Goal: Transaction & Acquisition: Download file/media

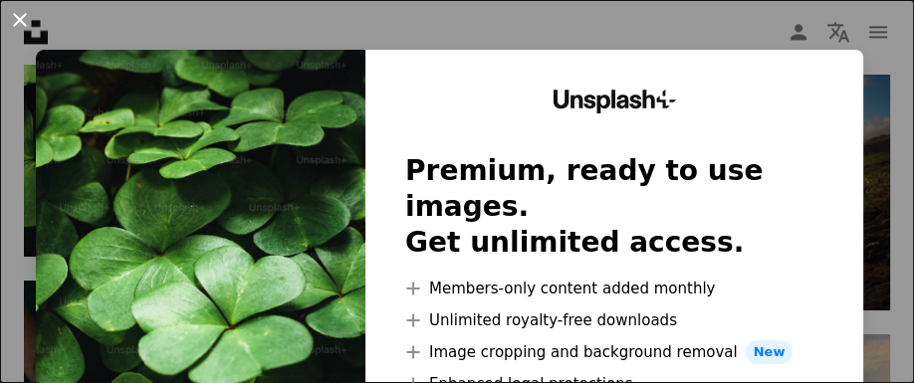
click at [18, 22] on button "An X shape" at bounding box center [20, 20] width 24 height 24
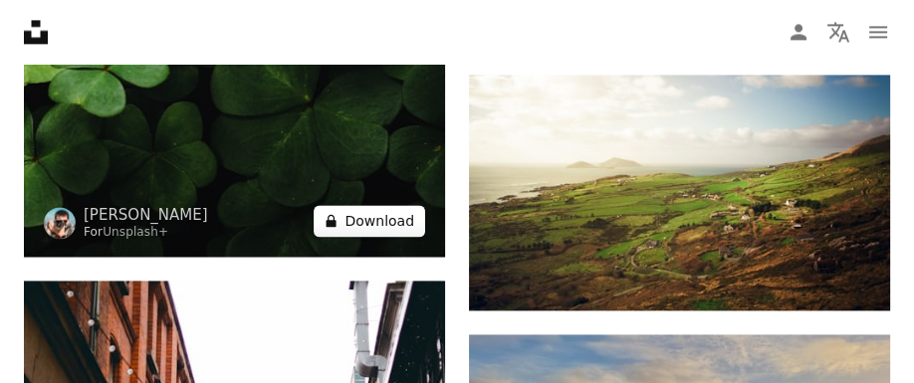
click at [381, 227] on button "A lock Download" at bounding box center [368, 221] width 111 height 32
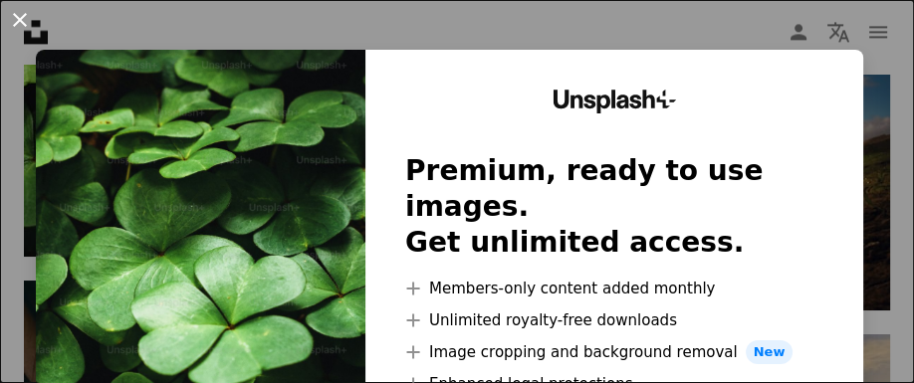
click at [17, 21] on button "An X shape" at bounding box center [20, 20] width 24 height 24
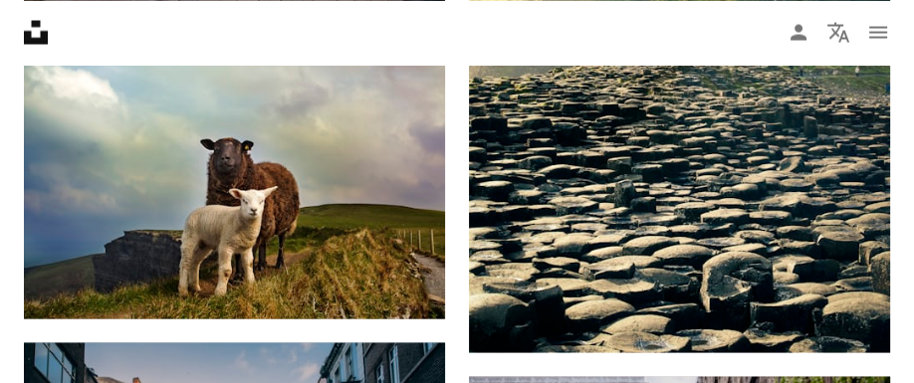
scroll to position [3272, 0]
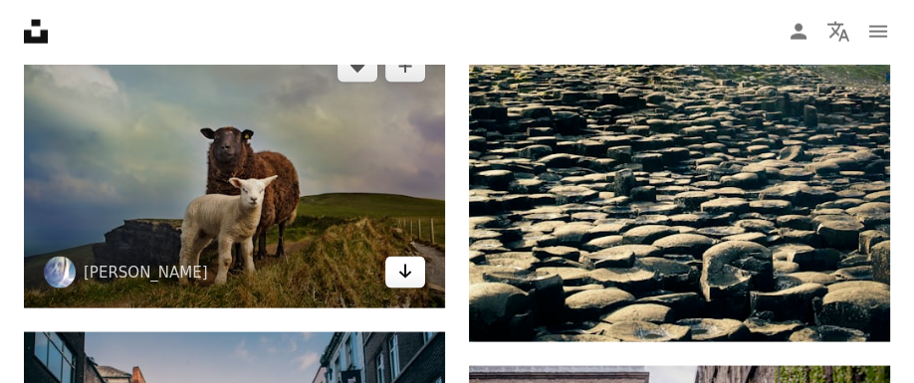
click at [406, 278] on icon "Arrow pointing down" at bounding box center [405, 272] width 16 height 24
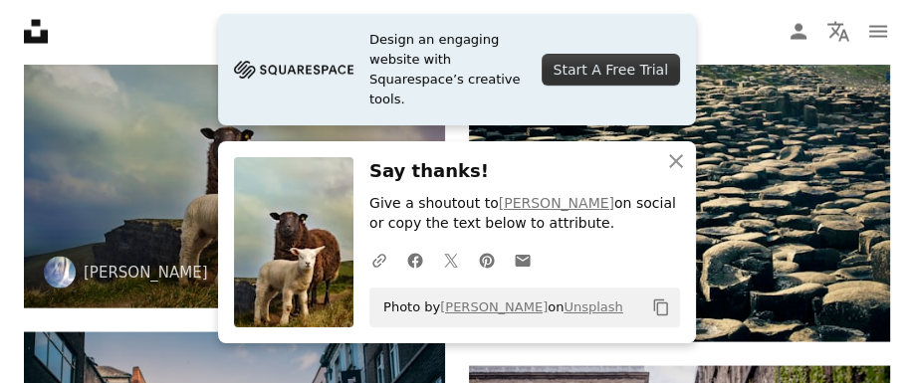
click at [86, 126] on img at bounding box center [234, 170] width 421 height 278
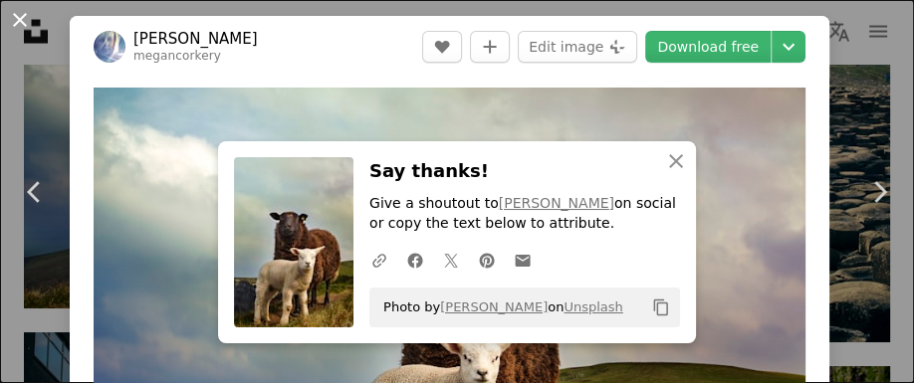
click at [27, 23] on button "An X shape" at bounding box center [20, 20] width 24 height 24
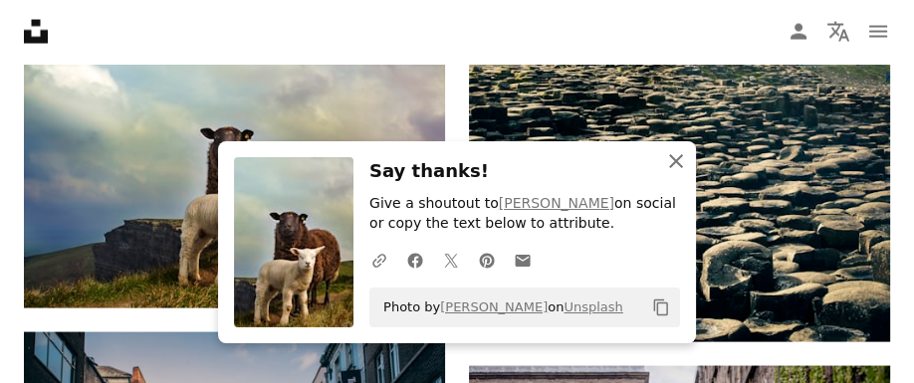
click at [674, 160] on icon "An X shape" at bounding box center [676, 161] width 24 height 24
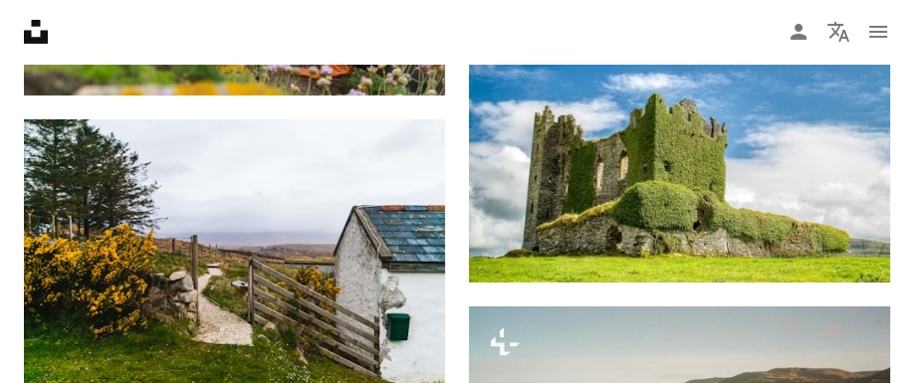
scroll to position [5558, 0]
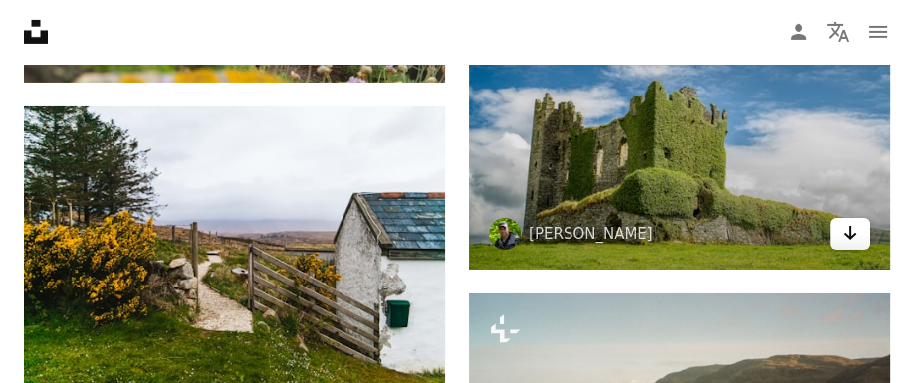
click at [857, 239] on icon "Arrow pointing down" at bounding box center [850, 233] width 16 height 24
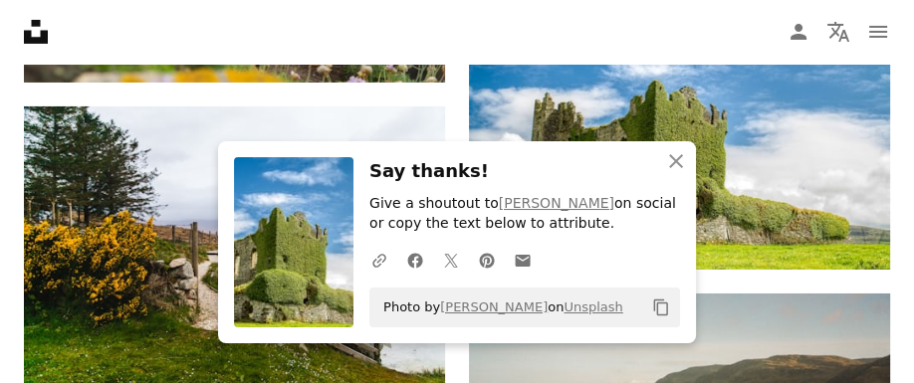
click at [515, 175] on h3 "Say thanks!" at bounding box center [524, 171] width 310 height 29
click at [670, 158] on icon "An X shape" at bounding box center [676, 161] width 24 height 24
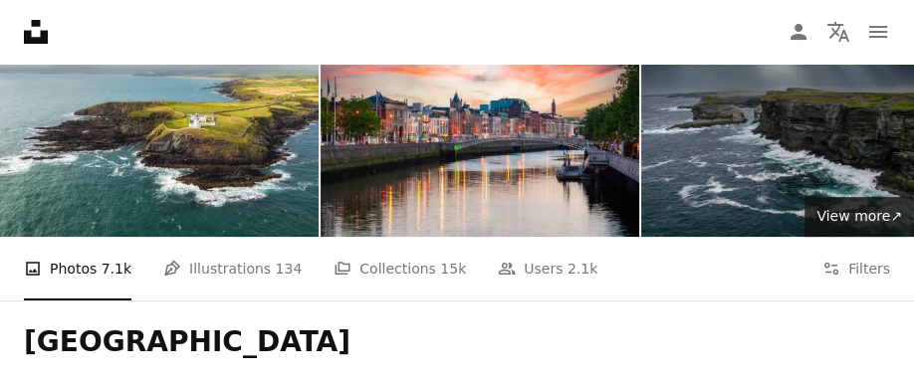
scroll to position [0, 0]
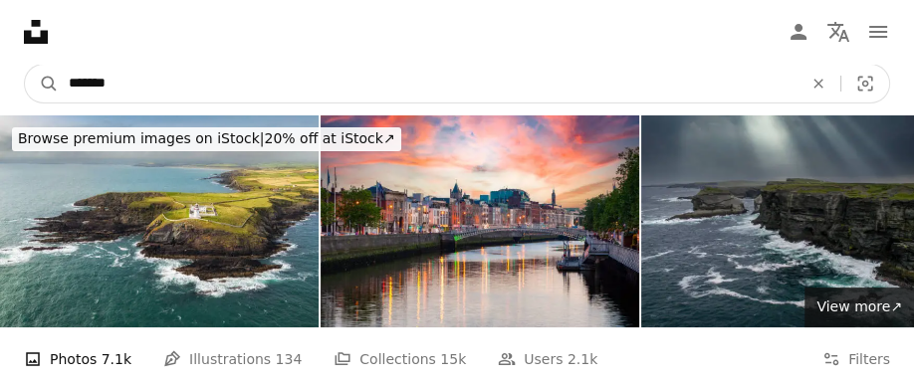
click at [189, 91] on input "*******" at bounding box center [427, 84] width 737 height 38
type input "**********"
click button "A magnifying glass" at bounding box center [42, 84] width 34 height 38
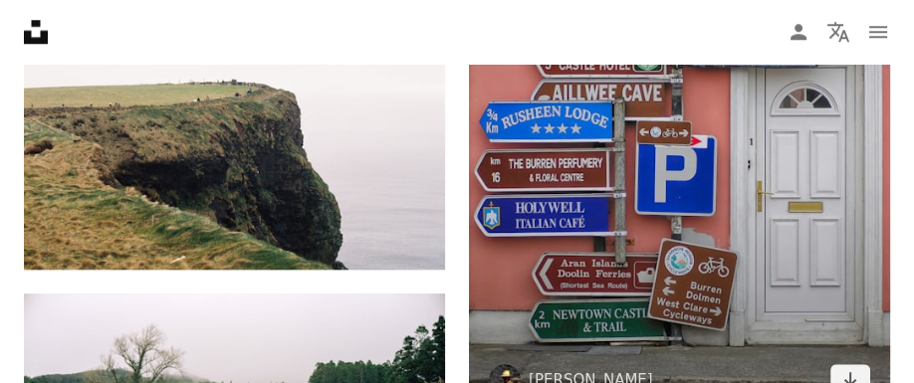
scroll to position [1610, 0]
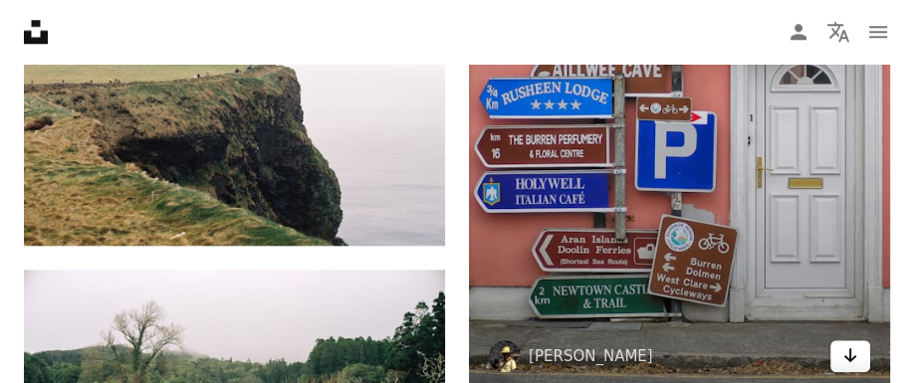
click at [856, 359] on icon "Arrow pointing down" at bounding box center [850, 355] width 16 height 24
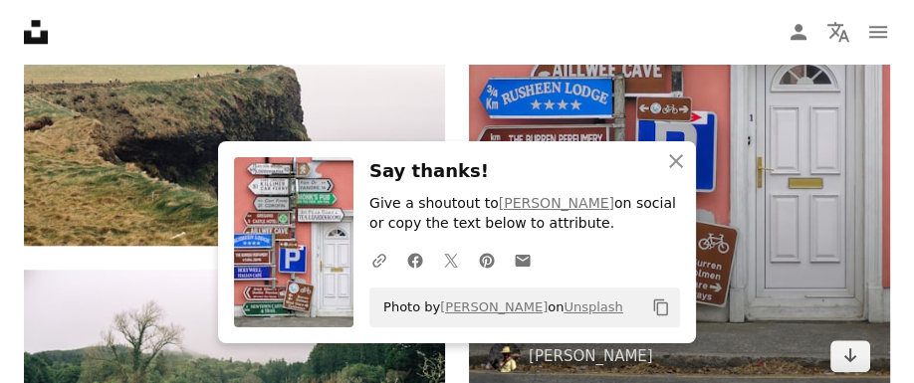
click at [798, 311] on img at bounding box center [679, 100] width 421 height 583
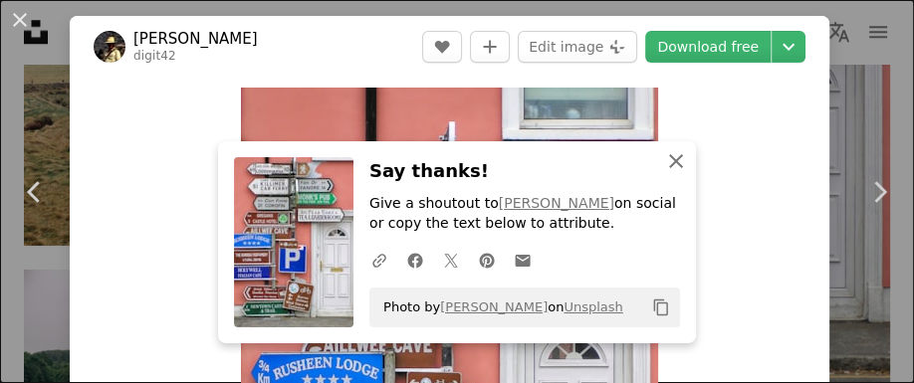
click at [680, 167] on icon "An X shape" at bounding box center [676, 161] width 24 height 24
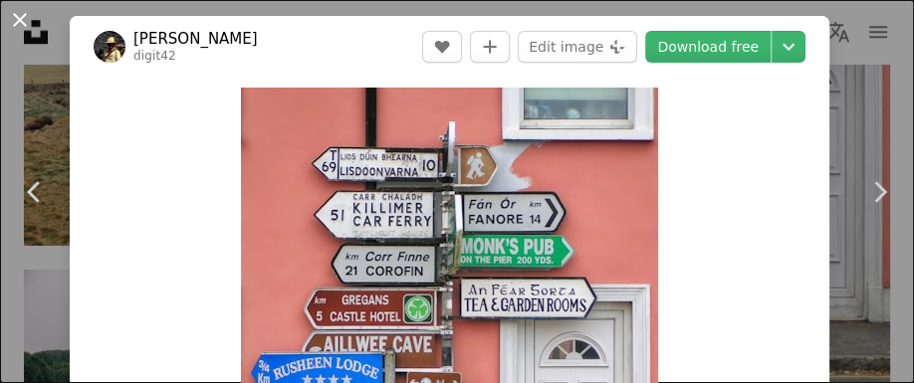
click at [18, 13] on button "An X shape" at bounding box center [20, 20] width 24 height 24
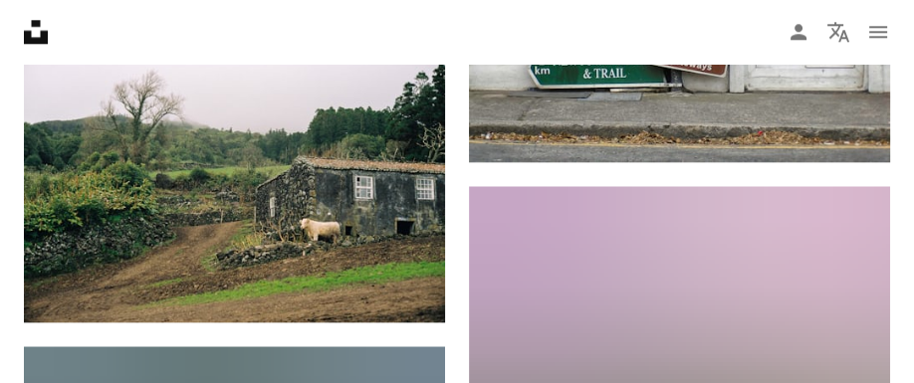
scroll to position [1844, 0]
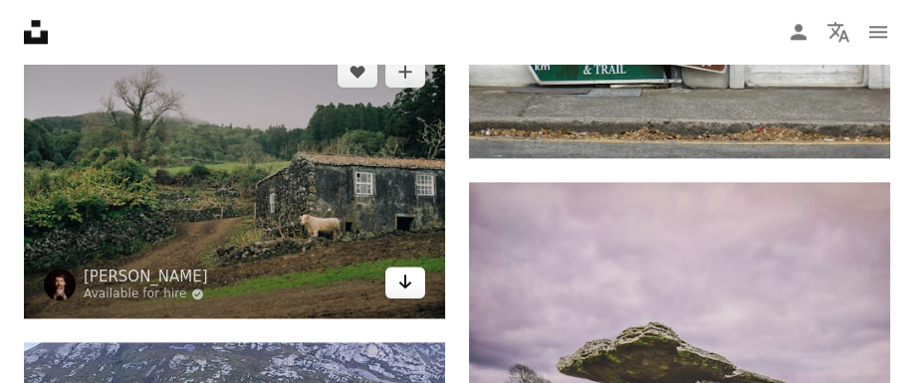
click at [397, 285] on link "Arrow pointing down" at bounding box center [405, 283] width 40 height 32
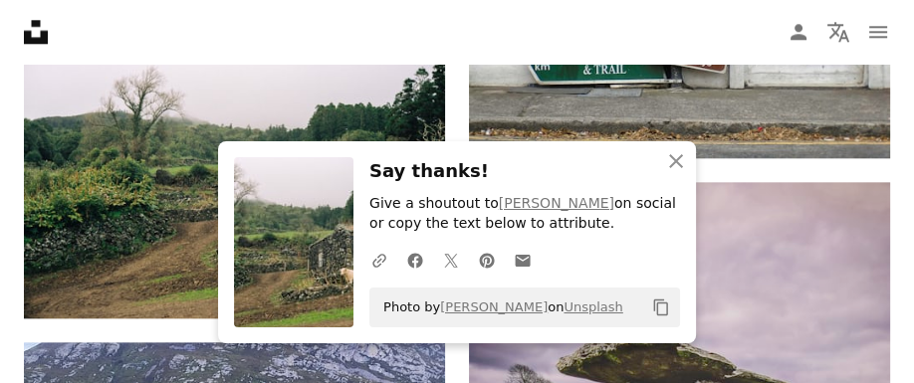
click at [330, 148] on div "An X shape Close Say thanks! Give a shoutout to [PERSON_NAME] on social or copy…" at bounding box center [457, 242] width 478 height 202
click at [674, 160] on icon "button" at bounding box center [676, 161] width 14 height 14
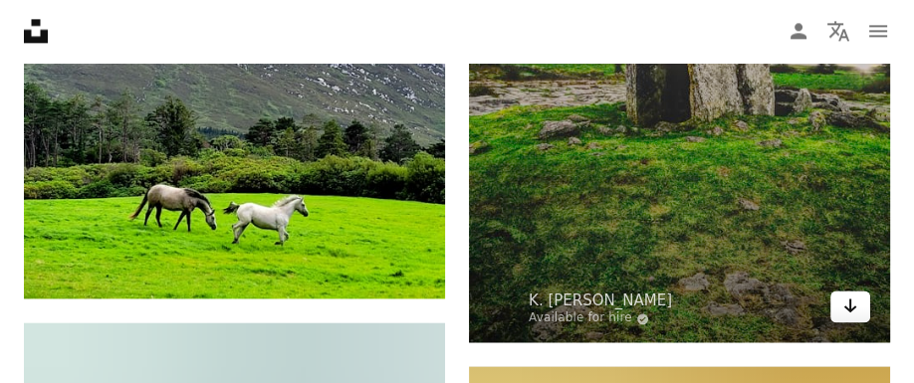
scroll to position [2207, 0]
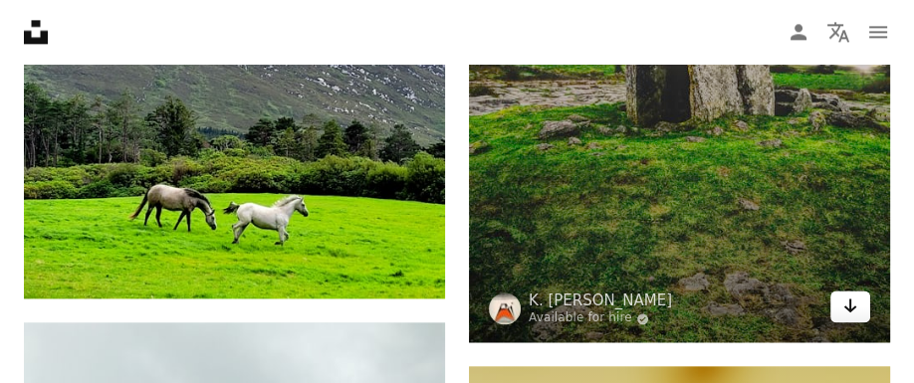
click at [843, 315] on icon "Arrow pointing down" at bounding box center [850, 306] width 16 height 24
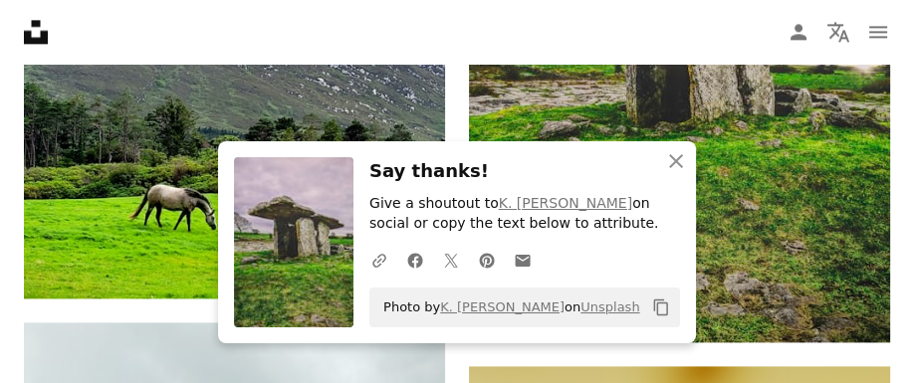
click at [501, 164] on h3 "Say thanks!" at bounding box center [524, 171] width 310 height 29
click at [677, 161] on icon "An X shape" at bounding box center [676, 161] width 24 height 24
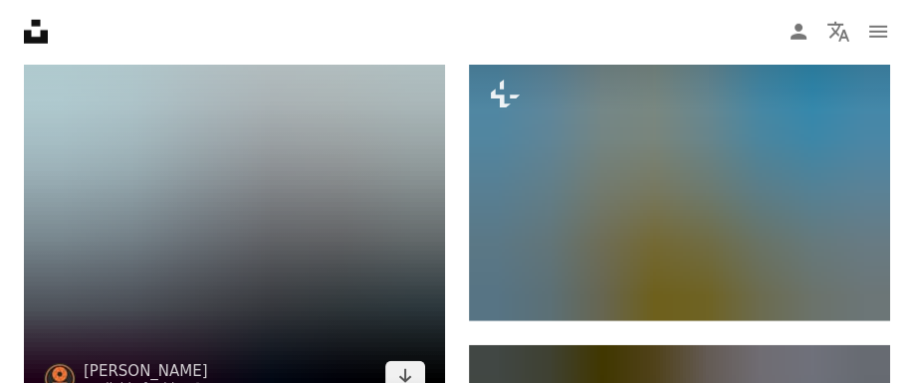
scroll to position [4311, 0]
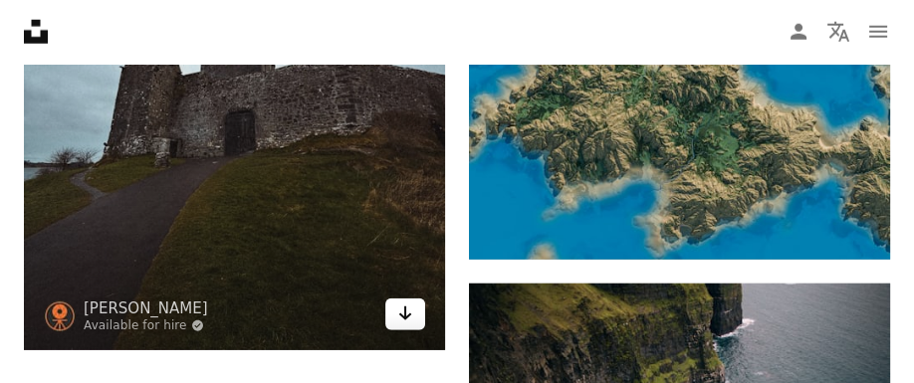
click at [401, 313] on icon "Download" at bounding box center [405, 314] width 13 height 14
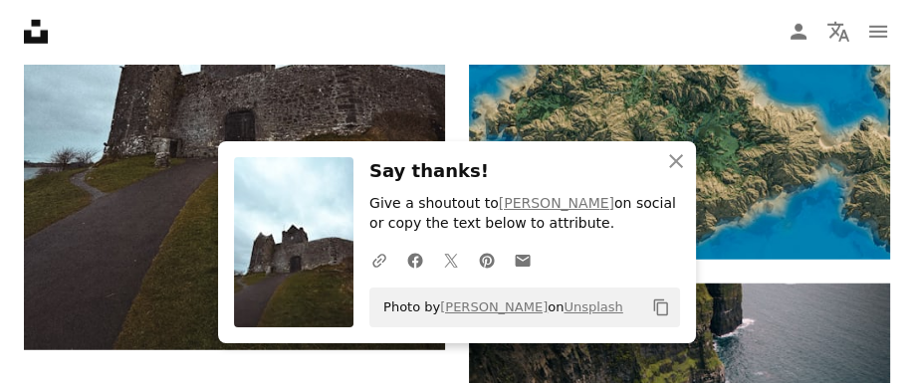
click at [502, 173] on h3 "Say thanks!" at bounding box center [524, 171] width 310 height 29
click at [672, 170] on icon "An X shape" at bounding box center [676, 161] width 24 height 24
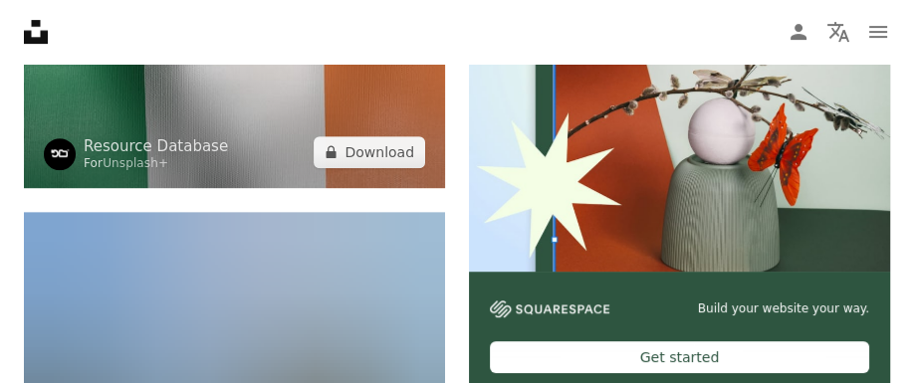
scroll to position [0, 0]
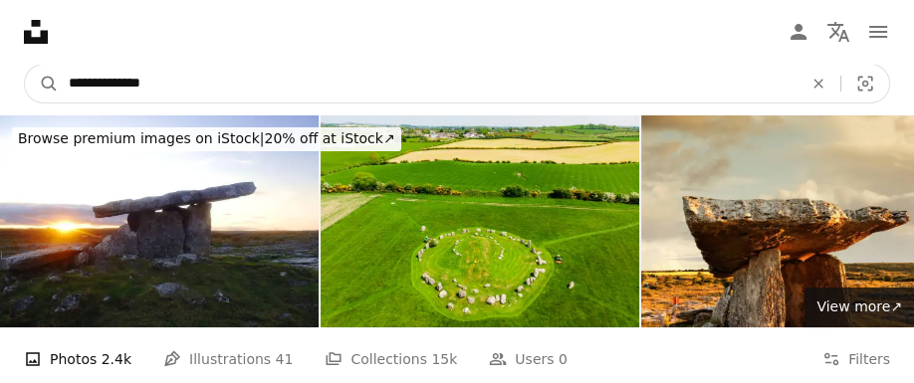
click at [211, 84] on input "**********" at bounding box center [427, 84] width 737 height 38
type input "**********"
click button "A magnifying glass" at bounding box center [42, 84] width 34 height 38
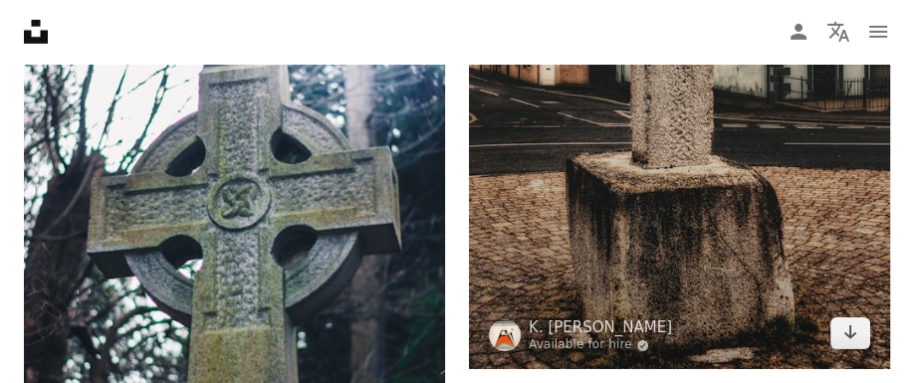
scroll to position [5142, 0]
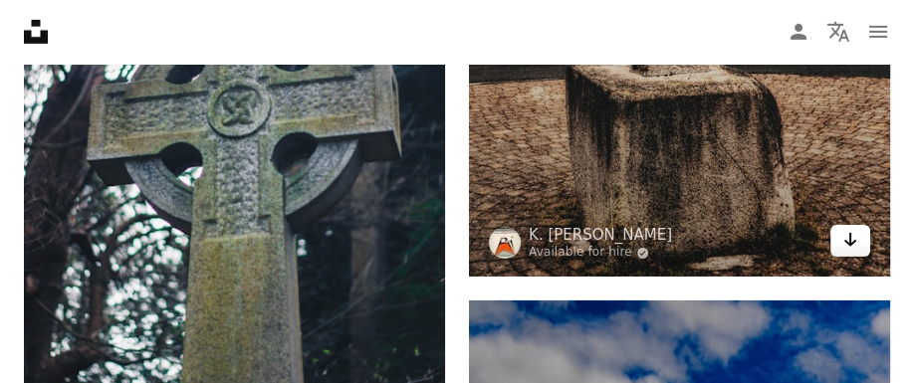
click at [848, 246] on icon "Arrow pointing down" at bounding box center [850, 240] width 16 height 24
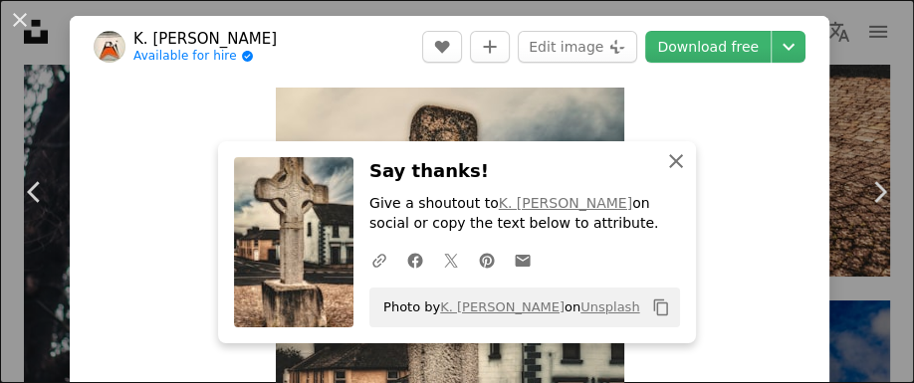
click at [682, 162] on icon "An X shape" at bounding box center [676, 161] width 24 height 24
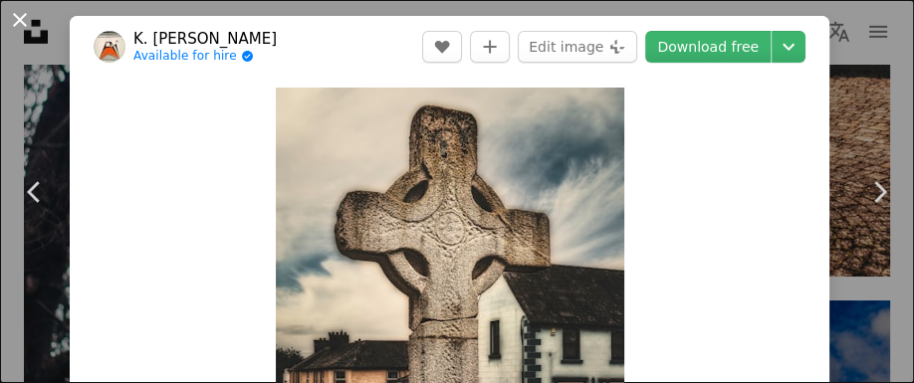
click at [18, 24] on button "An X shape" at bounding box center [20, 20] width 24 height 24
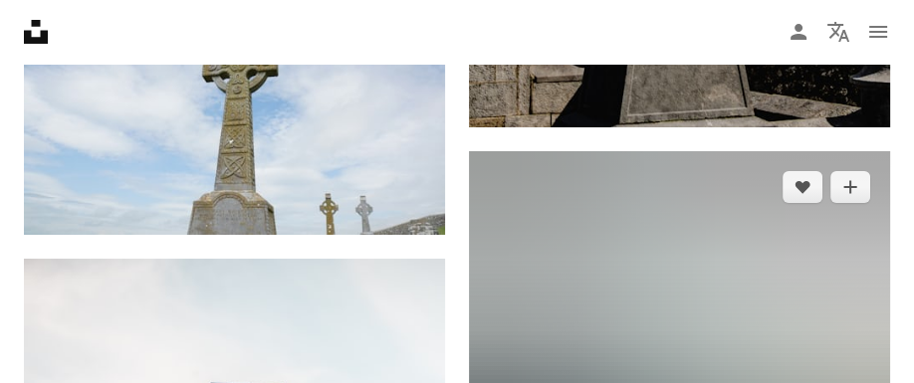
scroll to position [5740, 0]
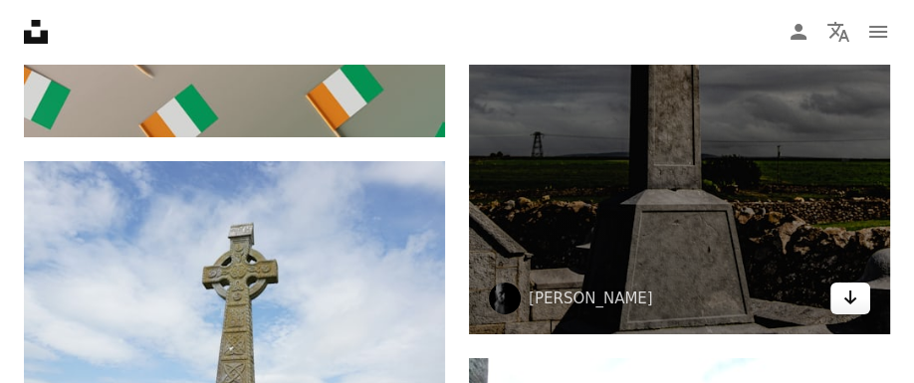
click at [852, 302] on icon "Arrow pointing down" at bounding box center [850, 298] width 16 height 24
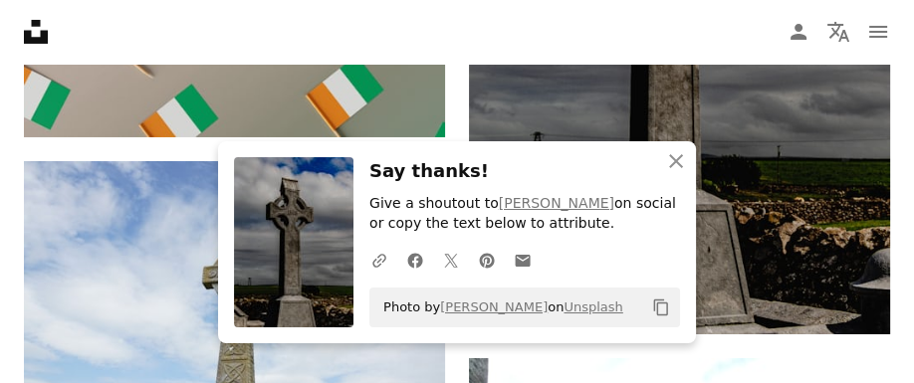
click at [496, 173] on h3 "Say thanks!" at bounding box center [524, 171] width 310 height 29
click at [670, 165] on icon "An X shape" at bounding box center [676, 161] width 24 height 24
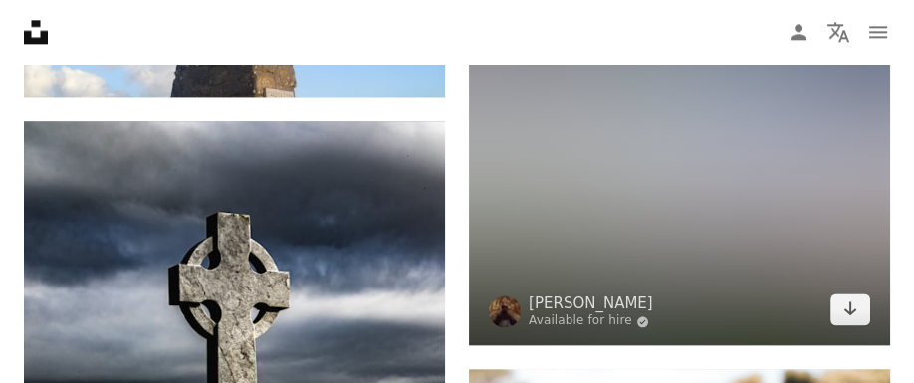
scroll to position [8207, 0]
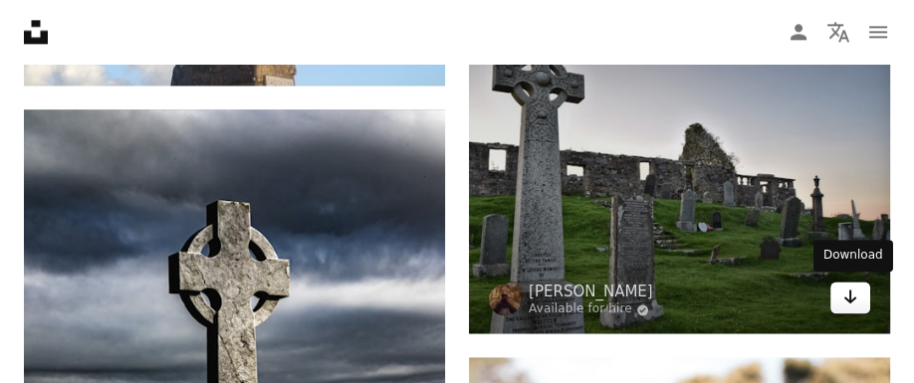
click at [854, 304] on icon "Arrow pointing down" at bounding box center [850, 297] width 16 height 24
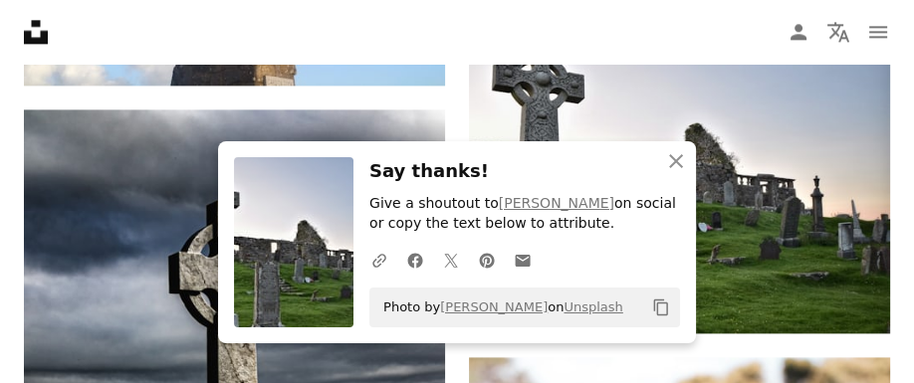
click at [516, 173] on h3 "Say thanks!" at bounding box center [524, 171] width 310 height 29
click at [685, 165] on icon "An X shape" at bounding box center [676, 161] width 24 height 24
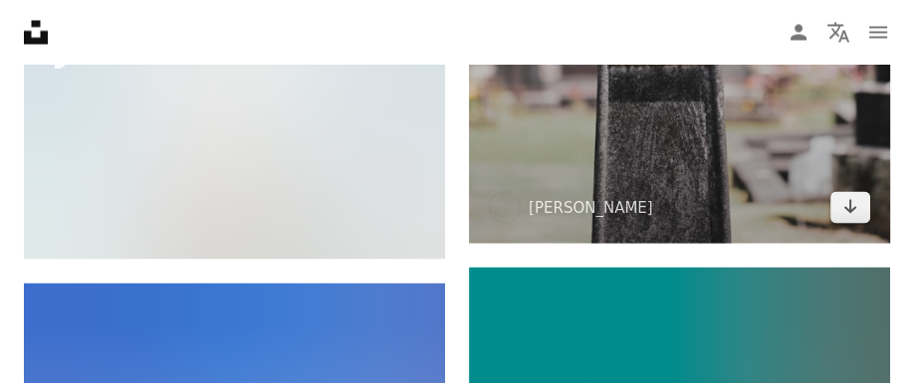
scroll to position [9012, 0]
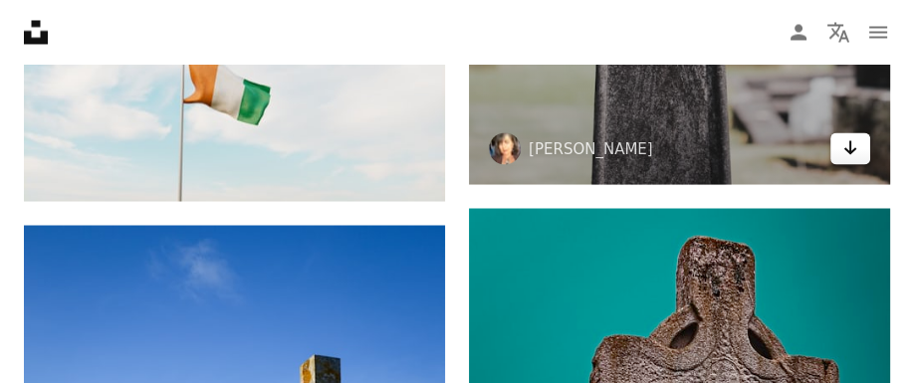
click at [859, 137] on link "Arrow pointing down" at bounding box center [850, 148] width 40 height 32
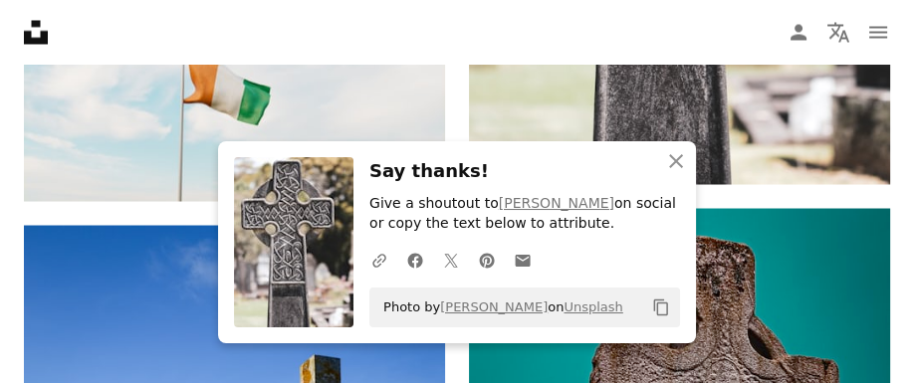
click at [516, 180] on h3 "Say thanks!" at bounding box center [524, 171] width 310 height 29
click at [673, 163] on icon "An X shape" at bounding box center [676, 161] width 24 height 24
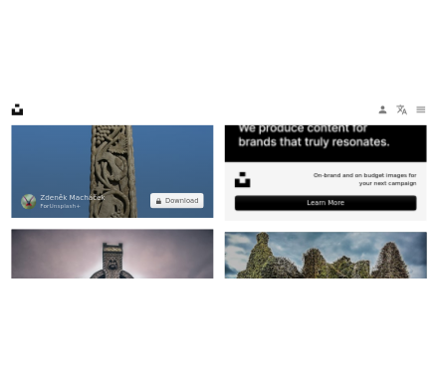
scroll to position [857, 0]
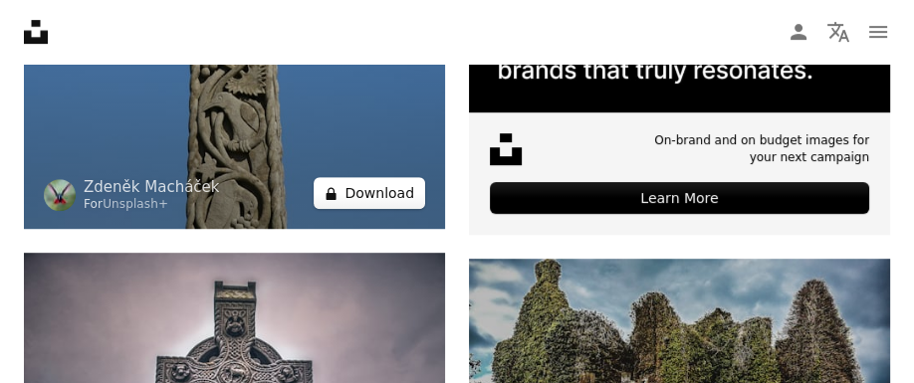
click at [371, 188] on button "A lock Download" at bounding box center [368, 193] width 111 height 32
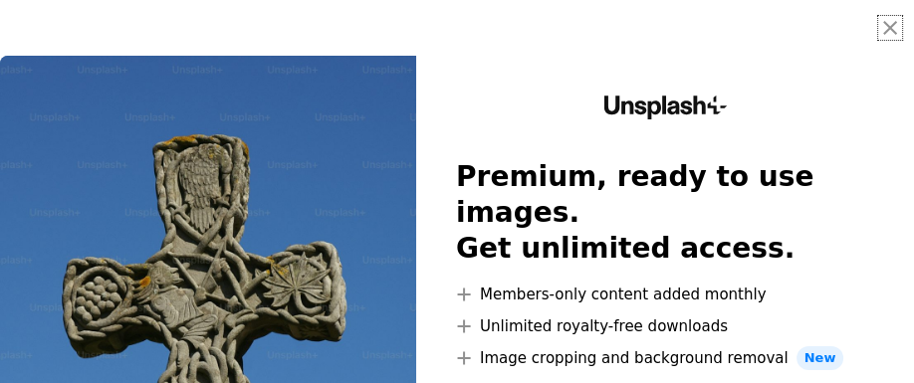
scroll to position [11835, 0]
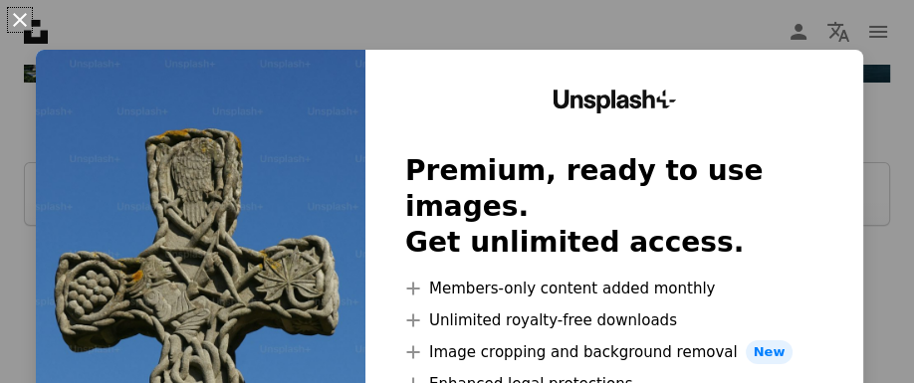
click at [20, 17] on button "An X shape" at bounding box center [20, 20] width 24 height 24
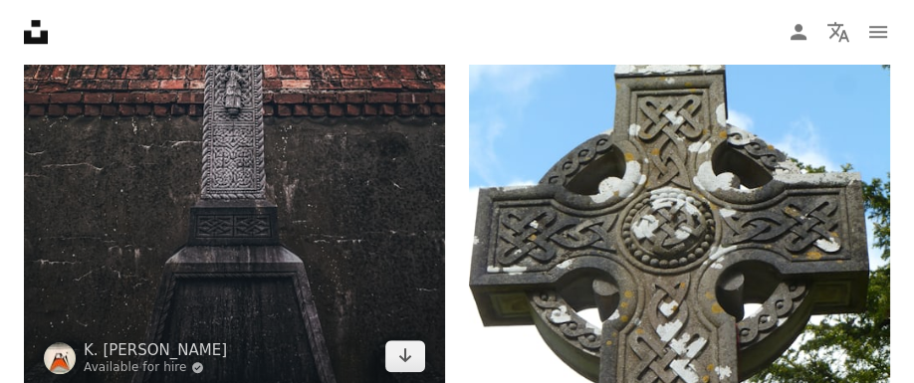
scroll to position [1428, 0]
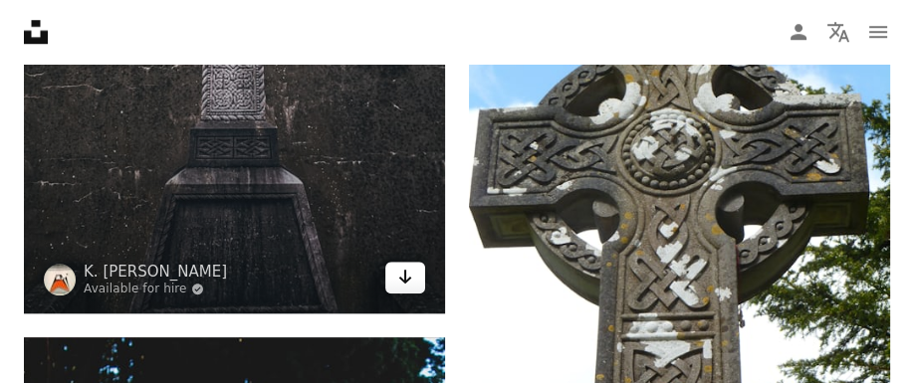
click at [404, 272] on icon "Arrow pointing down" at bounding box center [405, 277] width 16 height 24
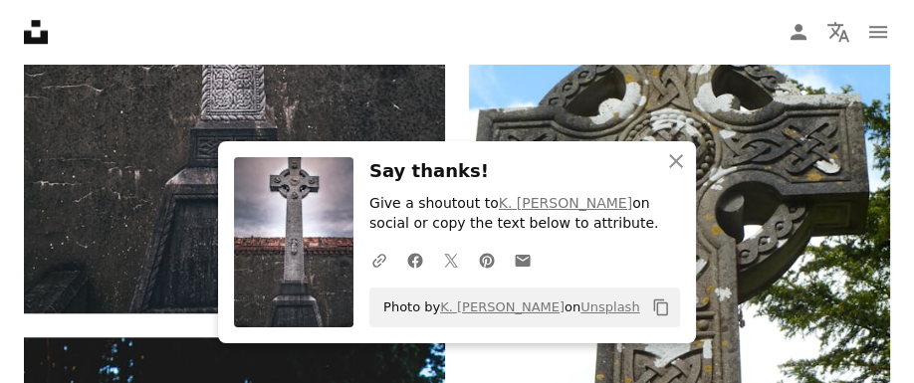
click at [442, 155] on div "An X shape Close Say thanks! Give a shoutout to K. [PERSON_NAME] on social or c…" at bounding box center [457, 242] width 478 height 202
click at [668, 164] on icon "An X shape" at bounding box center [676, 161] width 24 height 24
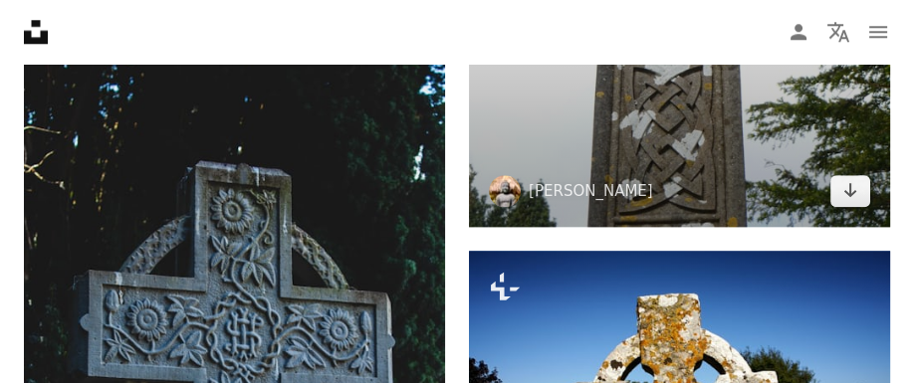
scroll to position [1818, 0]
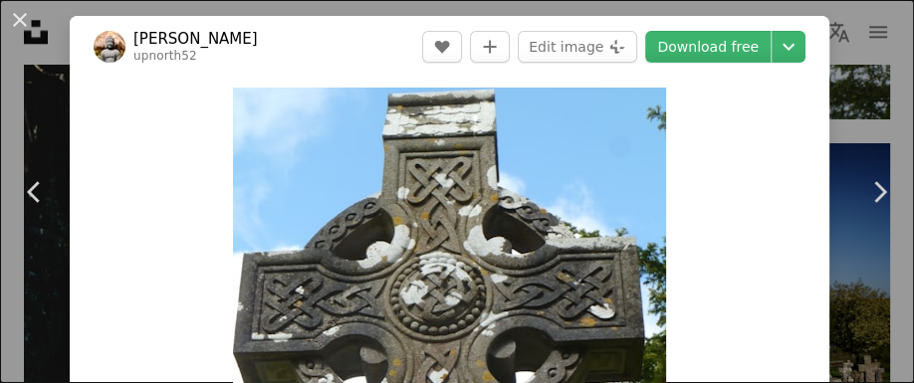
click at [22, 18] on button "An X shape" at bounding box center [20, 20] width 24 height 24
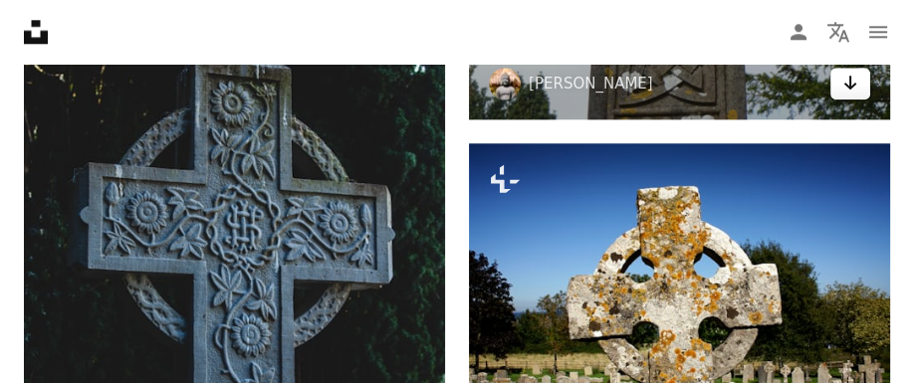
click at [844, 83] on icon "Arrow pointing down" at bounding box center [850, 83] width 16 height 24
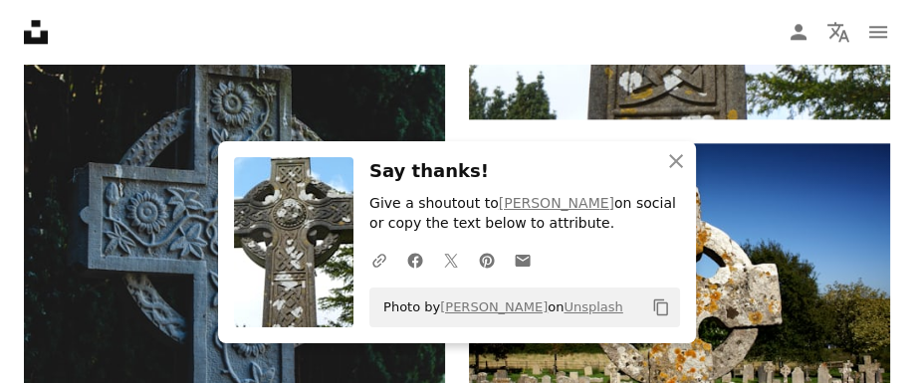
click at [471, 159] on h3 "Say thanks!" at bounding box center [524, 171] width 310 height 29
click at [682, 161] on icon "An X shape" at bounding box center [676, 161] width 24 height 24
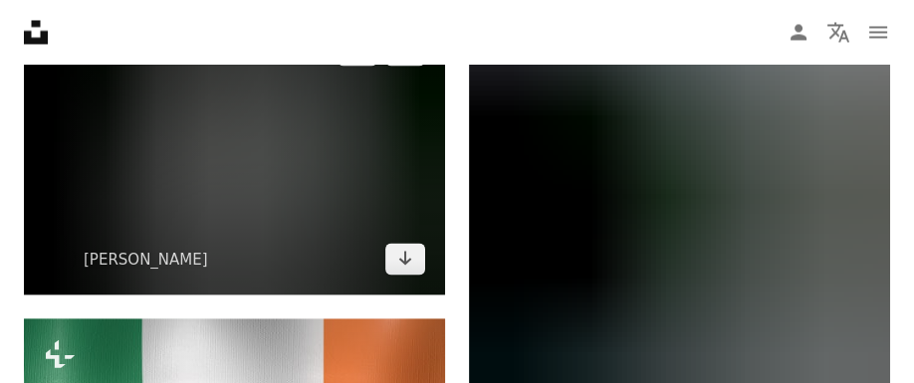
scroll to position [2857, 0]
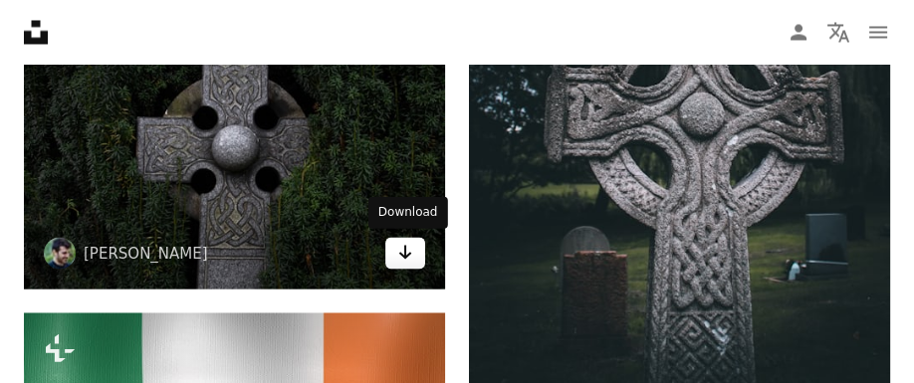
click at [409, 265] on link "Arrow pointing down" at bounding box center [405, 253] width 40 height 32
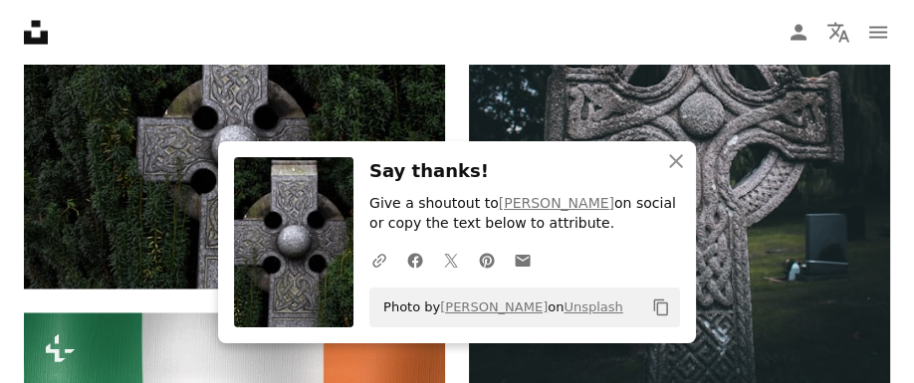
click at [495, 184] on h3 "Say thanks!" at bounding box center [524, 171] width 310 height 29
click at [673, 163] on icon "An X shape" at bounding box center [676, 161] width 24 height 24
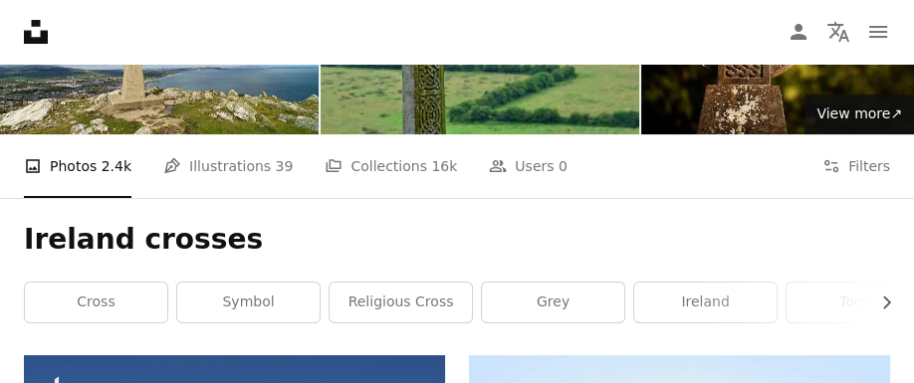
scroll to position [0, 0]
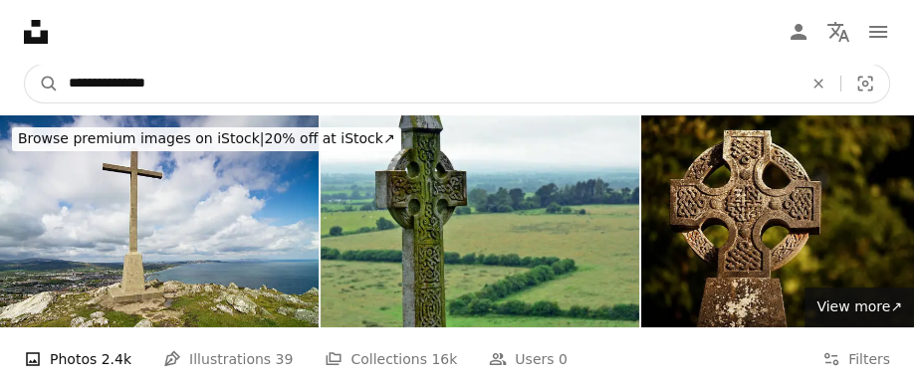
click at [185, 76] on input "**********" at bounding box center [427, 84] width 737 height 38
type input "**********"
click at [25, 65] on button "A magnifying glass" at bounding box center [42, 84] width 34 height 38
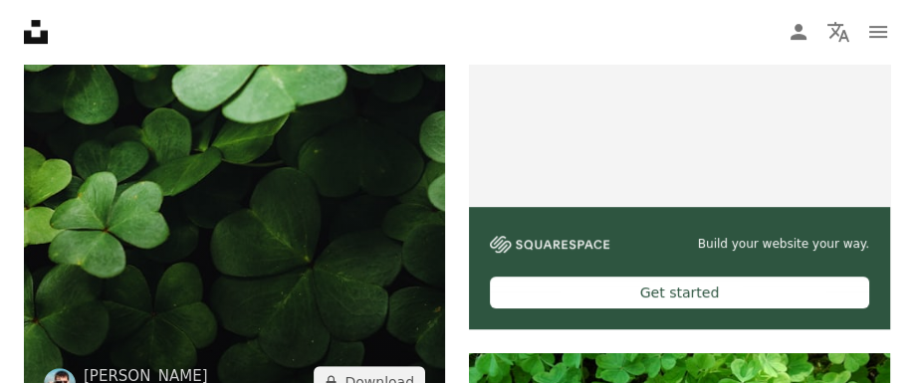
scroll to position [857, 0]
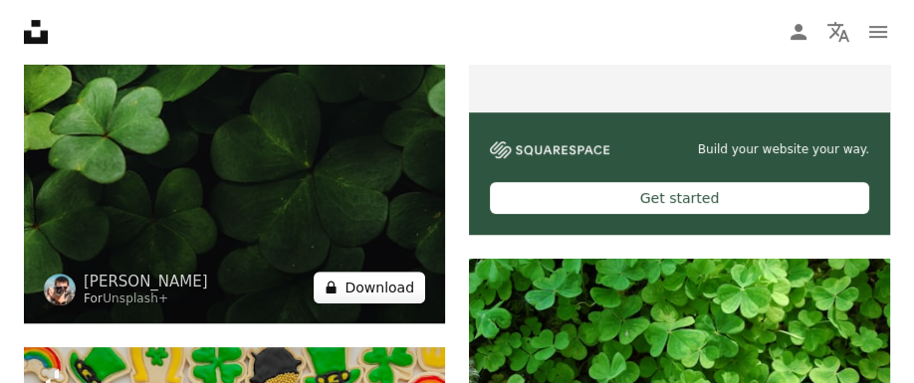
click at [385, 291] on button "A lock Download" at bounding box center [368, 288] width 111 height 32
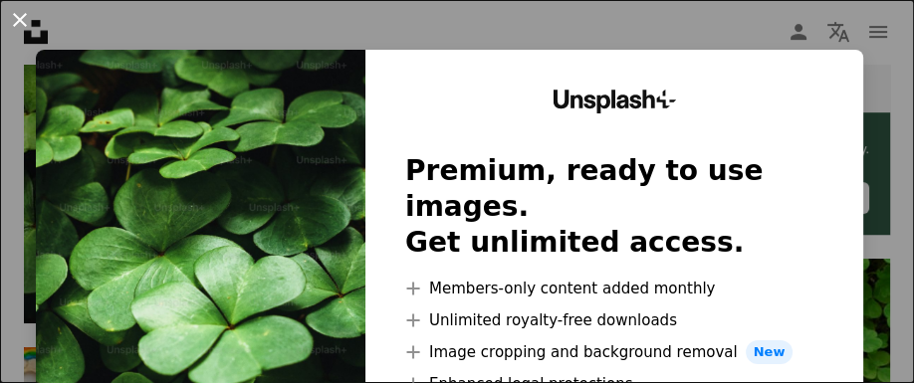
click at [22, 17] on button "An X shape" at bounding box center [20, 20] width 24 height 24
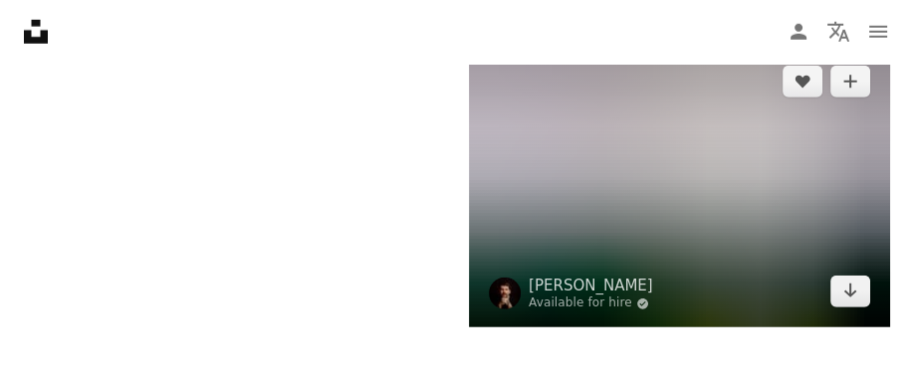
scroll to position [4571, 0]
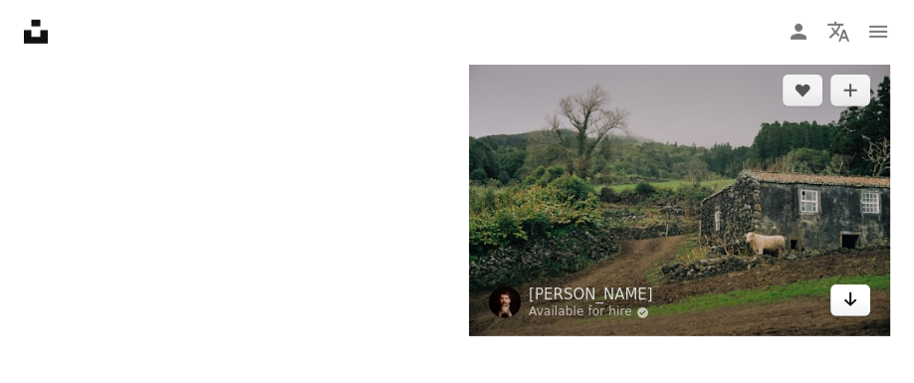
click at [850, 302] on icon "Download" at bounding box center [850, 300] width 13 height 14
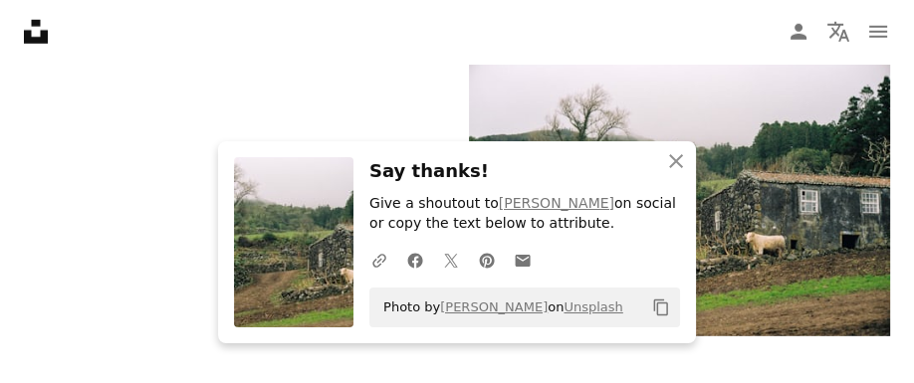
click at [276, 58] on nav "Unsplash logo Unsplash Home A photo Pen Tool A compass A stack of folders Downl…" at bounding box center [457, 32] width 914 height 64
click at [671, 159] on icon "An X shape" at bounding box center [676, 161] width 24 height 24
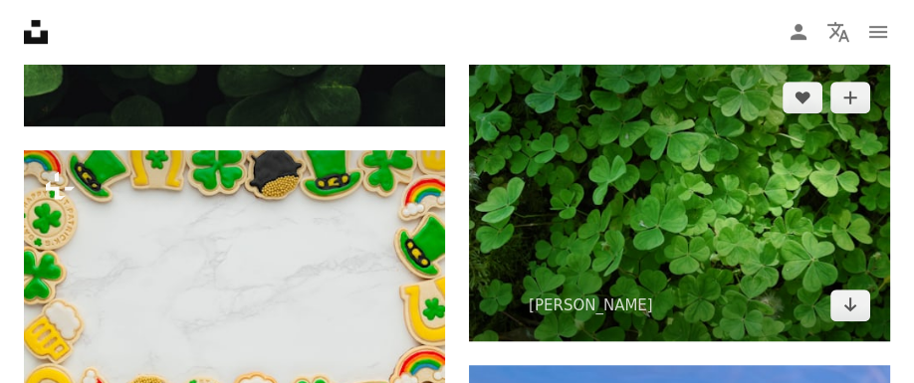
scroll to position [1012, 0]
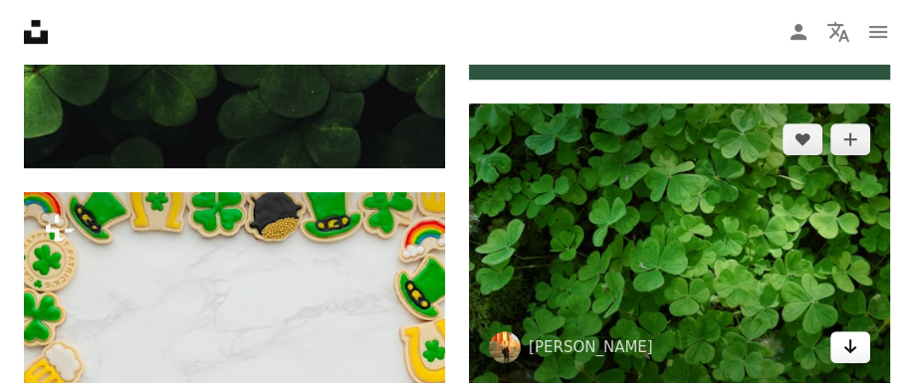
click at [852, 346] on icon "Arrow pointing down" at bounding box center [850, 346] width 16 height 24
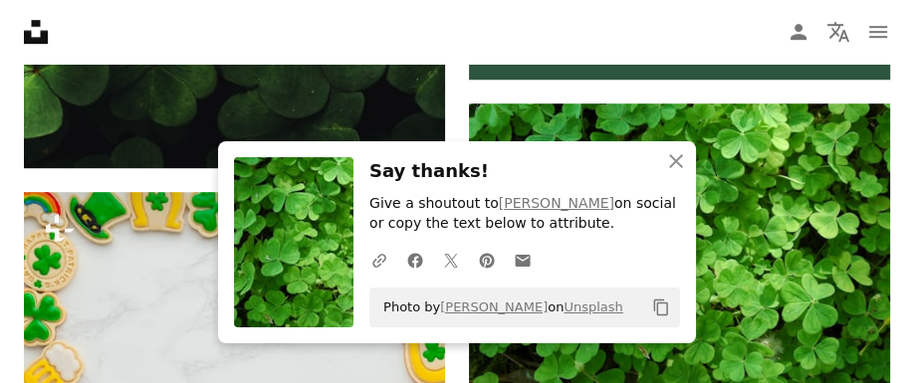
click at [320, 56] on nav "Unsplash logo Unsplash Home A photo Pen Tool A compass A stack of folders Downl…" at bounding box center [457, 32] width 914 height 64
click at [668, 154] on icon "An X shape" at bounding box center [676, 161] width 24 height 24
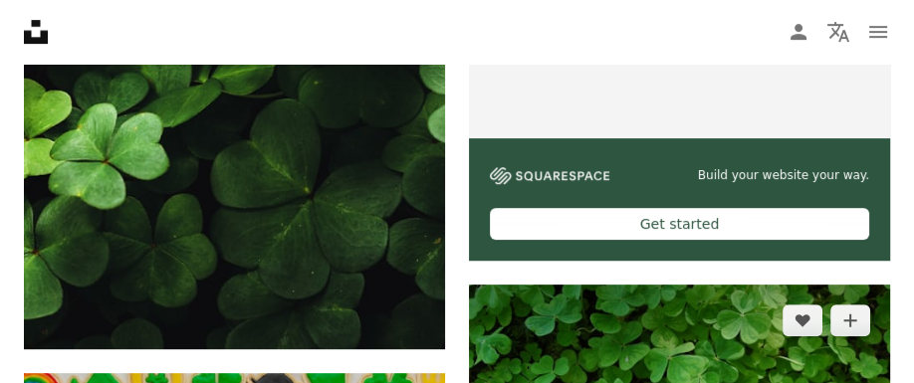
scroll to position [701, 0]
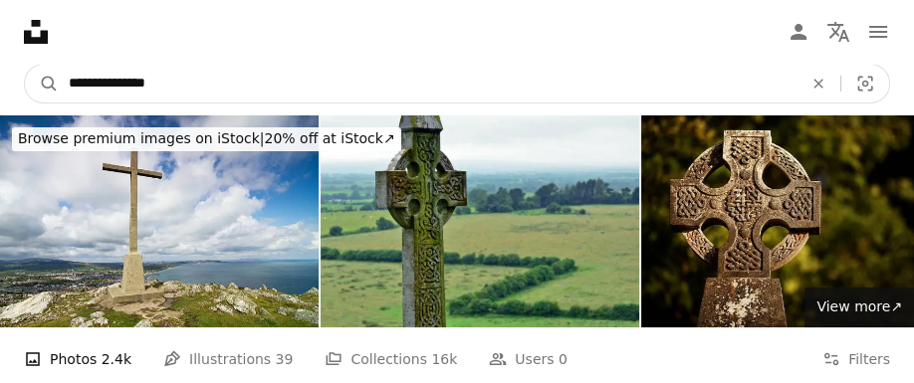
click at [202, 88] on input "**********" at bounding box center [427, 84] width 737 height 38
type input "*"
type input "**********"
click at [25, 65] on button "A magnifying glass" at bounding box center [42, 84] width 34 height 38
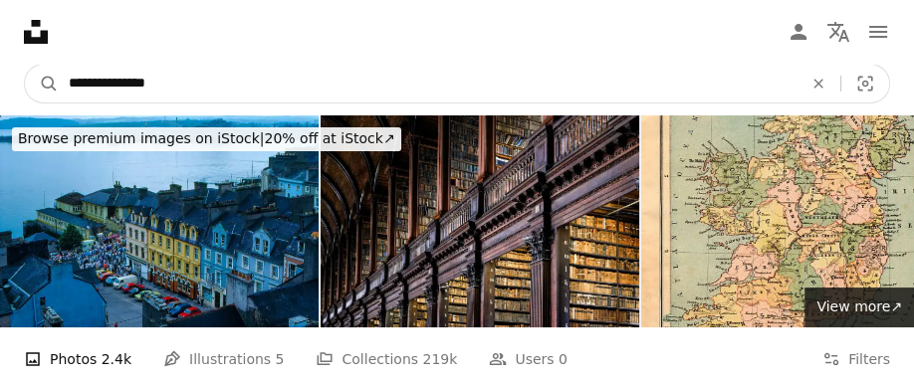
click at [178, 82] on input "**********" at bounding box center [427, 84] width 737 height 38
click at [119, 86] on input "**********" at bounding box center [427, 84] width 737 height 38
click at [183, 76] on input "*******" at bounding box center [427, 84] width 737 height 38
type input "**********"
click at [25, 65] on button "A magnifying glass" at bounding box center [42, 84] width 34 height 38
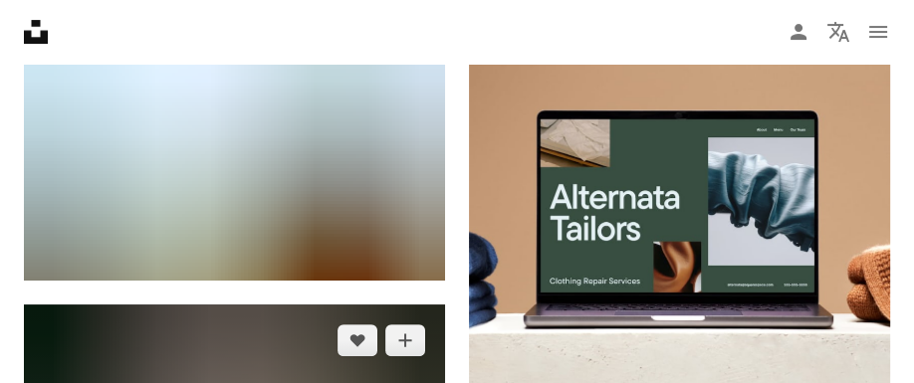
scroll to position [493, 0]
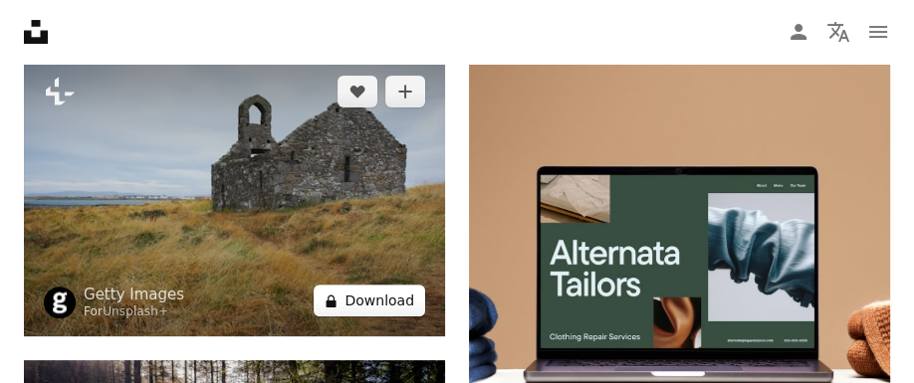
click at [397, 308] on button "A lock Download" at bounding box center [368, 301] width 111 height 32
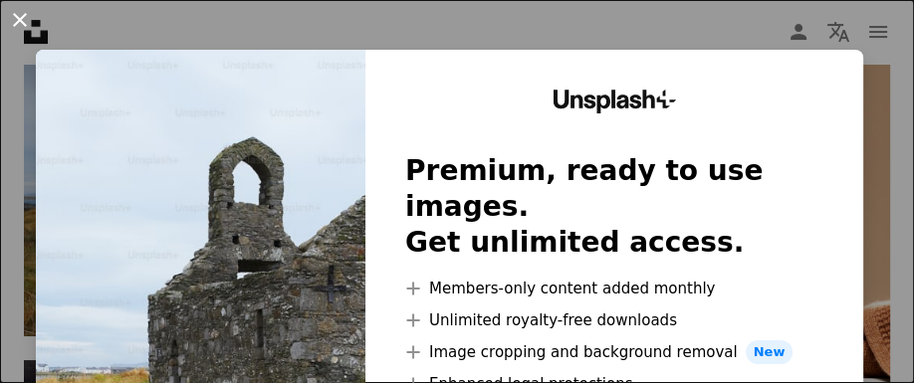
click at [17, 21] on button "An X shape" at bounding box center [20, 20] width 24 height 24
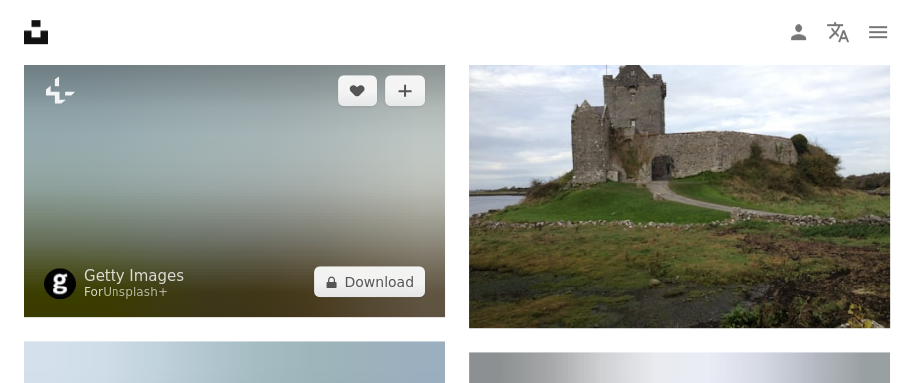
scroll to position [1117, 0]
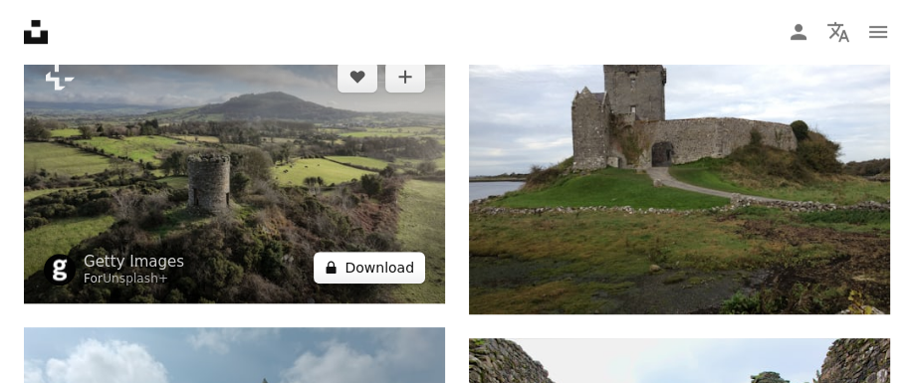
click at [387, 264] on button "A lock Download" at bounding box center [368, 268] width 111 height 32
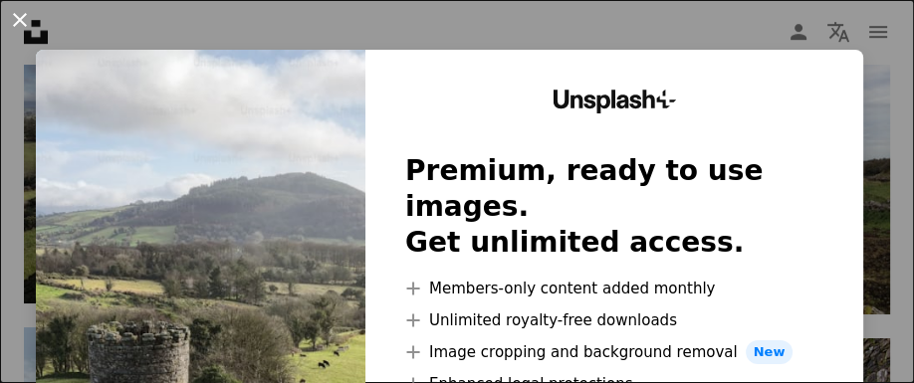
click at [21, 21] on button "An X shape" at bounding box center [20, 20] width 24 height 24
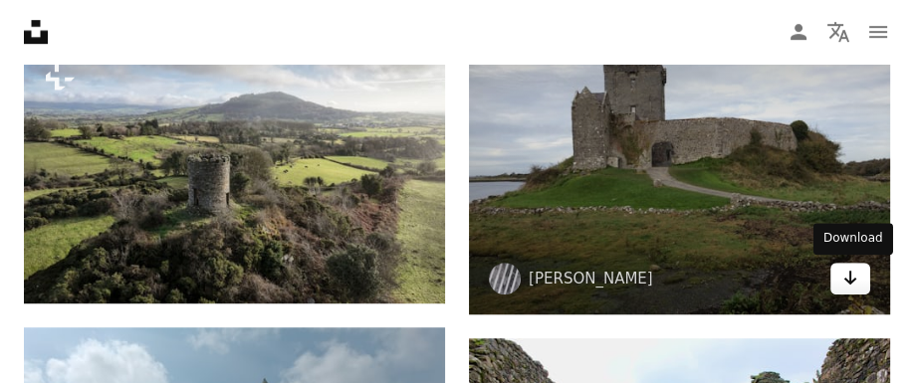
click at [844, 273] on icon "Arrow pointing down" at bounding box center [850, 278] width 16 height 24
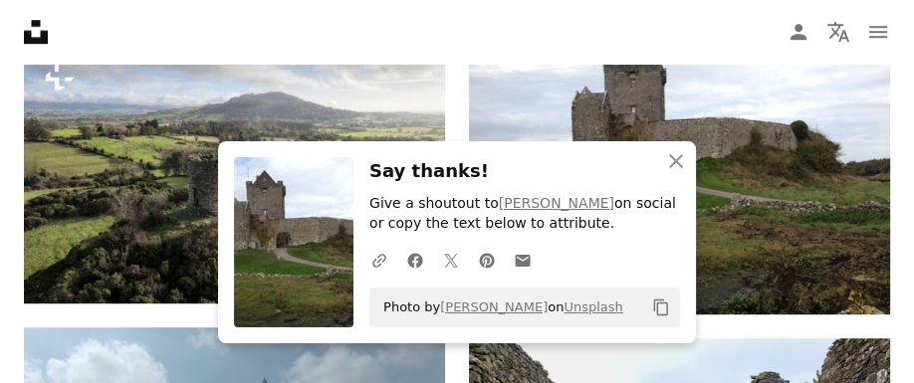
click at [492, 160] on h3 "Say thanks!" at bounding box center [524, 171] width 310 height 29
click at [668, 162] on icon "An X shape" at bounding box center [676, 161] width 24 height 24
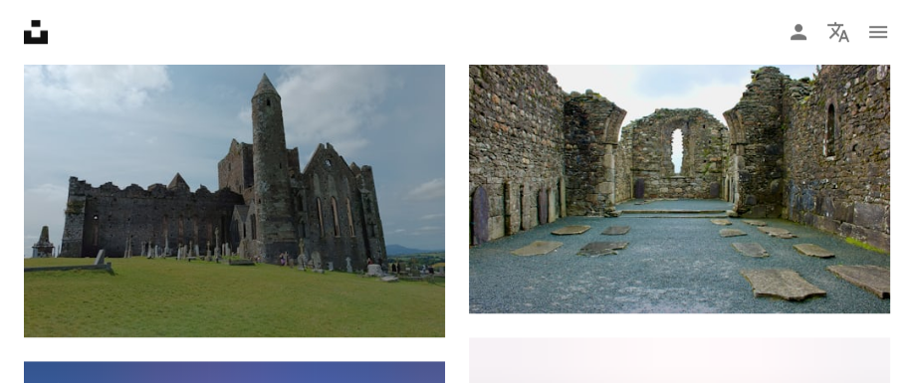
scroll to position [1428, 0]
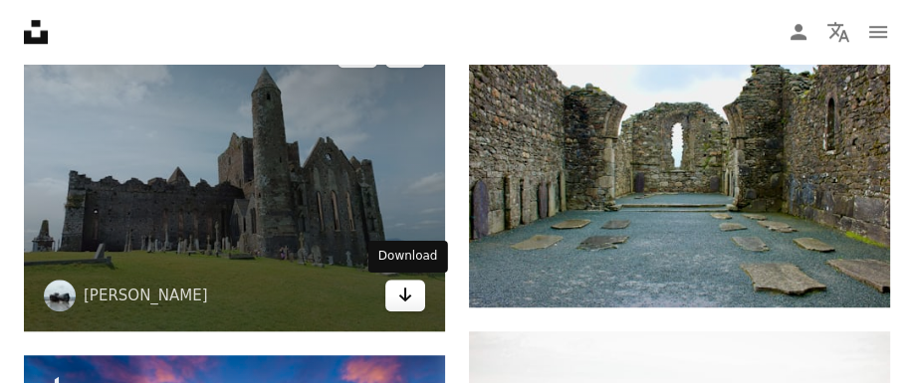
click at [406, 292] on icon "Arrow pointing down" at bounding box center [405, 295] width 16 height 24
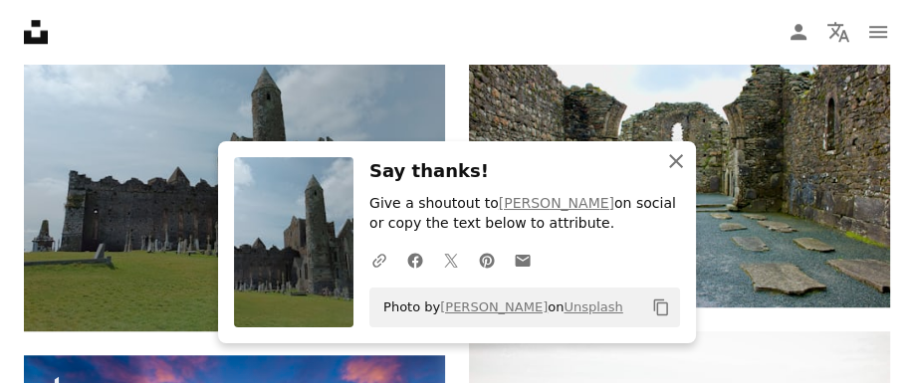
click at [657, 161] on button "An X shape Close" at bounding box center [676, 161] width 40 height 40
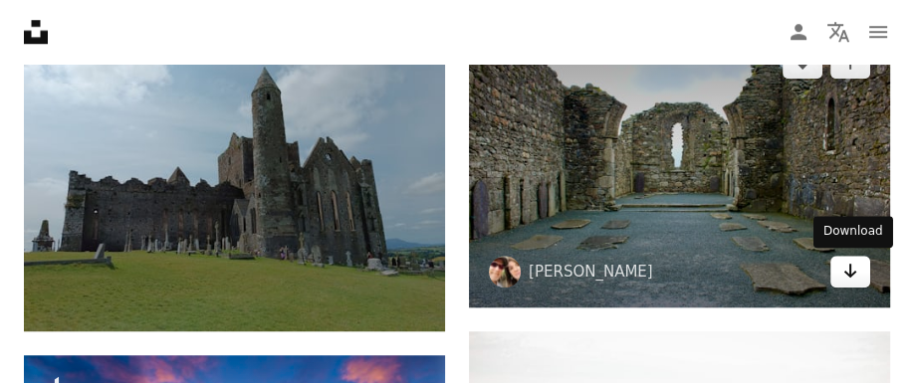
click at [854, 273] on icon "Download" at bounding box center [850, 271] width 13 height 14
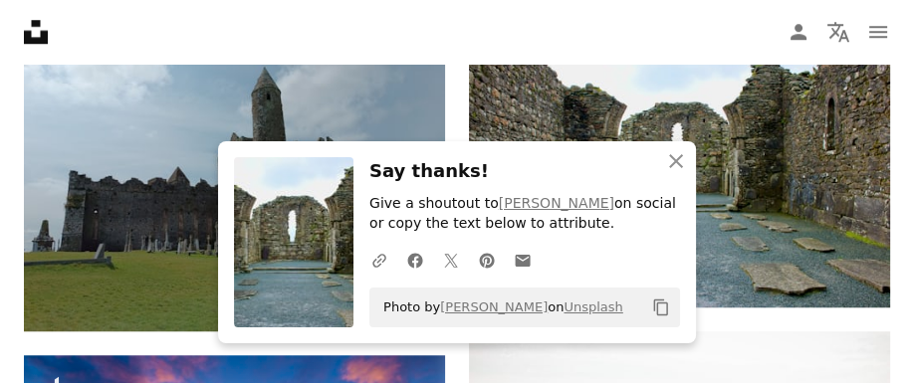
click at [507, 177] on h3 "Say thanks!" at bounding box center [524, 171] width 310 height 29
click at [674, 161] on icon "An X shape" at bounding box center [676, 161] width 24 height 24
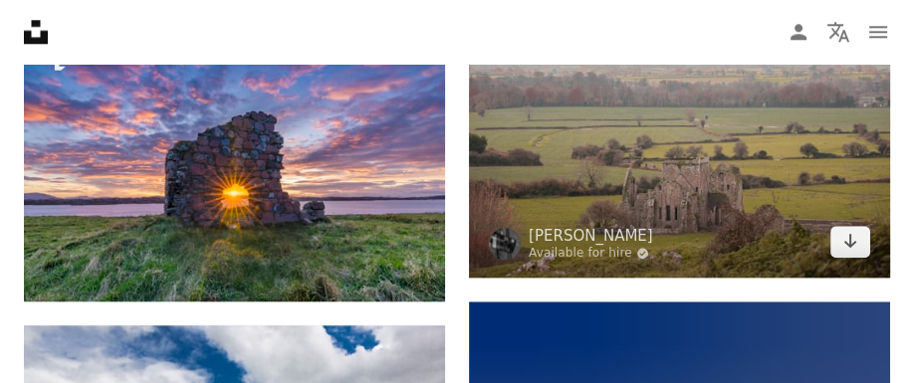
scroll to position [1765, 0]
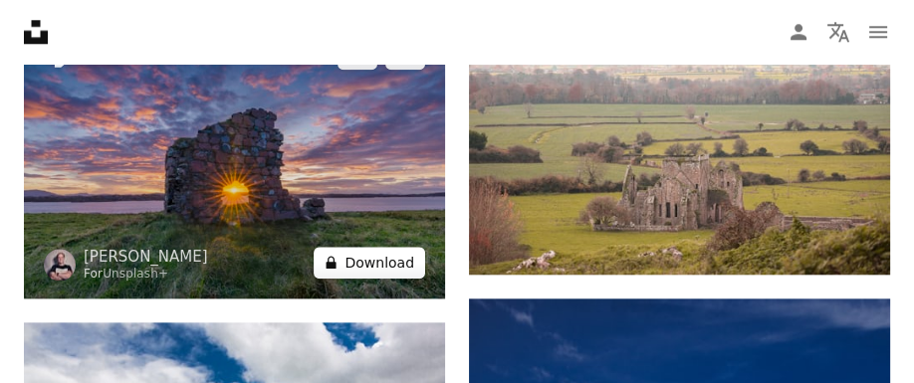
click at [407, 267] on button "A lock Download" at bounding box center [368, 263] width 111 height 32
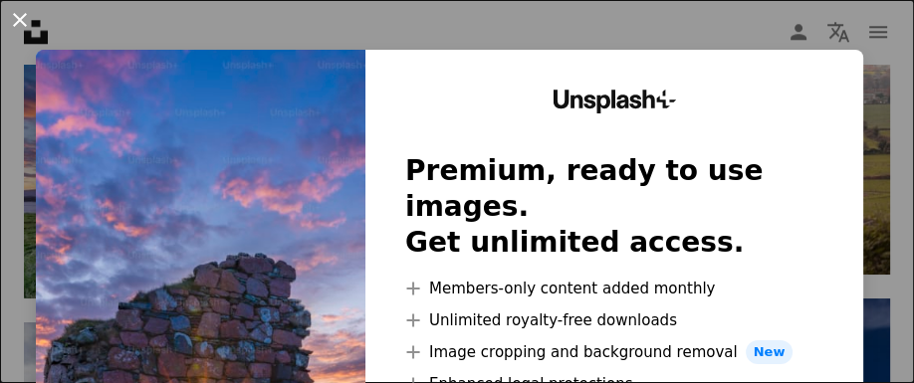
click at [20, 19] on button "An X shape" at bounding box center [20, 20] width 24 height 24
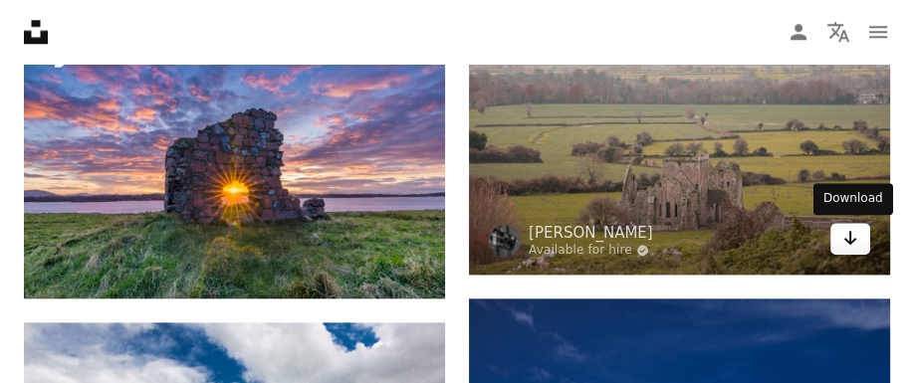
click at [860, 245] on link "Arrow pointing down" at bounding box center [850, 239] width 40 height 32
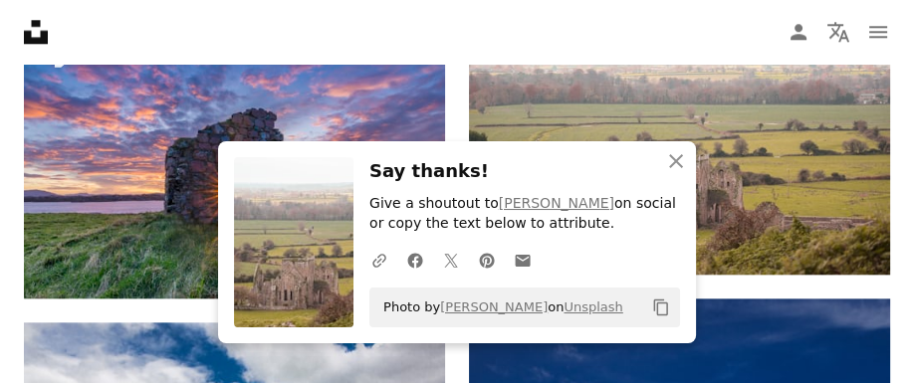
click at [502, 170] on h3 "Say thanks!" at bounding box center [524, 171] width 310 height 29
click at [680, 167] on icon "An X shape" at bounding box center [676, 161] width 24 height 24
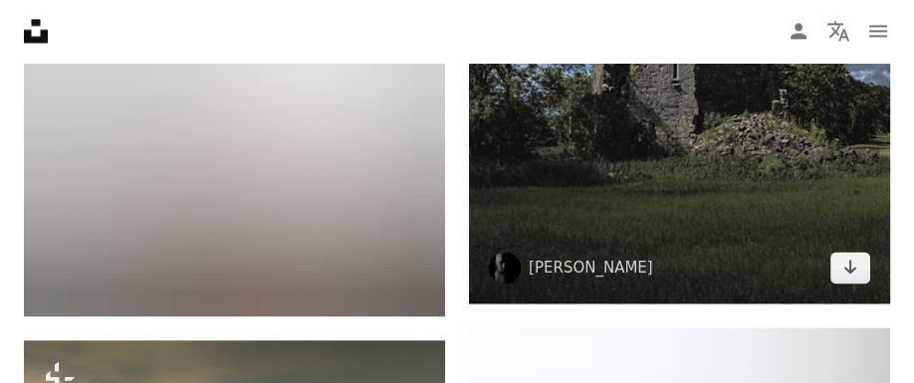
scroll to position [2415, 0]
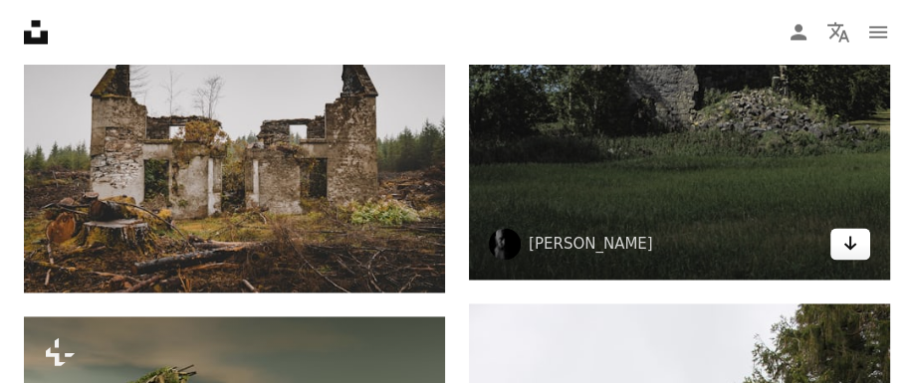
click at [847, 244] on icon "Arrow pointing down" at bounding box center [850, 243] width 16 height 24
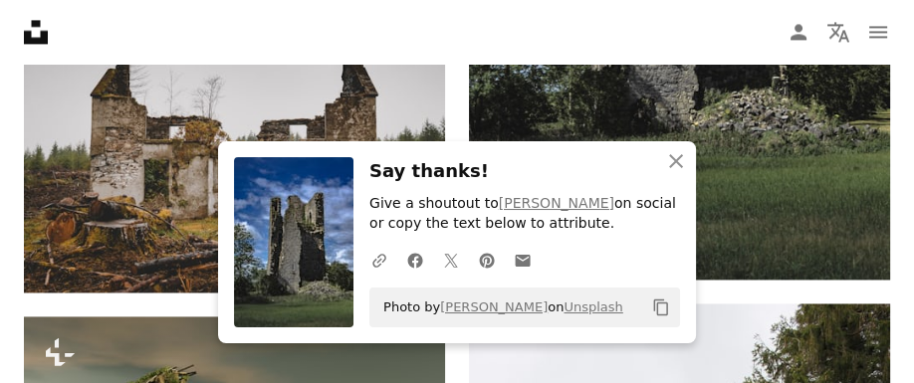
click at [485, 159] on h3 "Say thanks!" at bounding box center [524, 171] width 310 height 29
click at [673, 163] on icon "An X shape" at bounding box center [676, 161] width 24 height 24
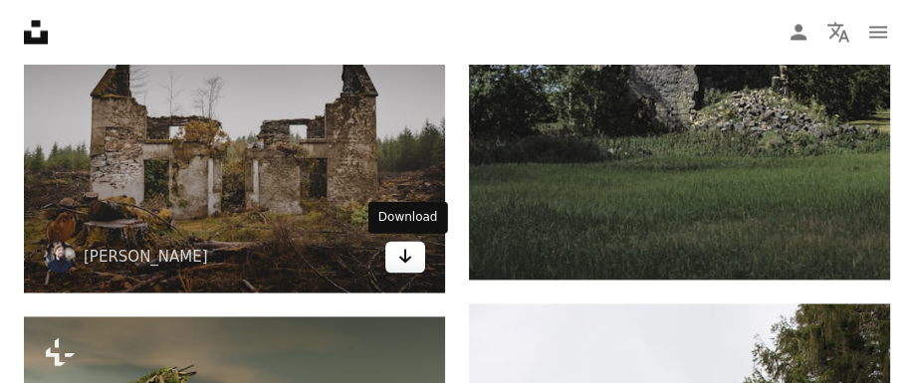
click at [404, 268] on icon "Arrow pointing down" at bounding box center [405, 256] width 16 height 24
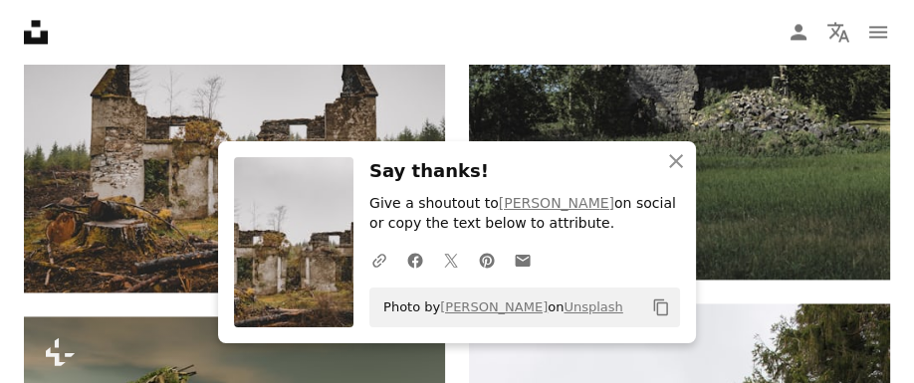
click at [513, 172] on h3 "Say thanks!" at bounding box center [524, 171] width 310 height 29
click at [676, 160] on icon "An X shape" at bounding box center [676, 161] width 24 height 24
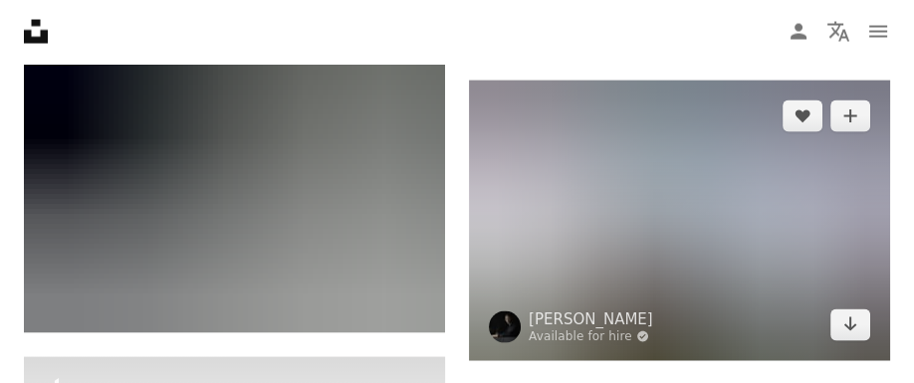
scroll to position [3324, 0]
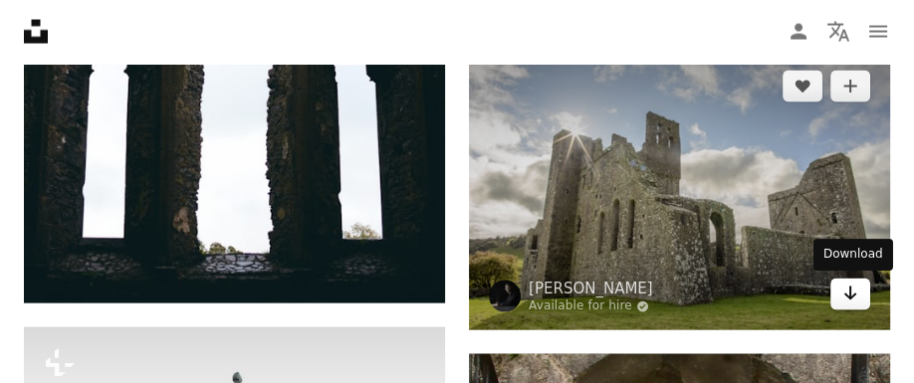
click at [841, 299] on link "Arrow pointing down" at bounding box center [850, 295] width 40 height 32
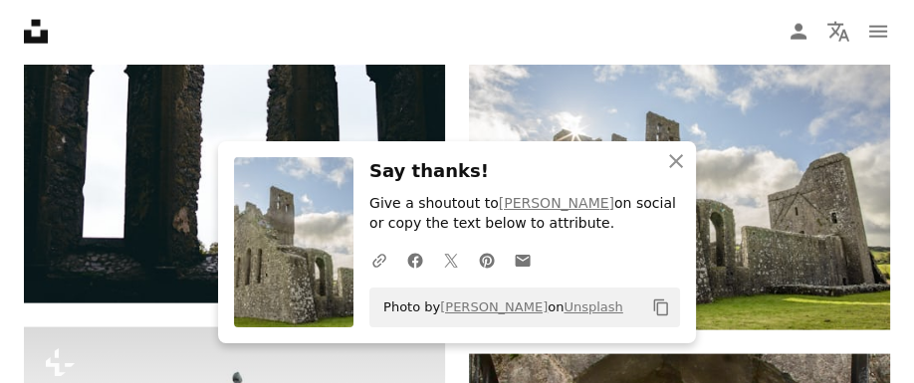
click at [488, 165] on h3 "Say thanks!" at bounding box center [524, 171] width 310 height 29
click at [675, 159] on icon "An X shape" at bounding box center [676, 161] width 24 height 24
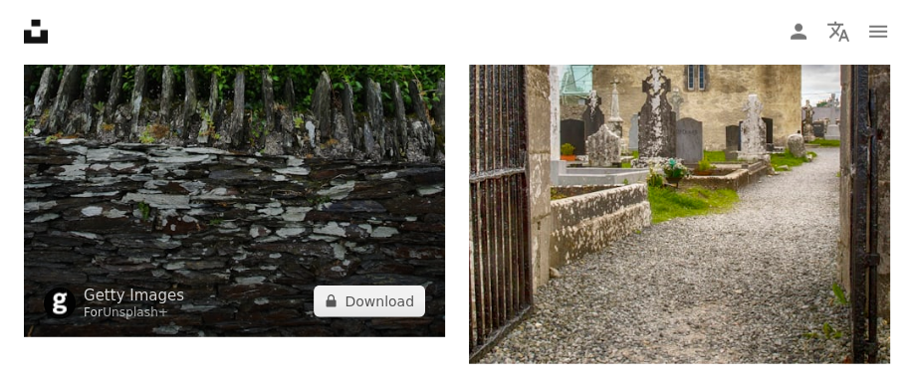
scroll to position [4077, 0]
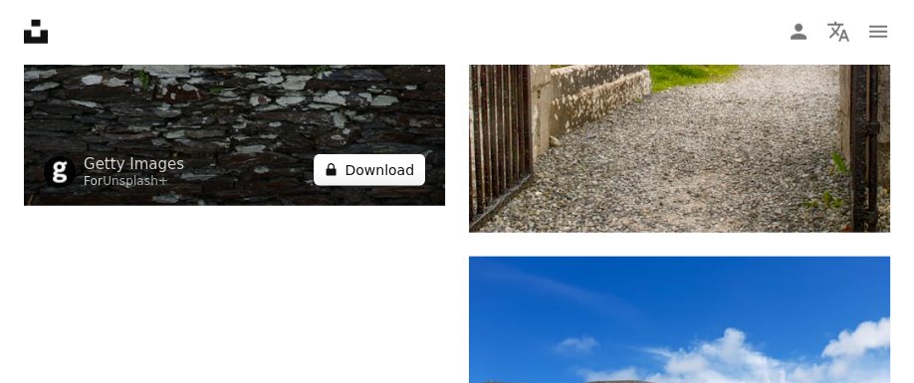
click at [375, 181] on button "A lock Download" at bounding box center [368, 170] width 111 height 32
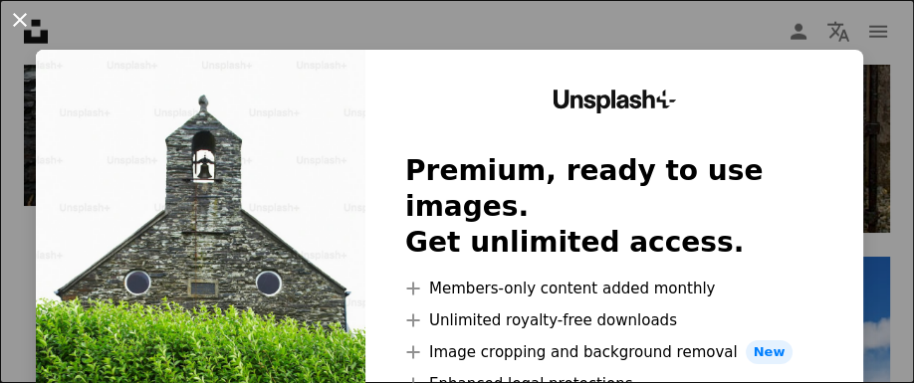
click at [17, 22] on button "An X shape" at bounding box center [20, 20] width 24 height 24
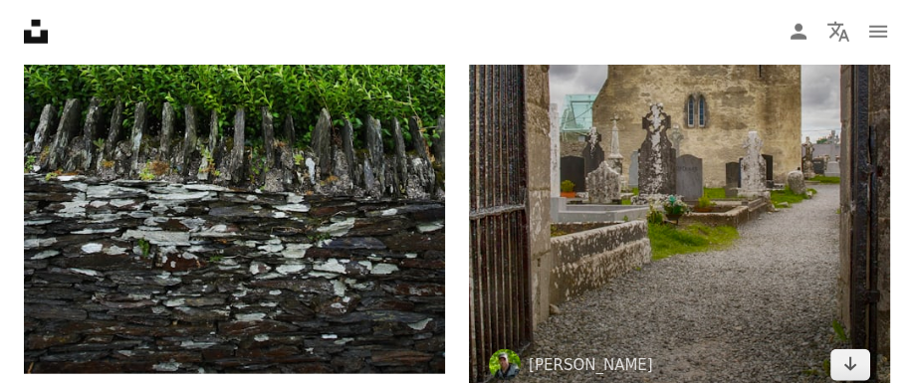
scroll to position [3948, 0]
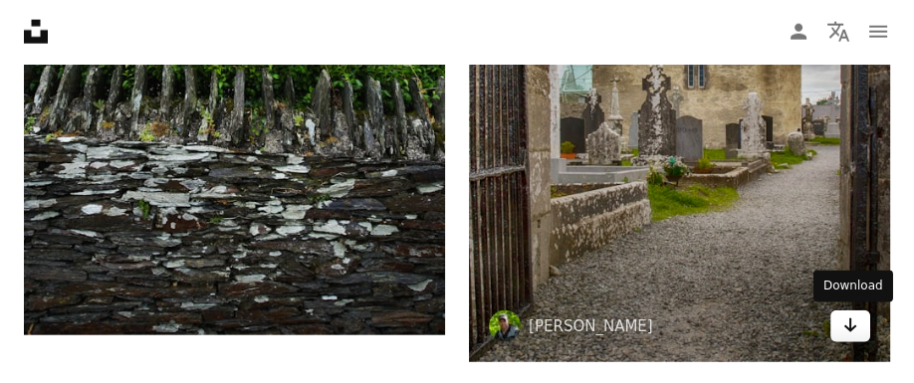
click at [836, 325] on link "Arrow pointing down" at bounding box center [850, 326] width 40 height 32
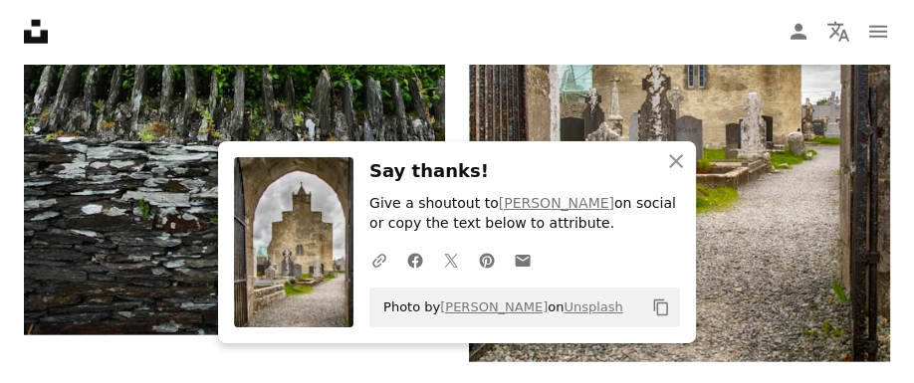
click at [510, 177] on h3 "Say thanks!" at bounding box center [524, 171] width 310 height 29
click at [683, 160] on icon "An X shape" at bounding box center [676, 161] width 24 height 24
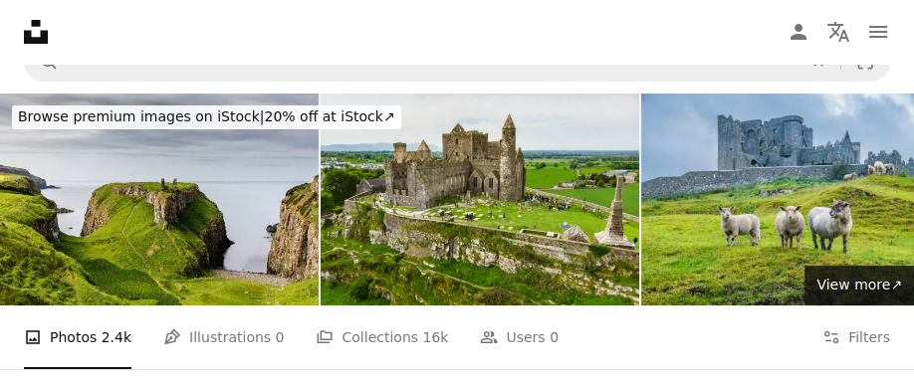
scroll to position [0, 0]
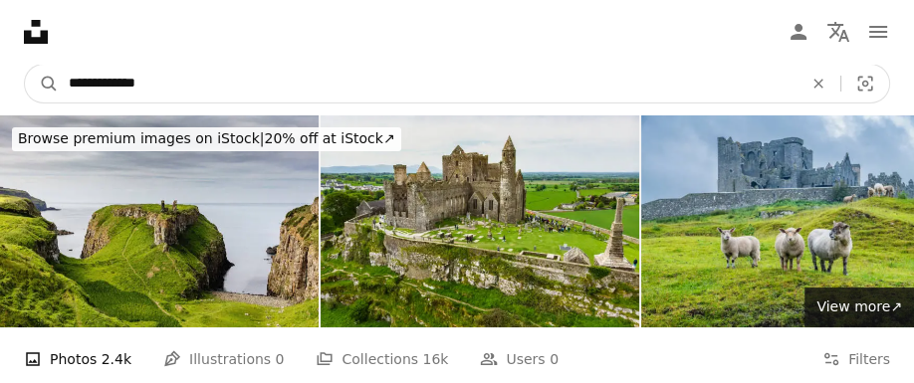
click at [155, 85] on input "**********" at bounding box center [427, 84] width 737 height 38
type input "**********"
click button "A magnifying glass" at bounding box center [42, 84] width 34 height 38
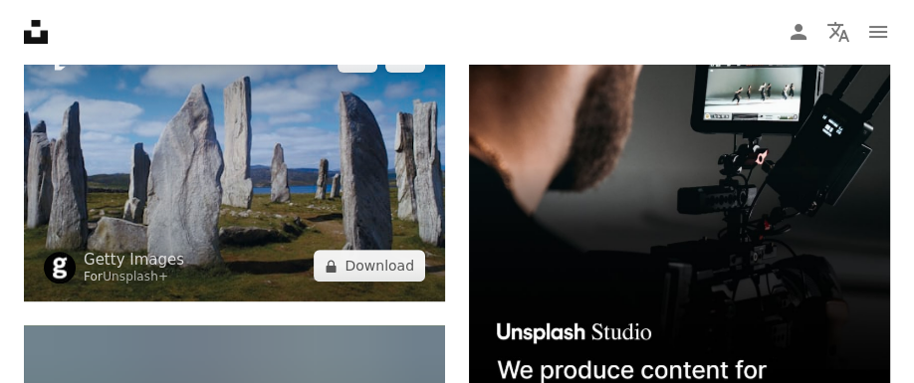
scroll to position [519, 0]
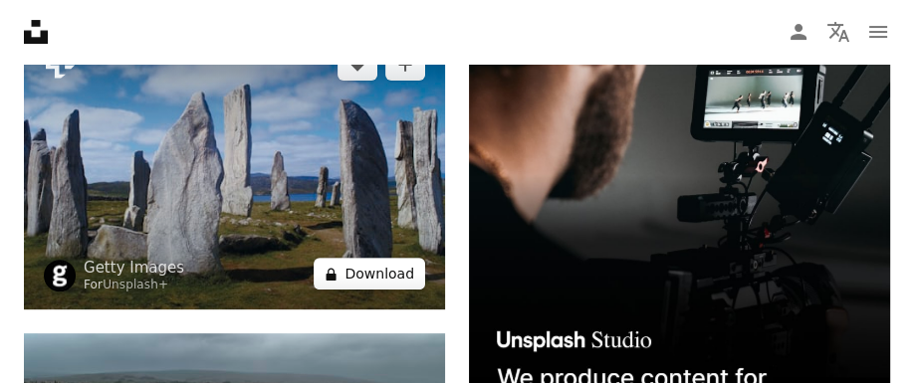
click at [389, 278] on button "A lock Download" at bounding box center [368, 274] width 111 height 32
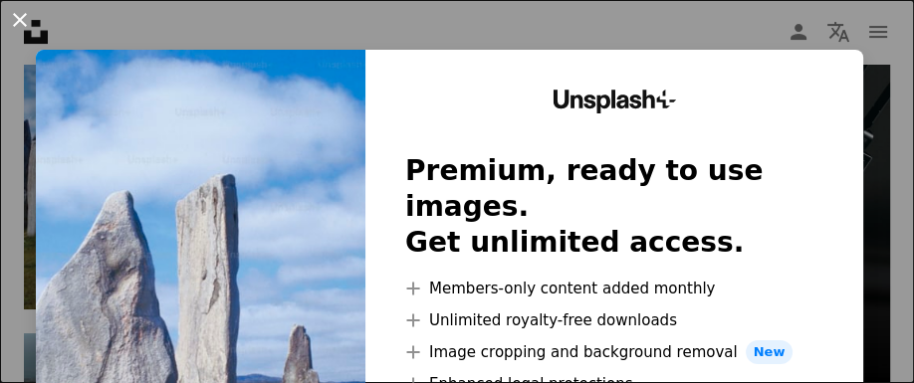
click at [20, 15] on button "An X shape" at bounding box center [20, 20] width 24 height 24
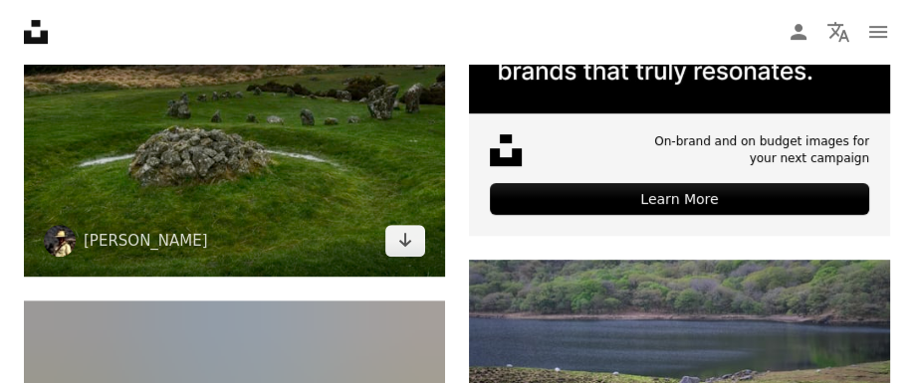
scroll to position [857, 0]
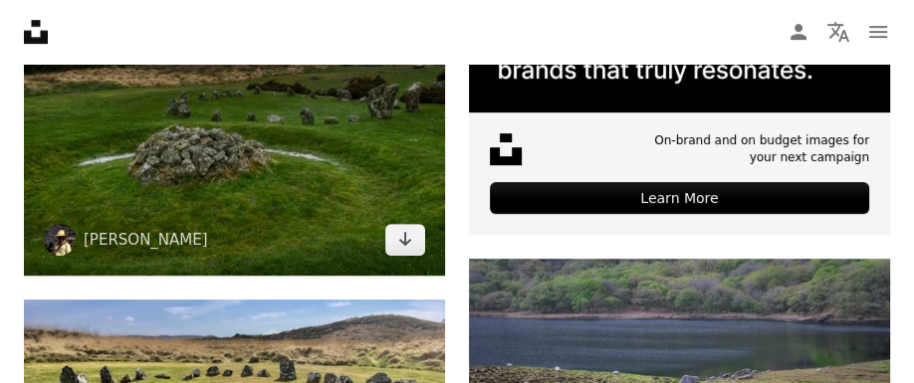
click at [268, 229] on img at bounding box center [234, 136] width 421 height 280
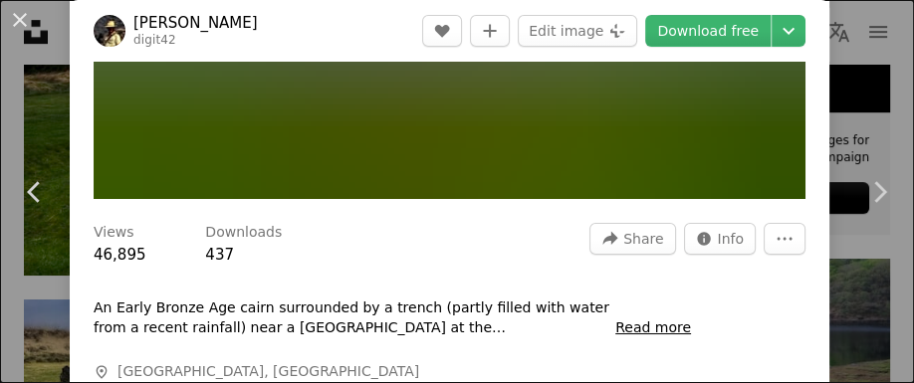
scroll to position [384, 0]
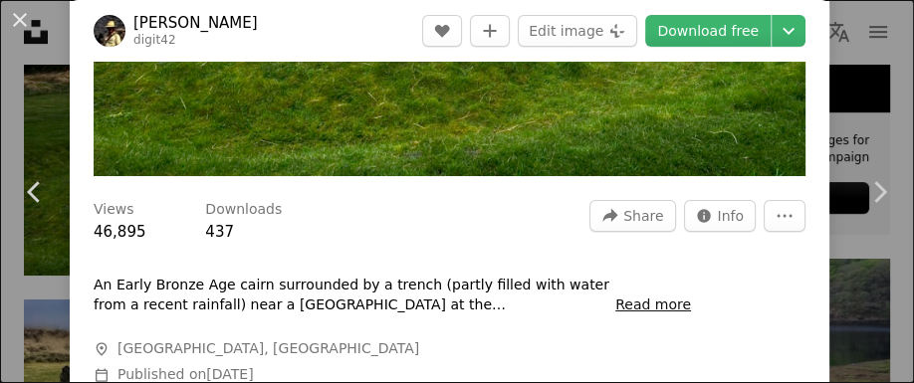
click at [662, 308] on button "Read more" at bounding box center [653, 306] width 76 height 20
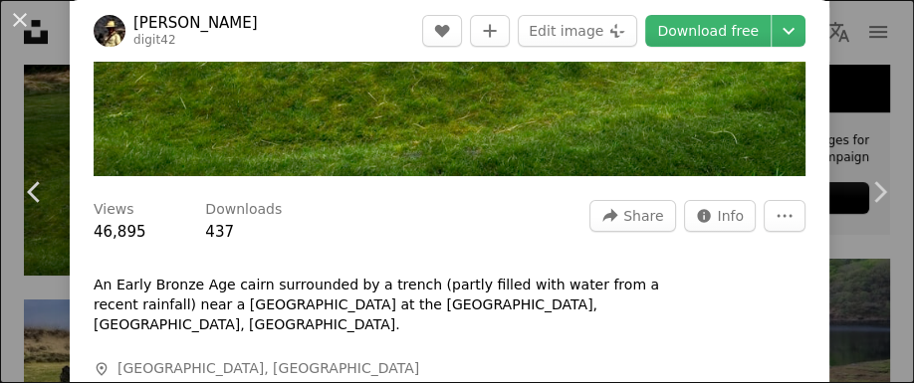
scroll to position [89, 0]
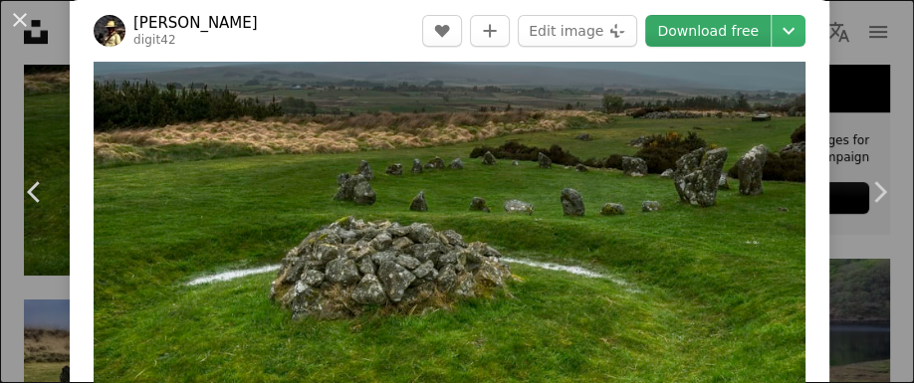
click at [753, 35] on link "Download free" at bounding box center [707, 31] width 125 height 32
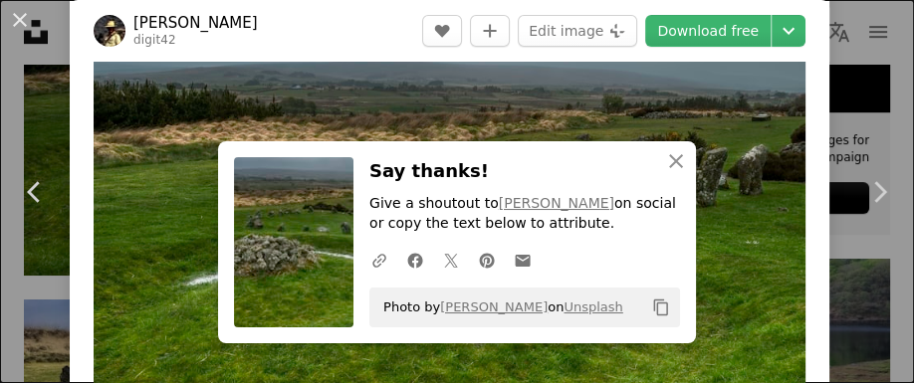
click at [424, 113] on img "Zoom in on this image" at bounding box center [450, 235] width 712 height 473
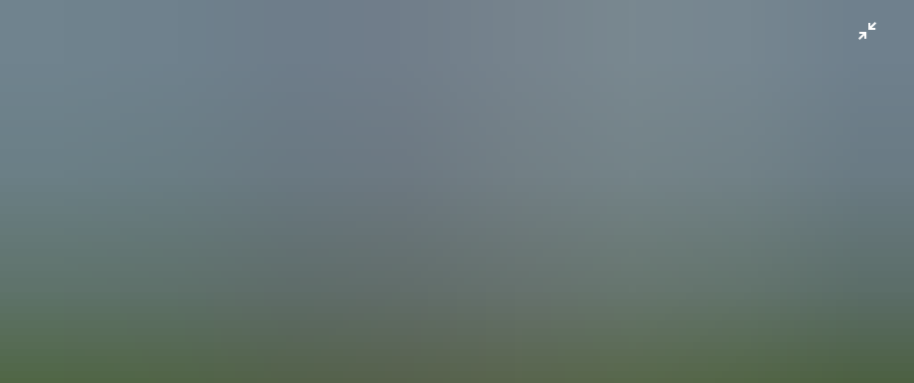
scroll to position [0, 0]
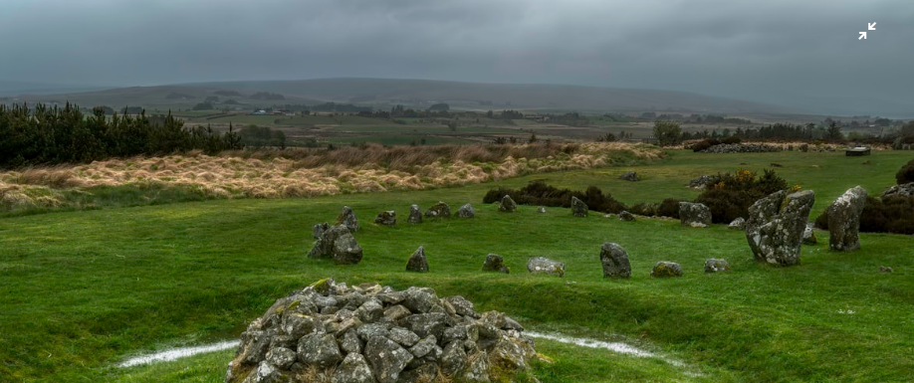
click at [874, 33] on button "Zoom out on this image" at bounding box center [457, 191] width 916 height 385
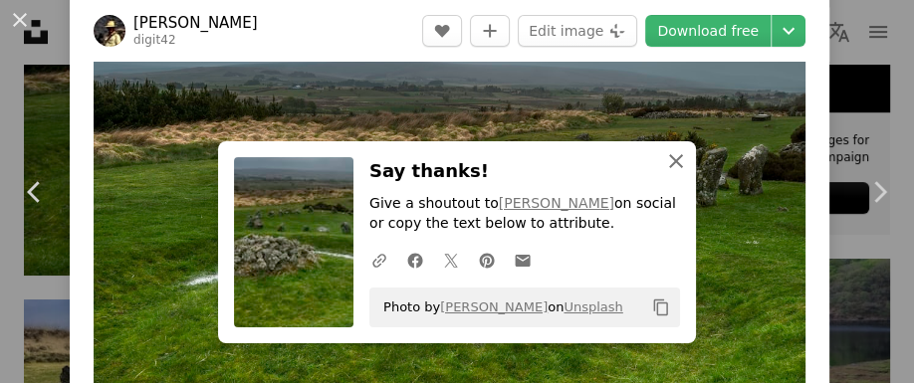
click at [676, 166] on icon "An X shape" at bounding box center [676, 161] width 24 height 24
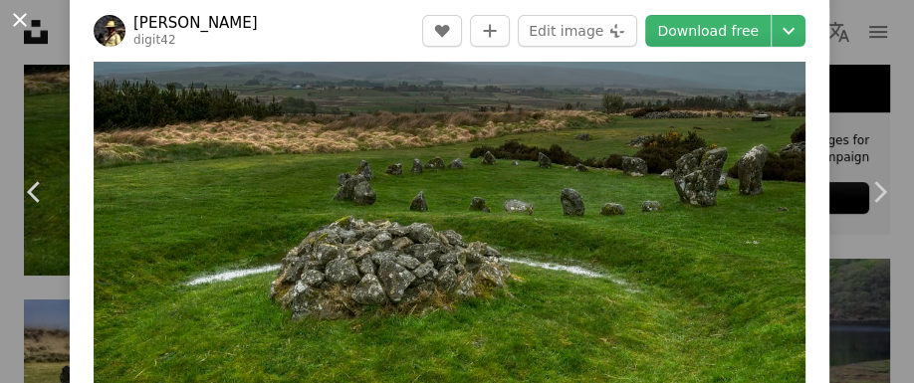
click at [24, 19] on button "An X shape" at bounding box center [20, 20] width 24 height 24
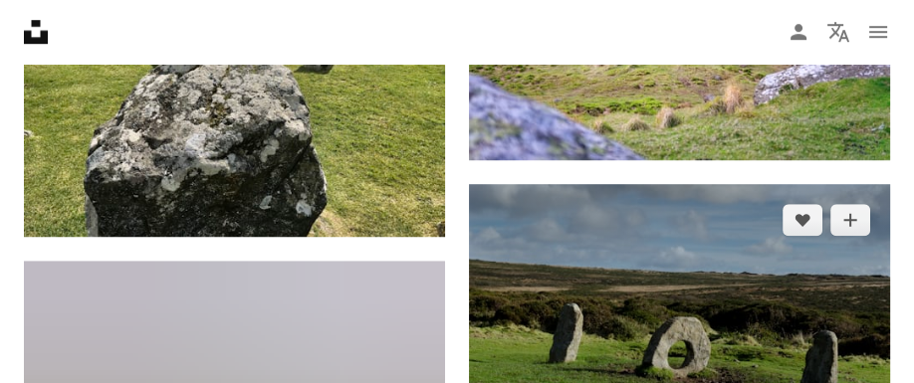
scroll to position [1376, 0]
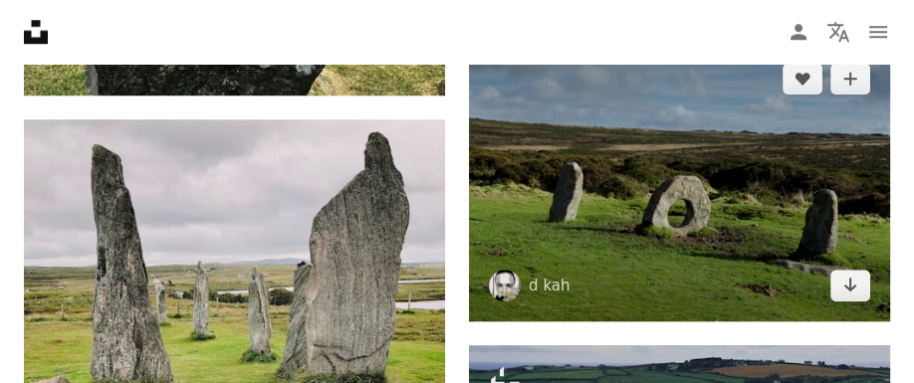
click at [685, 257] on img at bounding box center [679, 182] width 421 height 279
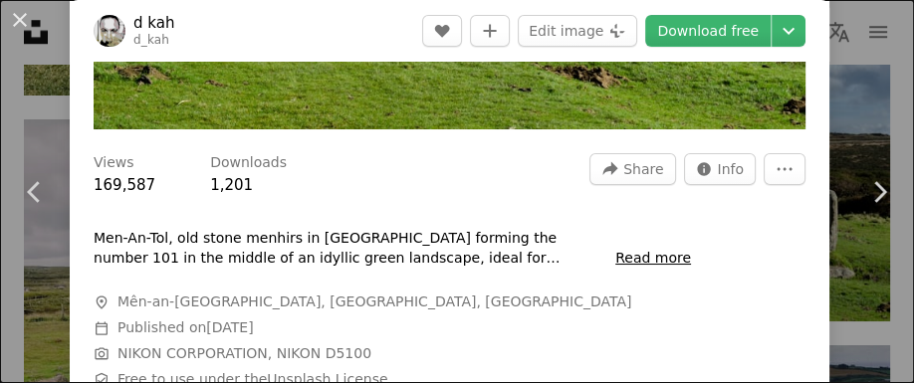
scroll to position [444, 0]
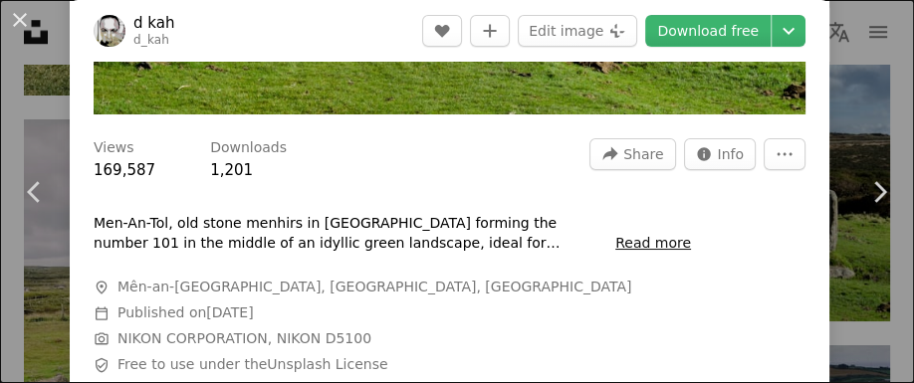
click at [661, 254] on button "Read more" at bounding box center [653, 244] width 76 height 20
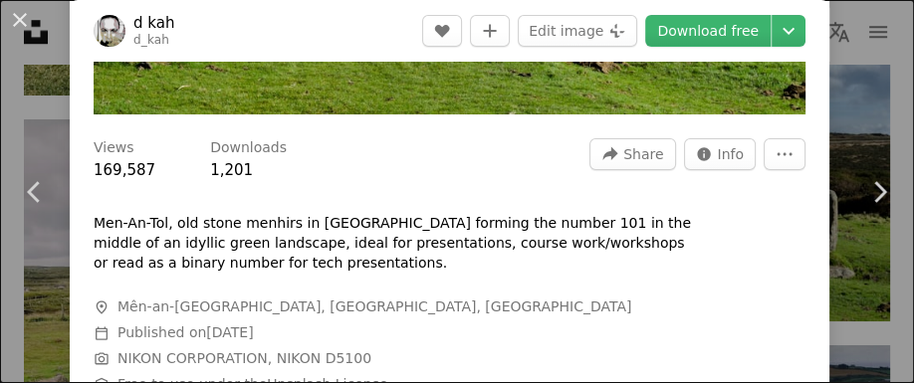
scroll to position [0, 0]
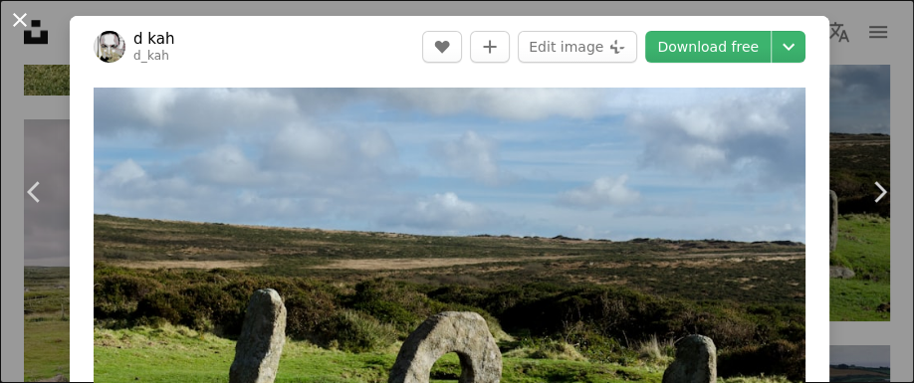
click at [17, 20] on button "An X shape" at bounding box center [20, 20] width 24 height 24
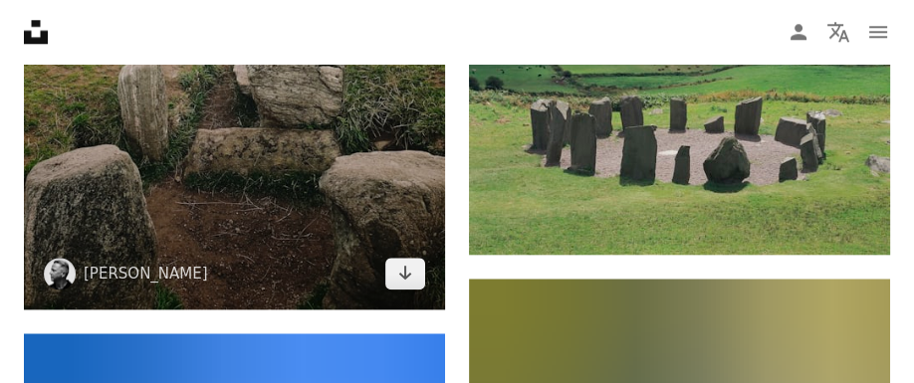
scroll to position [1818, 0]
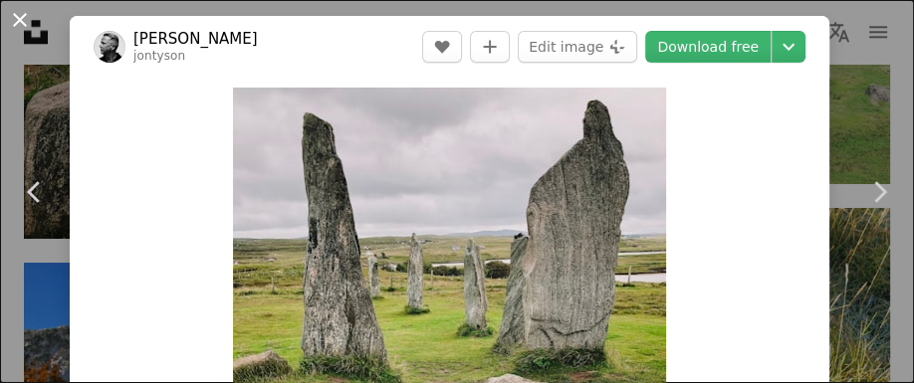
click at [18, 22] on button "An X shape" at bounding box center [20, 20] width 24 height 24
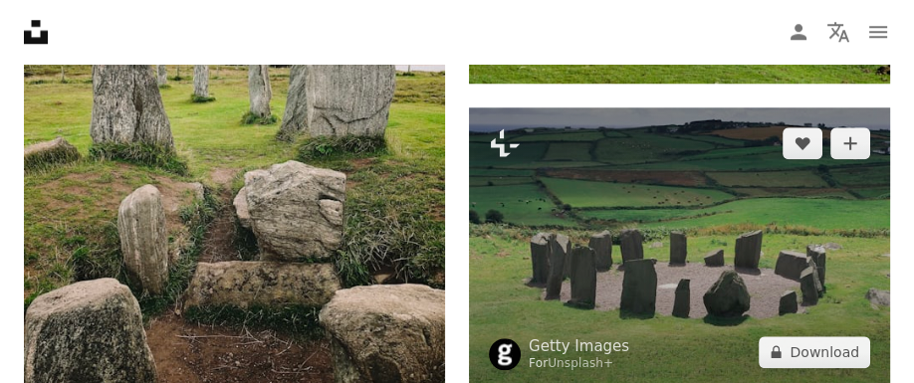
scroll to position [1558, 0]
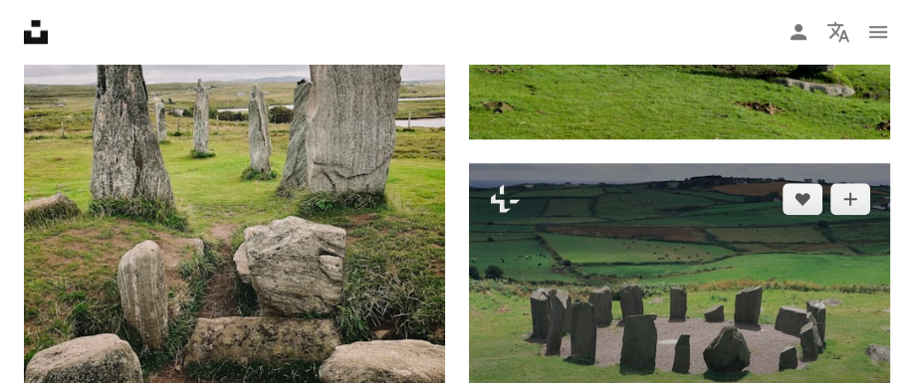
click at [665, 247] on img at bounding box center [679, 303] width 421 height 281
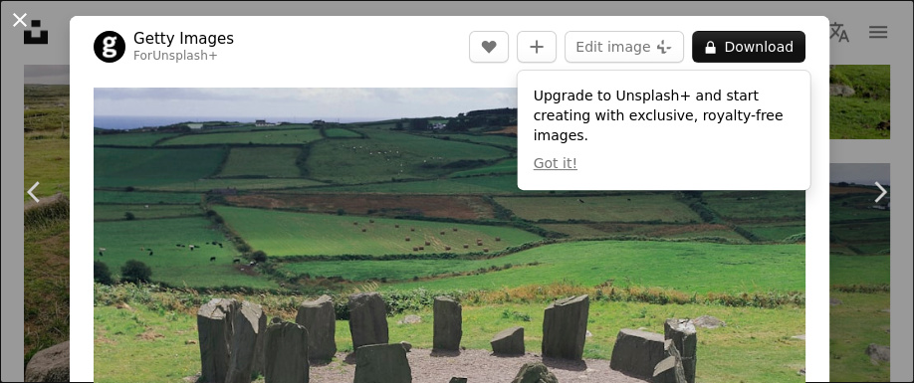
click at [18, 13] on button "An X shape" at bounding box center [20, 20] width 24 height 24
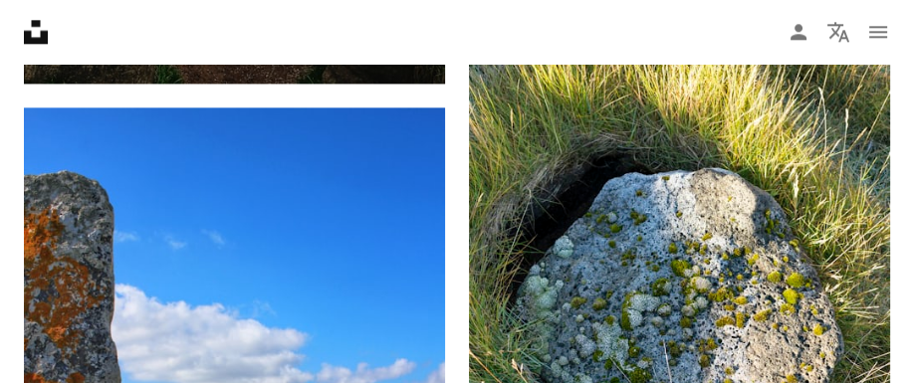
scroll to position [2181, 0]
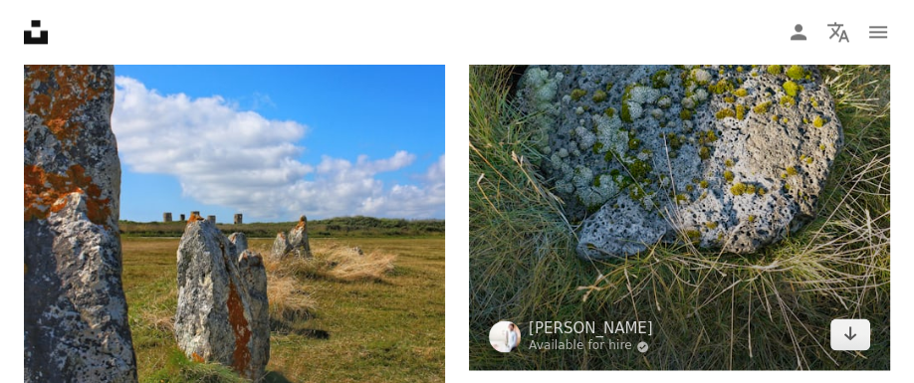
click at [710, 244] on img at bounding box center [679, 108] width 421 height 526
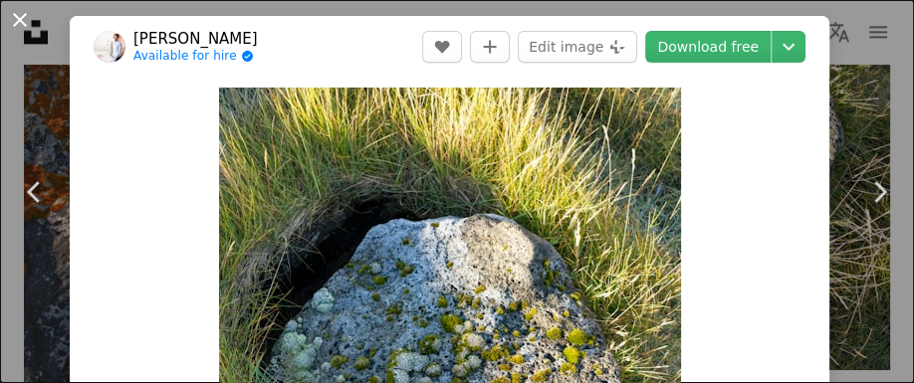
click at [18, 18] on button "An X shape" at bounding box center [20, 20] width 24 height 24
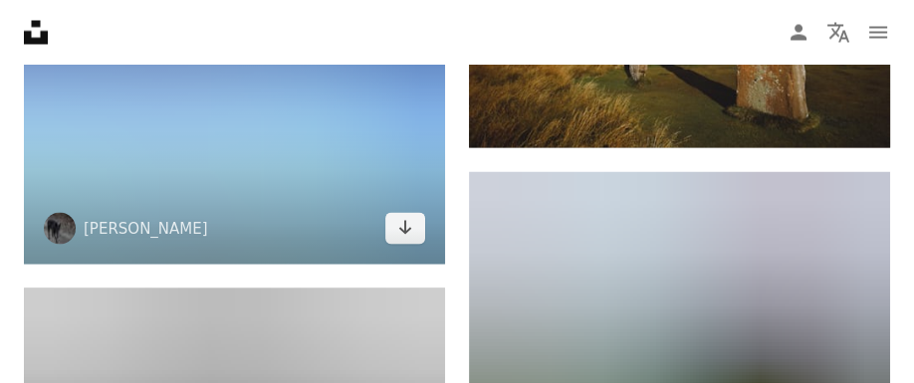
scroll to position [3064, 0]
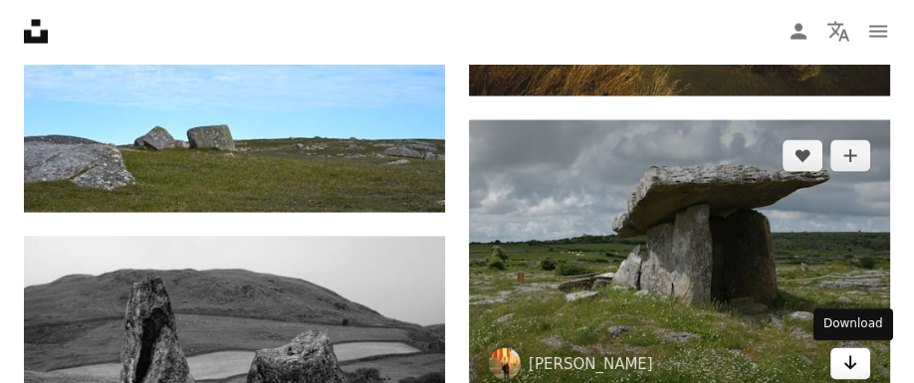
click at [844, 362] on icon "Arrow pointing down" at bounding box center [850, 363] width 16 height 24
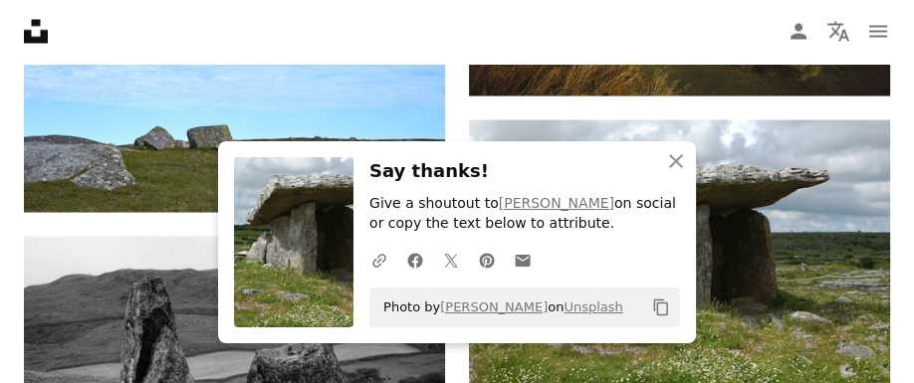
click at [523, 166] on h3 "Say thanks!" at bounding box center [524, 171] width 310 height 29
click at [677, 164] on icon "An X shape" at bounding box center [676, 161] width 24 height 24
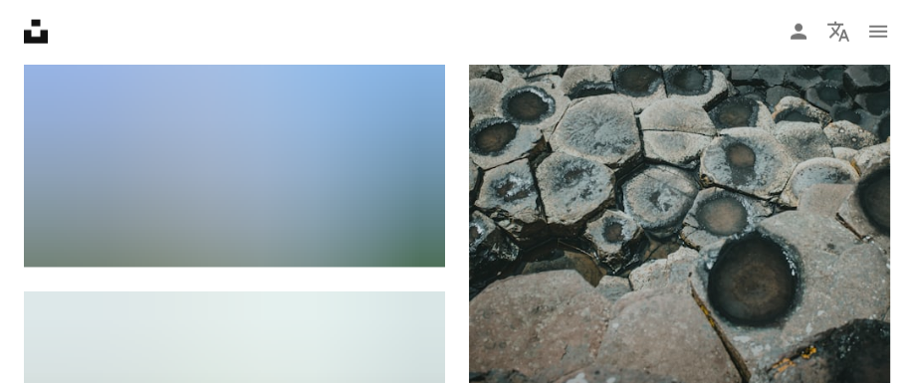
scroll to position [3636, 0]
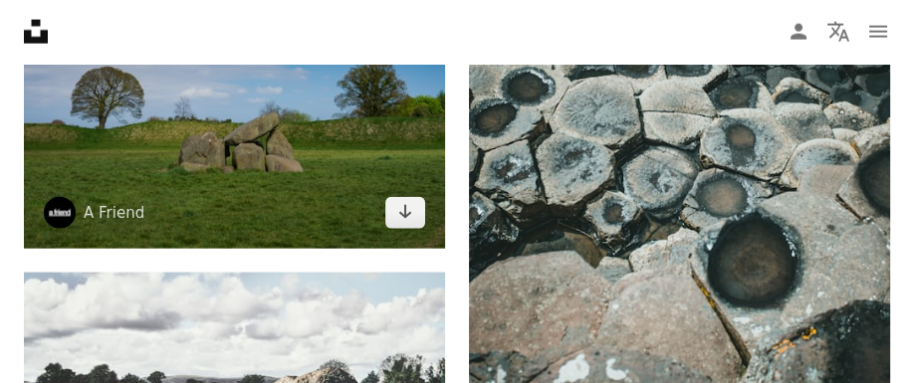
click at [279, 191] on img at bounding box center [234, 108] width 421 height 281
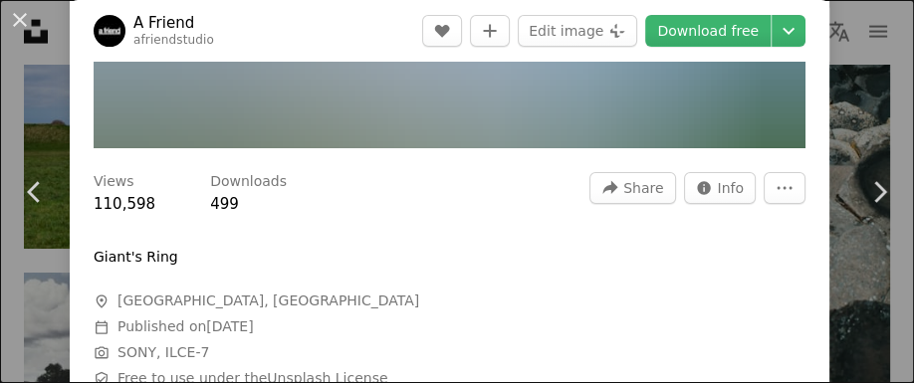
scroll to position [89, 0]
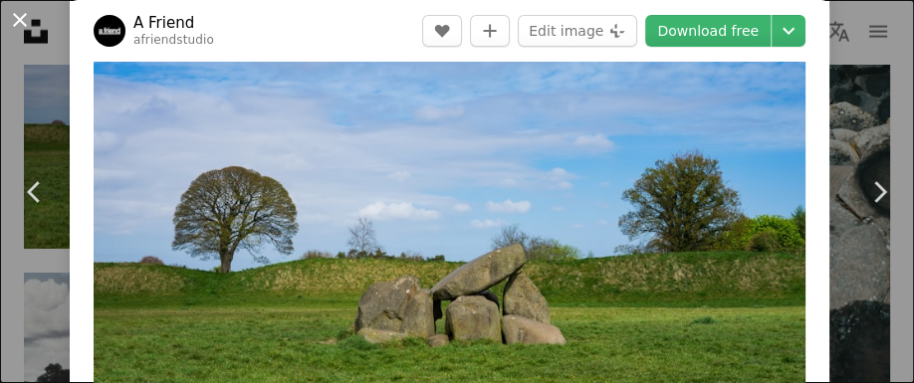
click at [19, 19] on button "An X shape" at bounding box center [20, 20] width 24 height 24
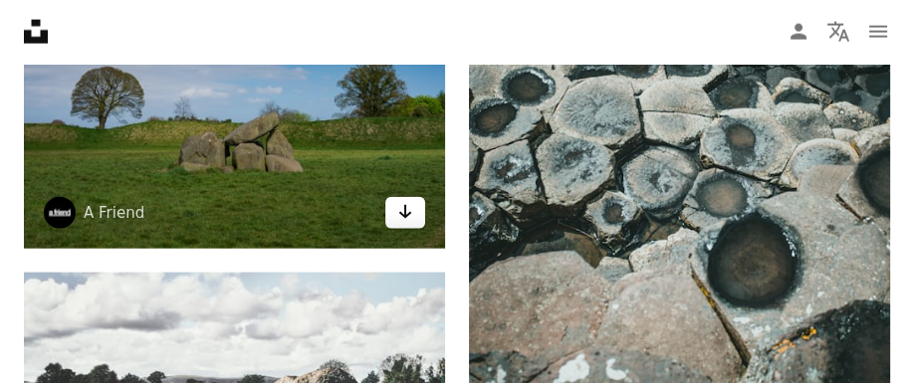
click at [396, 210] on link "Arrow pointing down" at bounding box center [405, 213] width 40 height 32
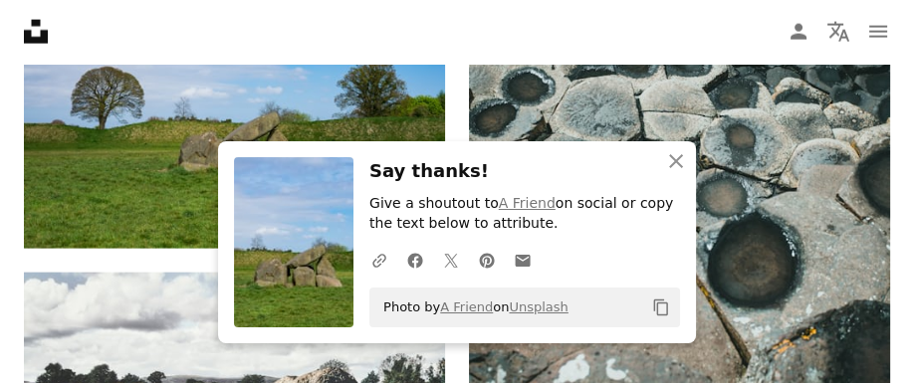
click at [492, 155] on div "An X shape Close Say thanks! Give a shoutout to A Friend on social or copy the …" at bounding box center [457, 242] width 478 height 202
click at [673, 154] on icon "An X shape" at bounding box center [676, 161] width 24 height 24
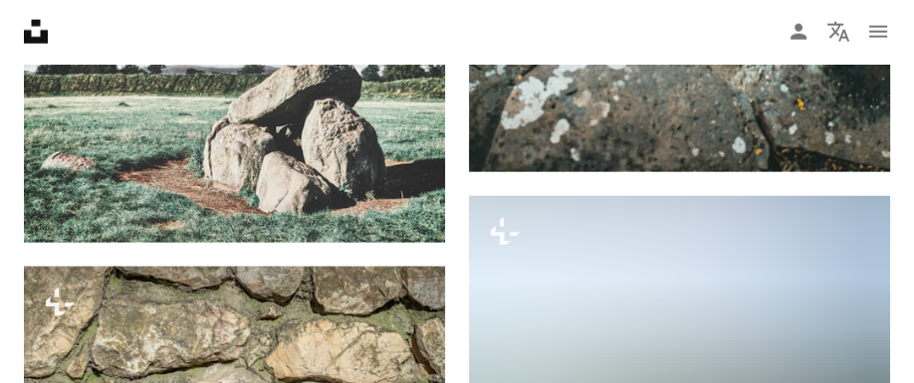
scroll to position [3948, 0]
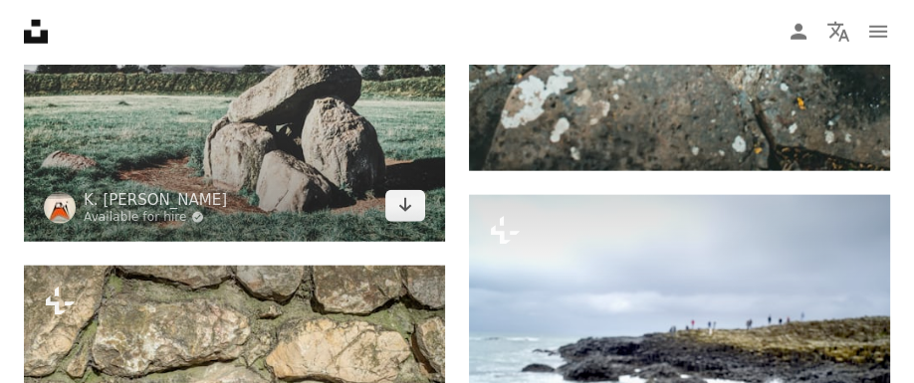
click at [275, 152] on img at bounding box center [234, 101] width 421 height 281
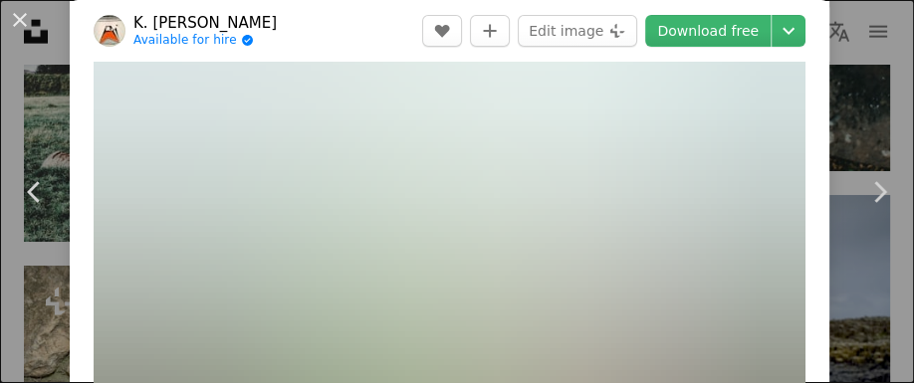
scroll to position [503, 0]
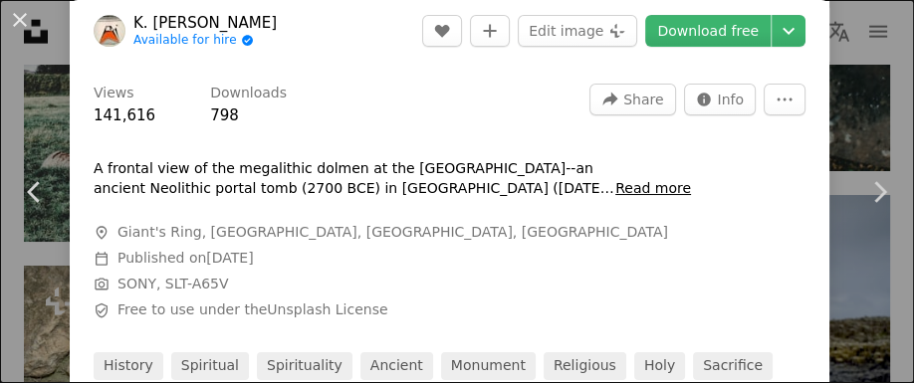
click at [665, 192] on button "Read more" at bounding box center [653, 189] width 76 height 20
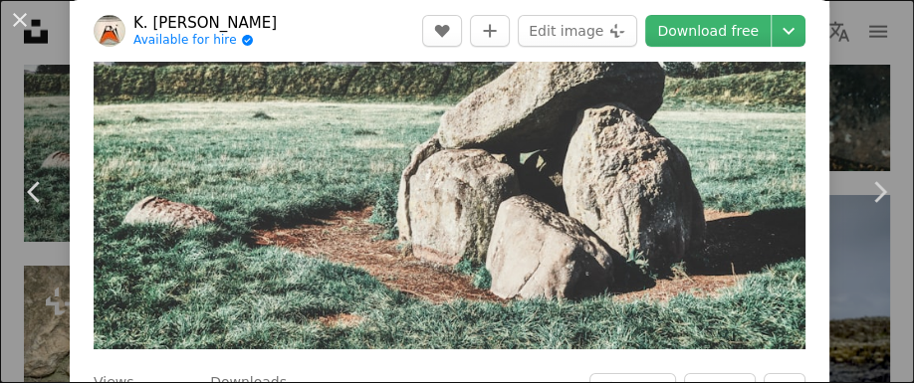
scroll to position [0, 0]
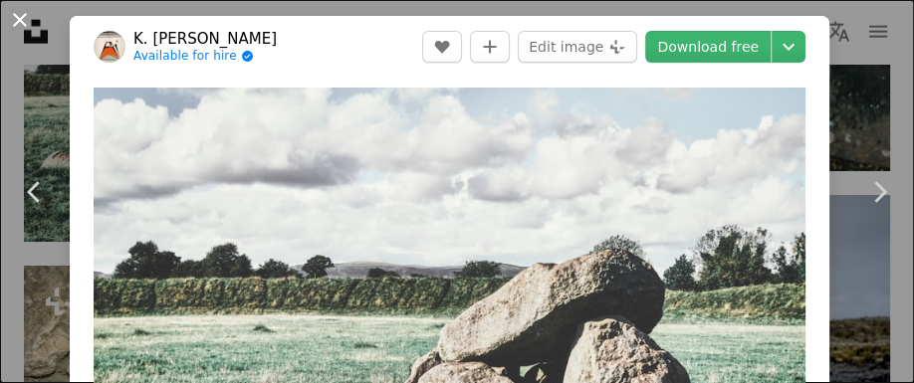
click at [19, 18] on button "An X shape" at bounding box center [20, 20] width 24 height 24
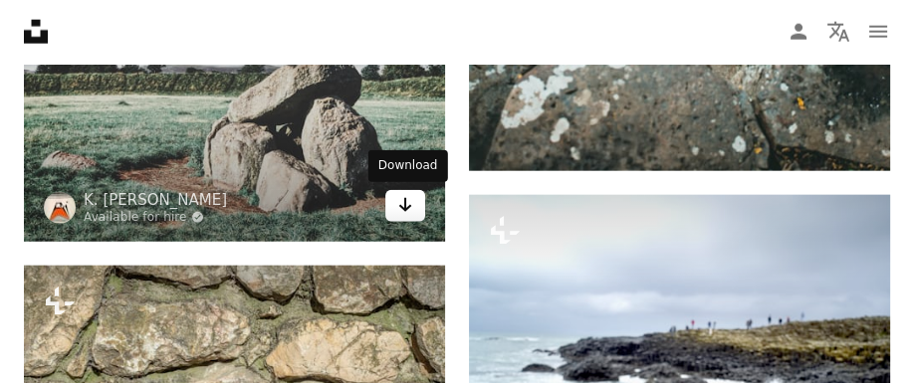
click at [397, 212] on link "Arrow pointing down" at bounding box center [405, 206] width 40 height 32
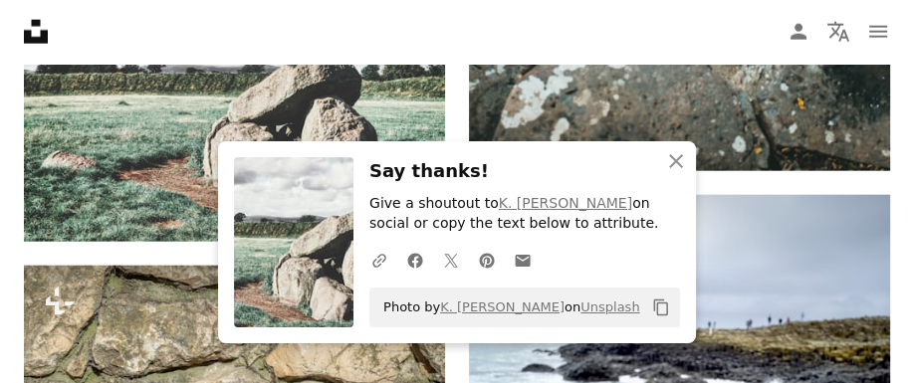
click at [475, 156] on div "An X shape Close Say thanks! Give a shoutout to K. [PERSON_NAME] on social or c…" at bounding box center [457, 242] width 478 height 202
click at [670, 164] on icon "An X shape" at bounding box center [676, 161] width 24 height 24
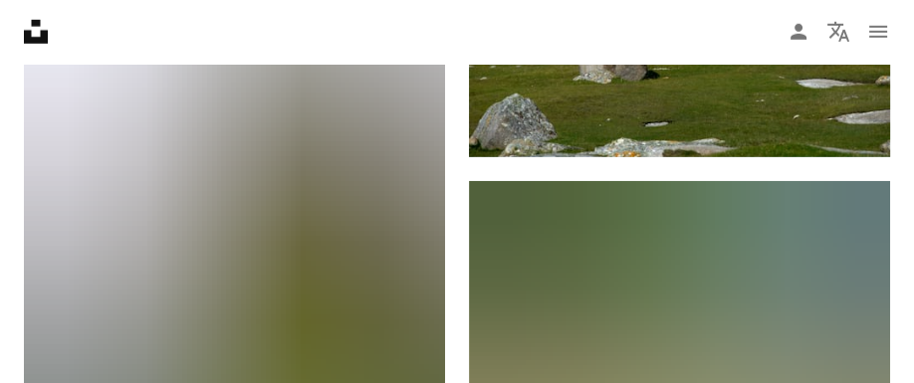
scroll to position [4779, 0]
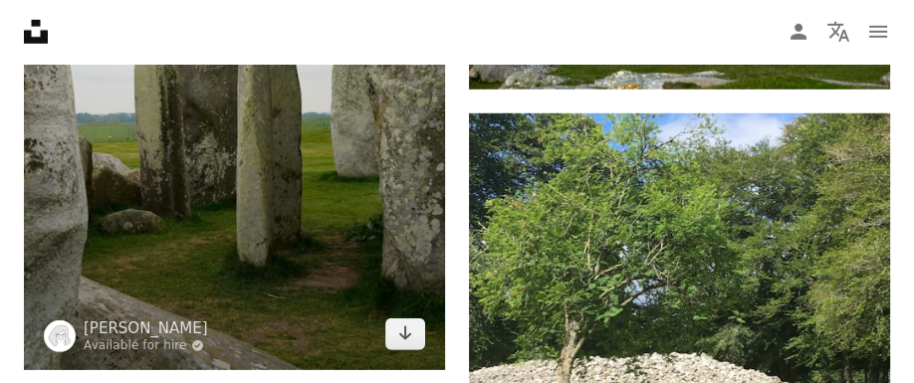
click at [250, 247] on img at bounding box center [234, 54] width 421 height 632
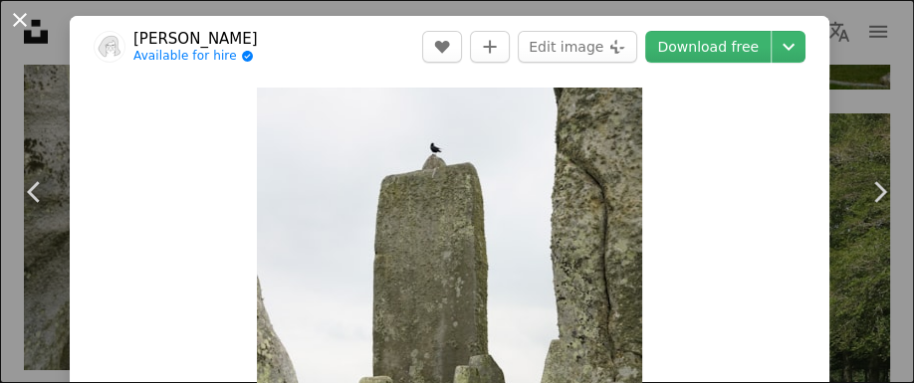
click at [22, 20] on button "An X shape" at bounding box center [20, 20] width 24 height 24
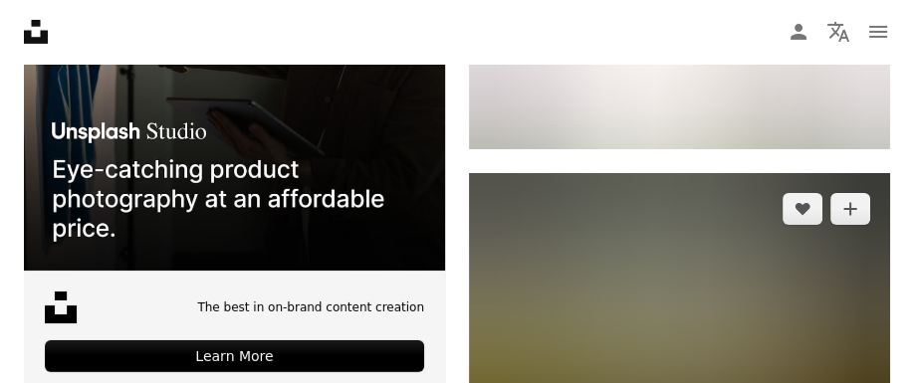
scroll to position [5740, 0]
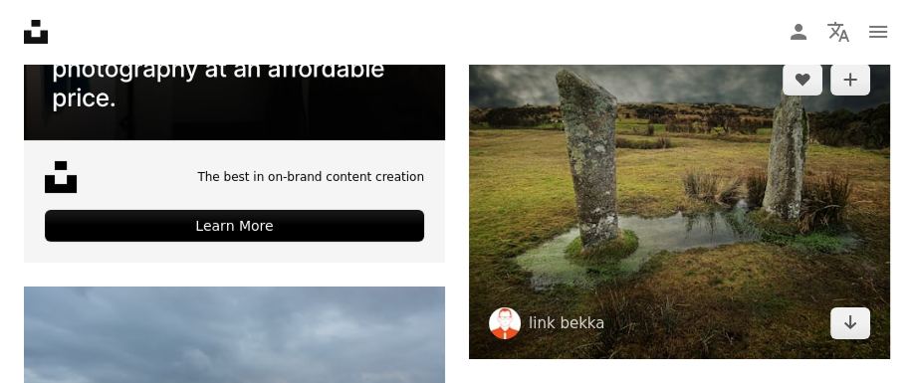
click at [662, 269] on img at bounding box center [679, 201] width 421 height 315
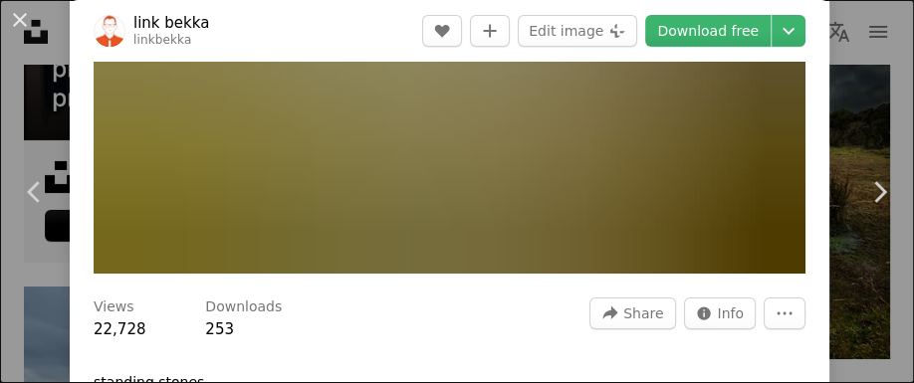
scroll to position [354, 0]
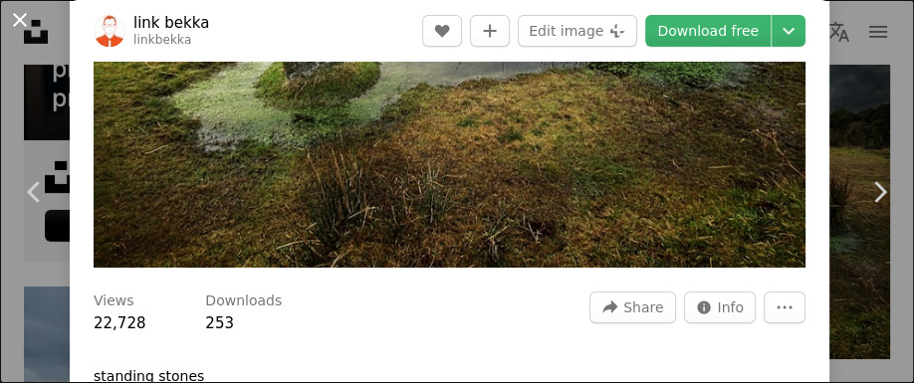
click at [19, 17] on button "An X shape" at bounding box center [20, 20] width 24 height 24
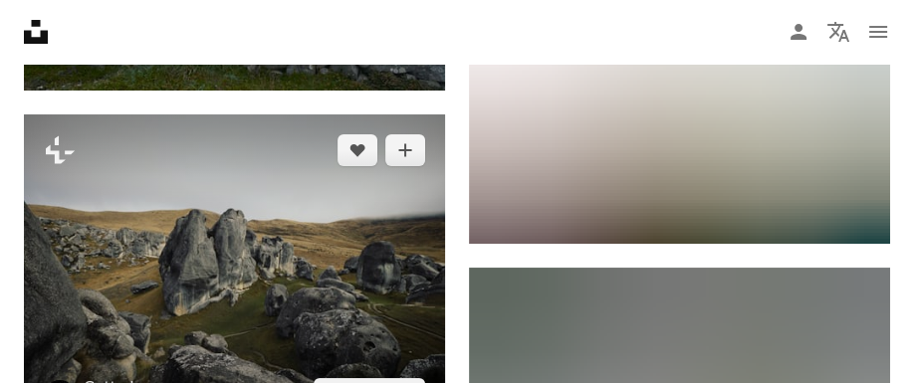
scroll to position [6155, 0]
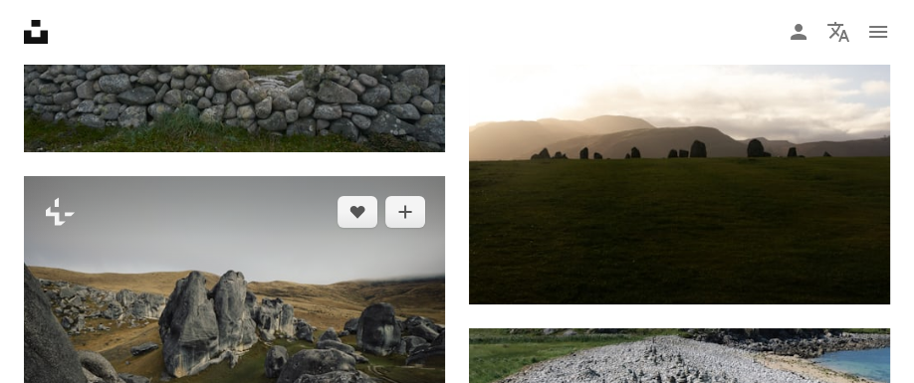
click at [236, 265] on img at bounding box center [234, 333] width 421 height 315
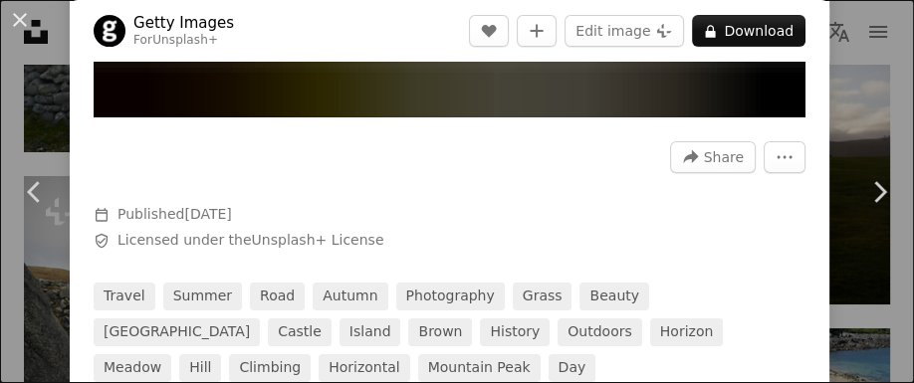
scroll to position [562, 0]
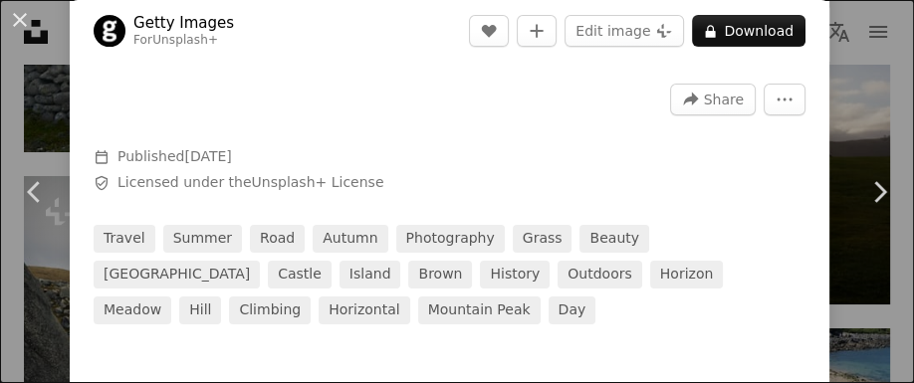
click at [26, 20] on button "An X shape" at bounding box center [20, 20] width 24 height 24
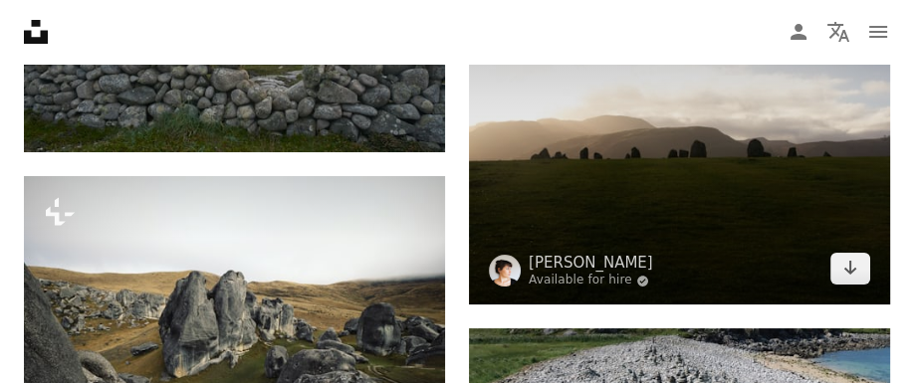
click at [650, 182] on img at bounding box center [679, 136] width 421 height 336
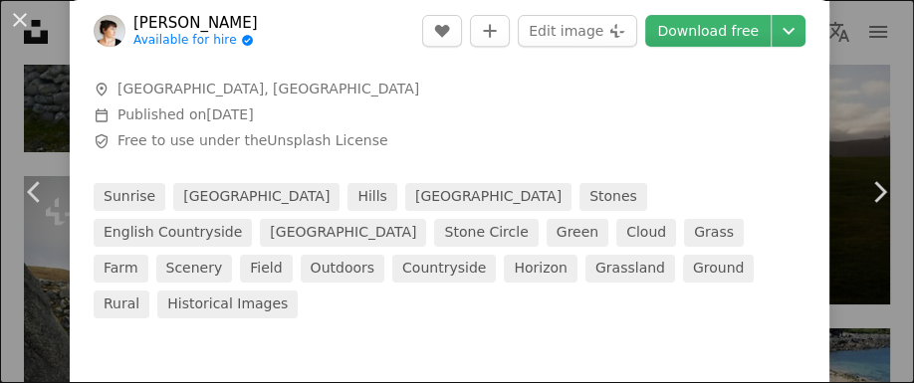
scroll to position [739, 0]
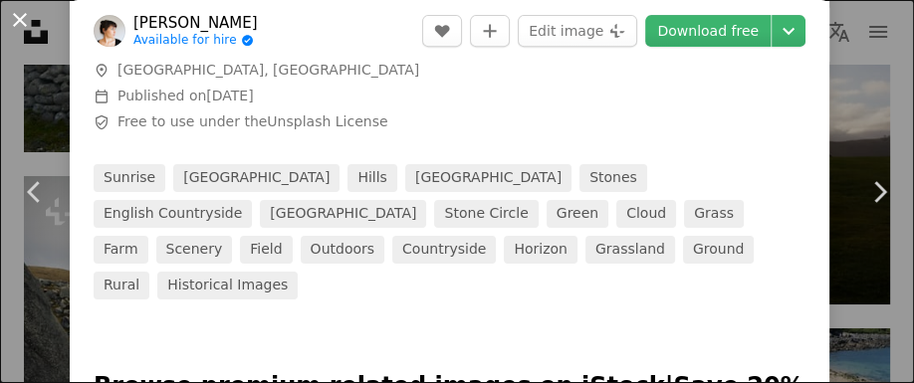
click at [22, 18] on button "An X shape" at bounding box center [20, 20] width 24 height 24
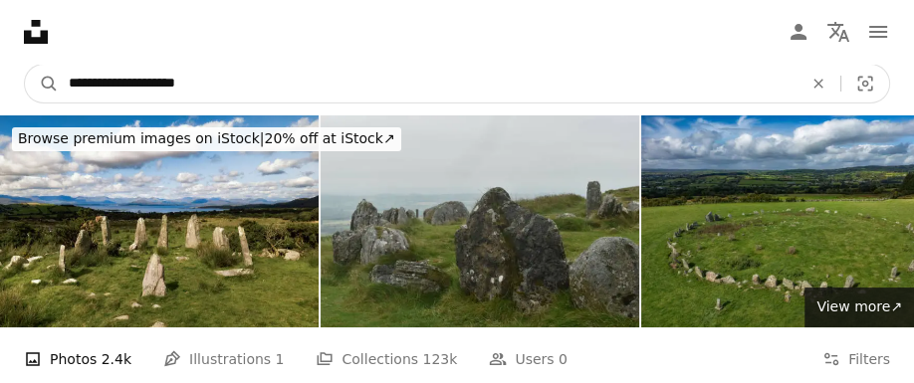
drag, startPoint x: 202, startPoint y: 85, endPoint x: 116, endPoint y: 89, distance: 85.7
click at [116, 89] on input "**********" at bounding box center [427, 84] width 737 height 38
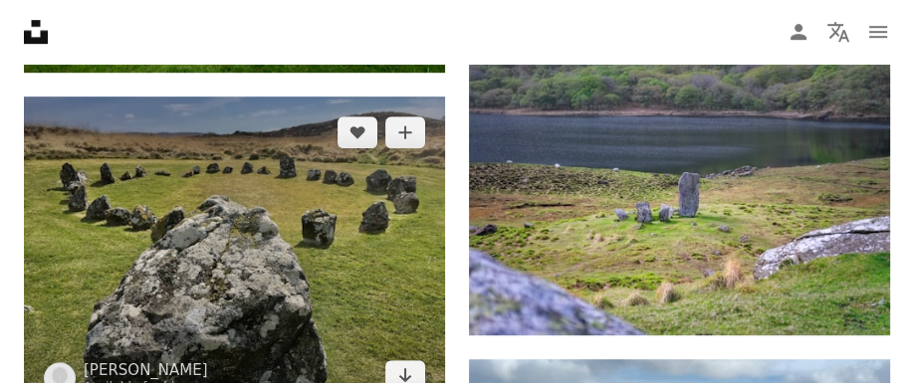
scroll to position [1091, 0]
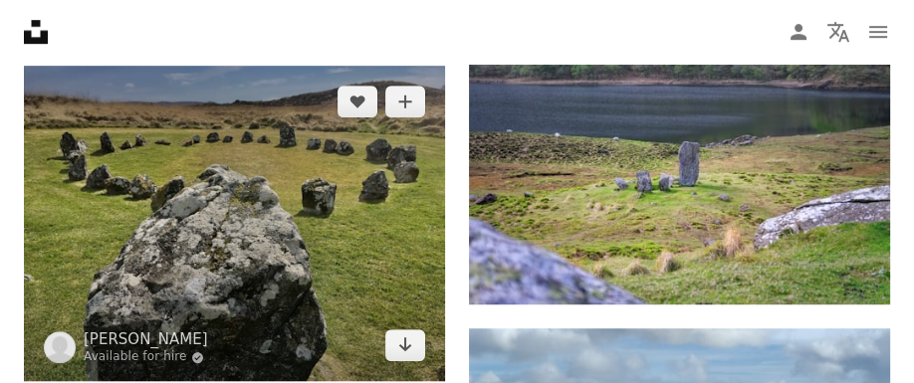
click at [304, 265] on img at bounding box center [234, 223] width 421 height 315
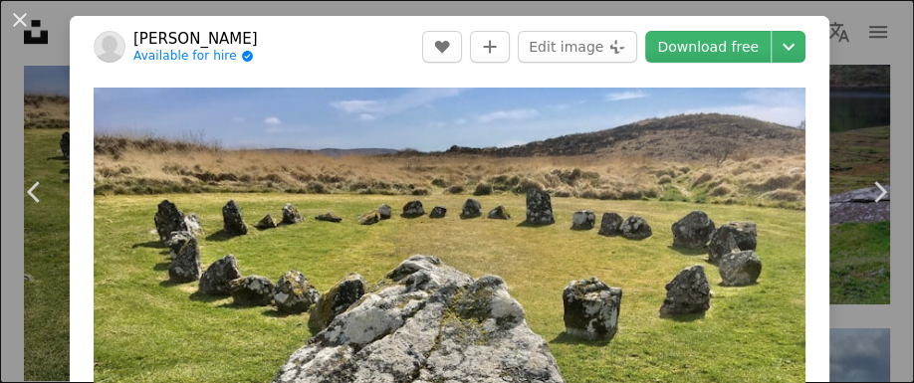
click at [17, 19] on button "An X shape" at bounding box center [20, 20] width 24 height 24
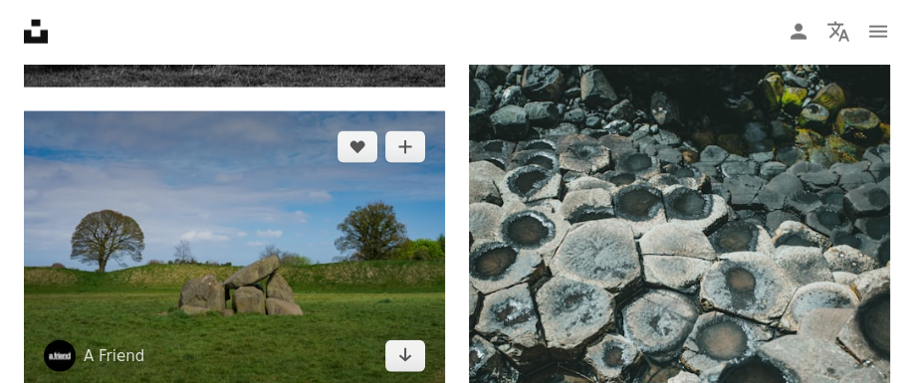
scroll to position [3480, 0]
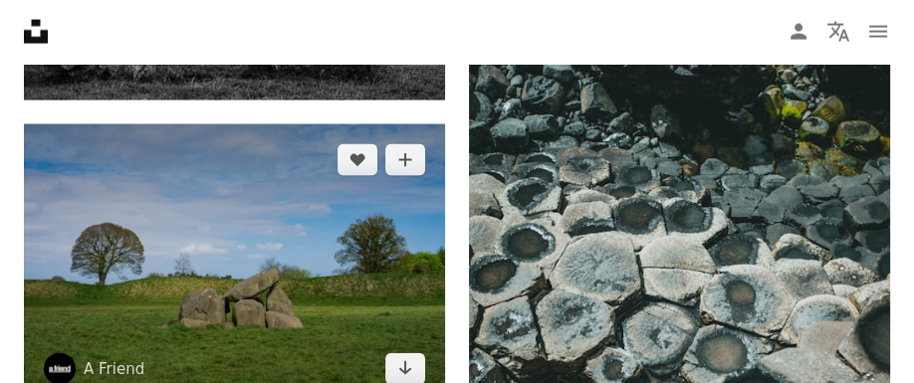
click at [220, 234] on img at bounding box center [234, 264] width 421 height 281
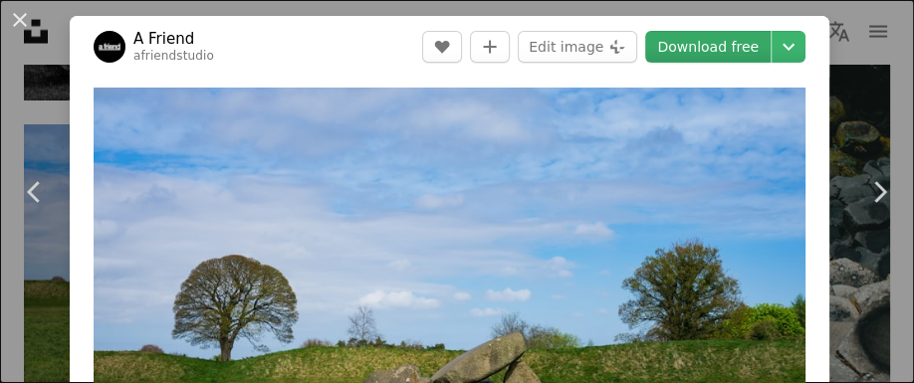
click at [724, 47] on link "Download free" at bounding box center [707, 47] width 125 height 32
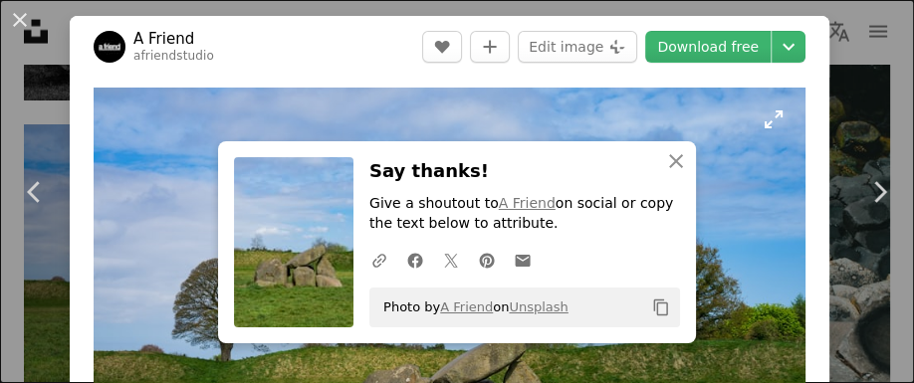
click at [363, 100] on img "Zoom in on this image" at bounding box center [450, 325] width 712 height 475
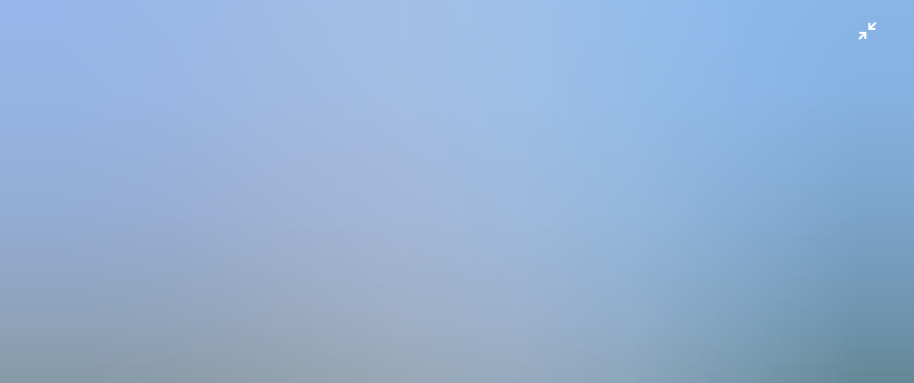
scroll to position [218, 0]
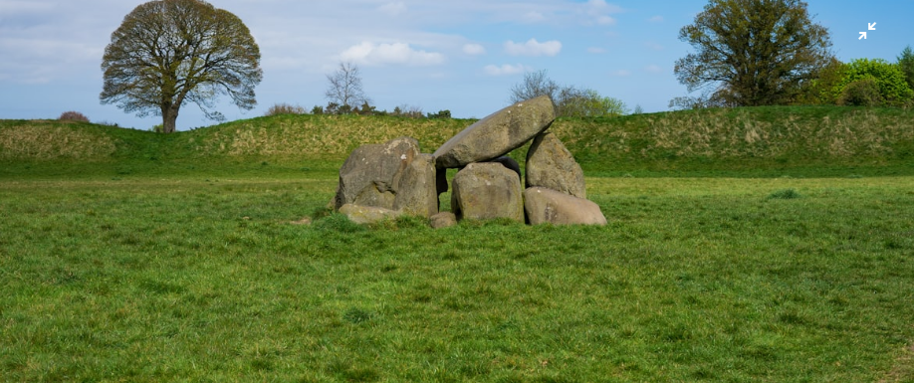
click at [866, 36] on img "Zoom out on this image" at bounding box center [457, 86] width 916 height 610
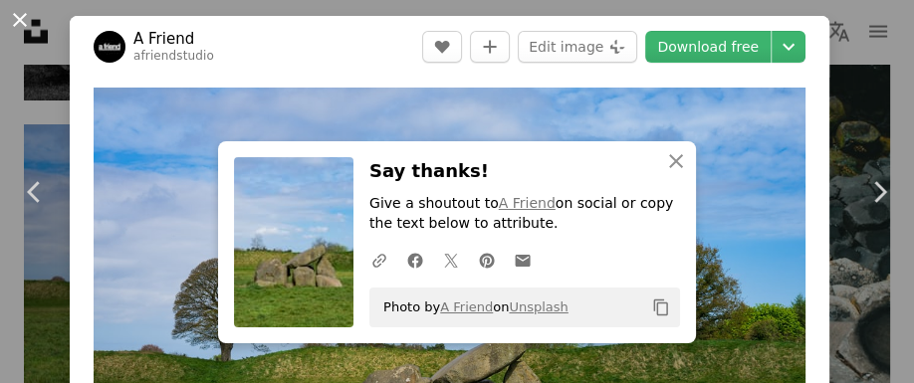
click at [22, 20] on button "An X shape" at bounding box center [20, 20] width 24 height 24
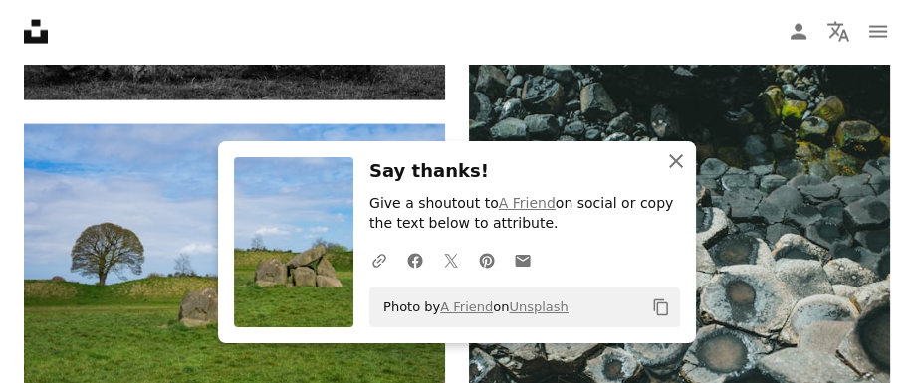
click at [673, 162] on icon "An X shape" at bounding box center [676, 161] width 24 height 24
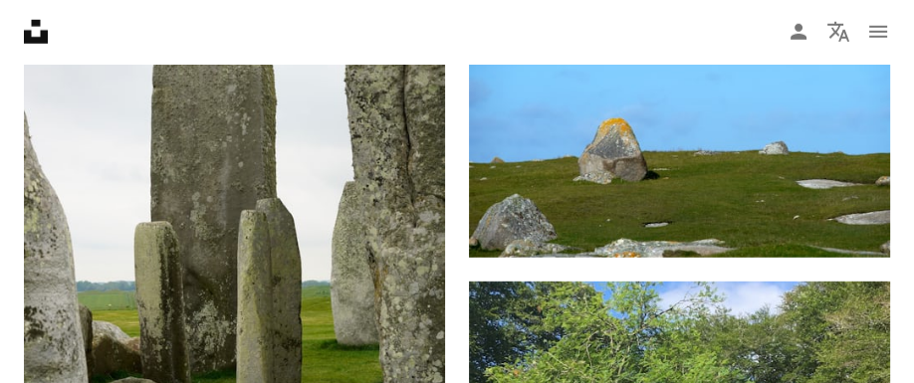
scroll to position [4648, 0]
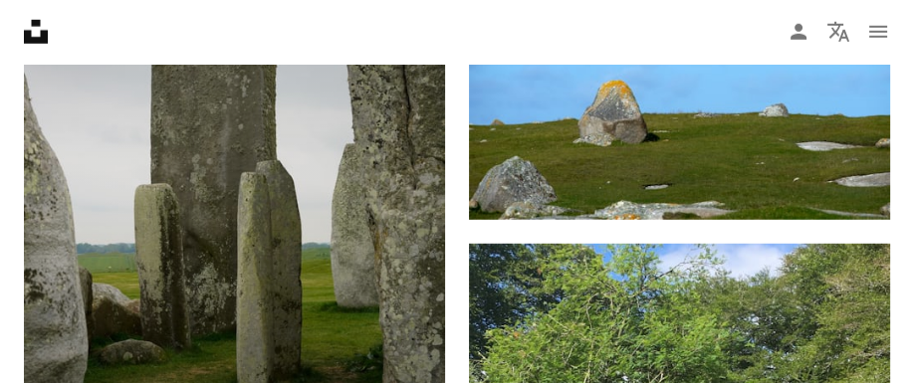
click at [325, 165] on img at bounding box center [234, 185] width 421 height 632
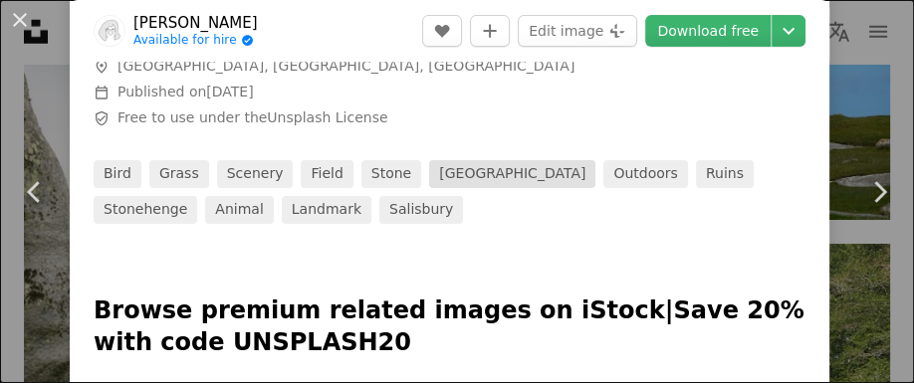
scroll to position [710, 0]
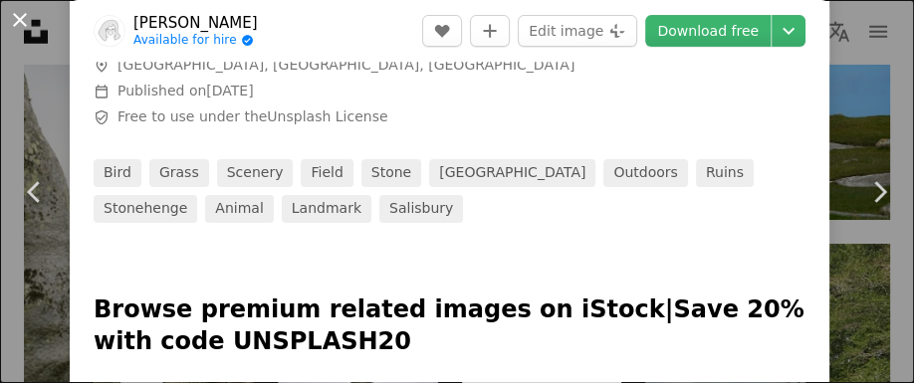
click at [21, 19] on button "An X shape" at bounding box center [20, 20] width 24 height 24
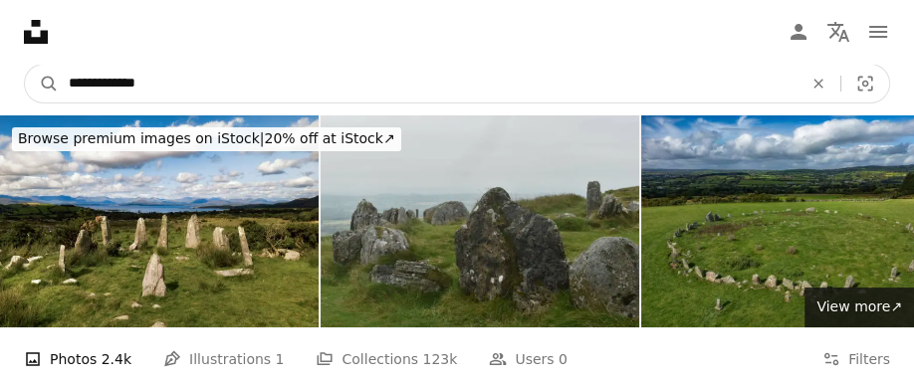
click at [183, 82] on input "**********" at bounding box center [427, 84] width 737 height 38
type input "*"
type input "*********"
click at [25, 65] on button "A magnifying glass" at bounding box center [42, 84] width 34 height 38
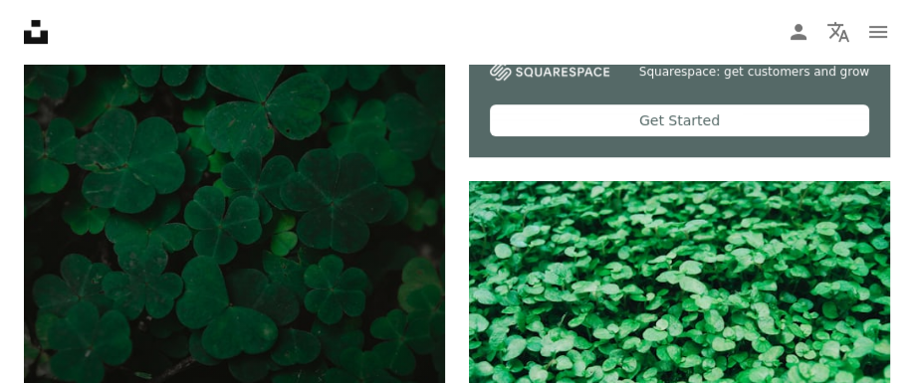
scroll to position [726, 0]
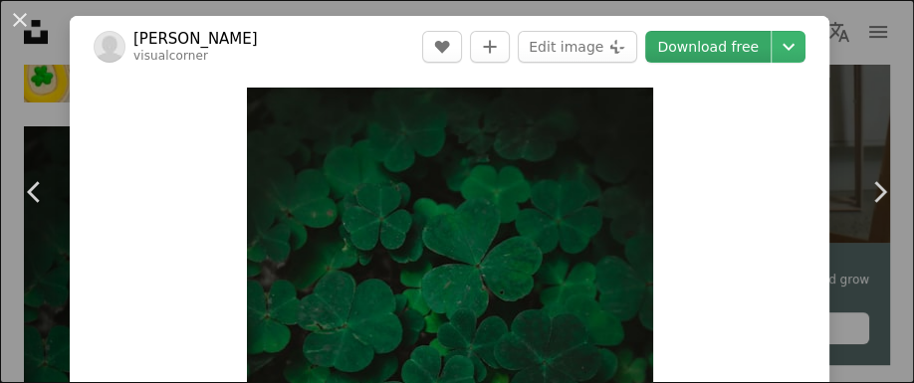
click at [731, 57] on link "Download free" at bounding box center [707, 47] width 125 height 32
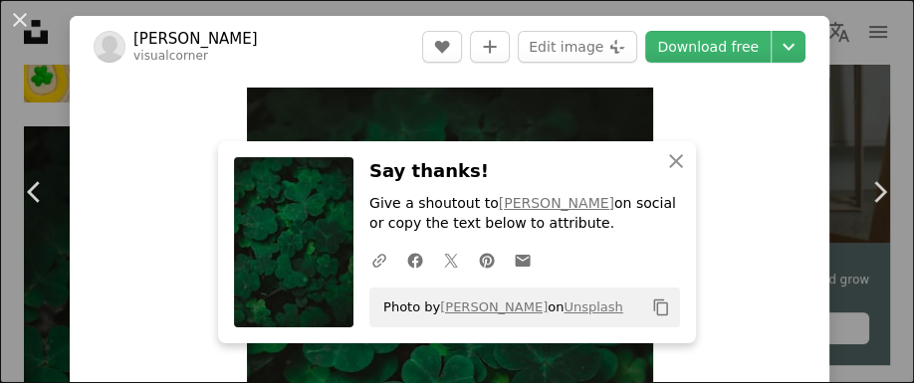
click at [163, 156] on div "Zoom in" at bounding box center [449, 377] width 759 height 598
drag, startPoint x: 17, startPoint y: 23, endPoint x: 73, endPoint y: 96, distance: 91.6
click at [18, 23] on button "An X shape" at bounding box center [20, 20] width 24 height 24
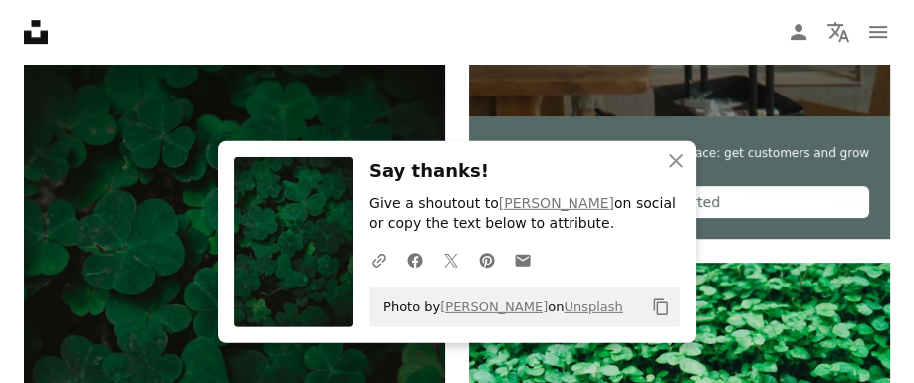
scroll to position [857, 0]
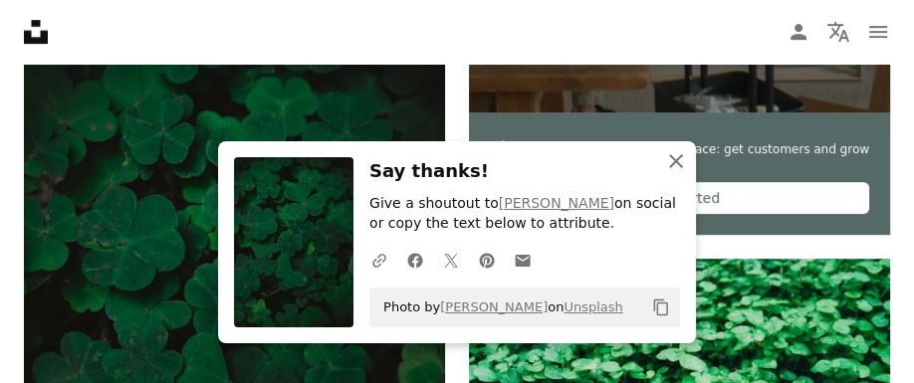
click at [673, 159] on icon "button" at bounding box center [676, 161] width 14 height 14
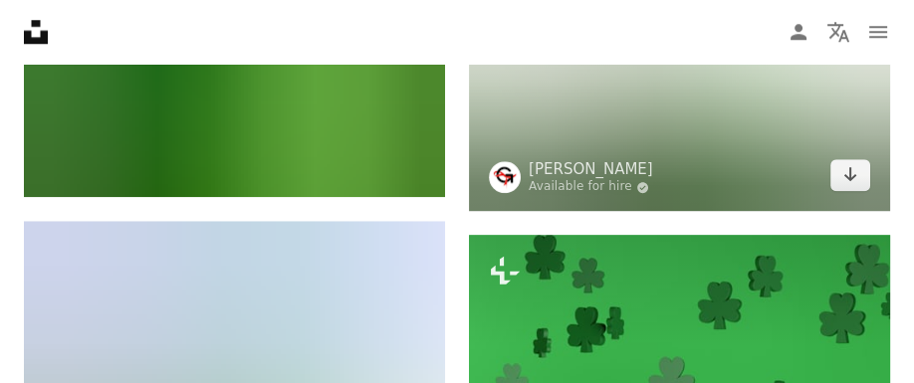
scroll to position [1610, 0]
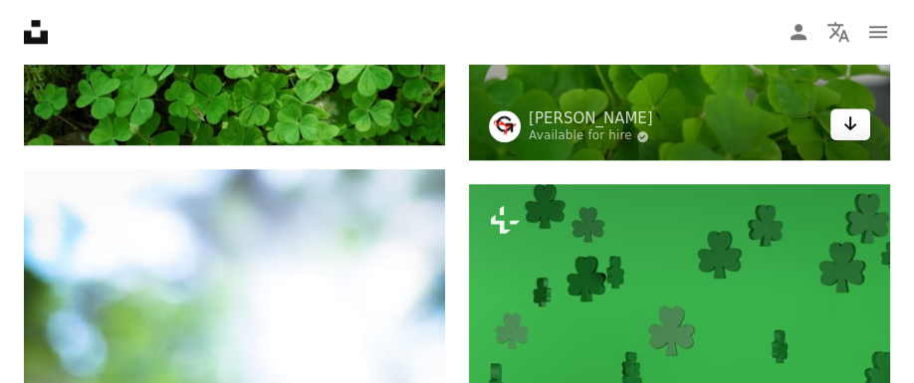
click at [846, 124] on icon "Download" at bounding box center [850, 123] width 13 height 14
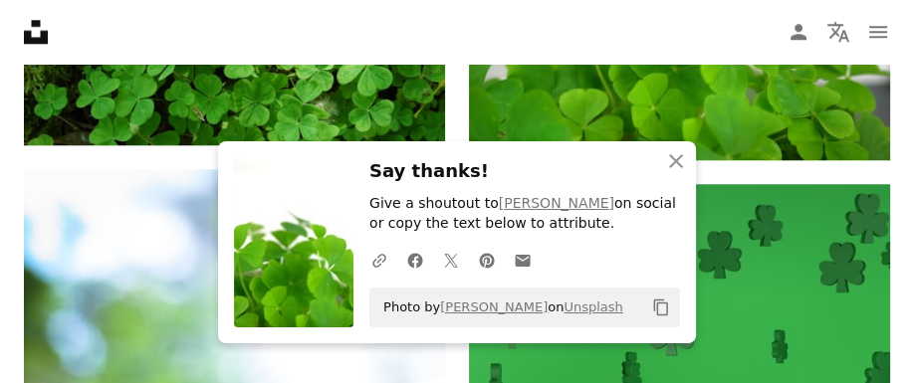
click at [489, 168] on h3 "Say thanks!" at bounding box center [524, 171] width 310 height 29
click at [676, 156] on icon "An X shape" at bounding box center [676, 161] width 24 height 24
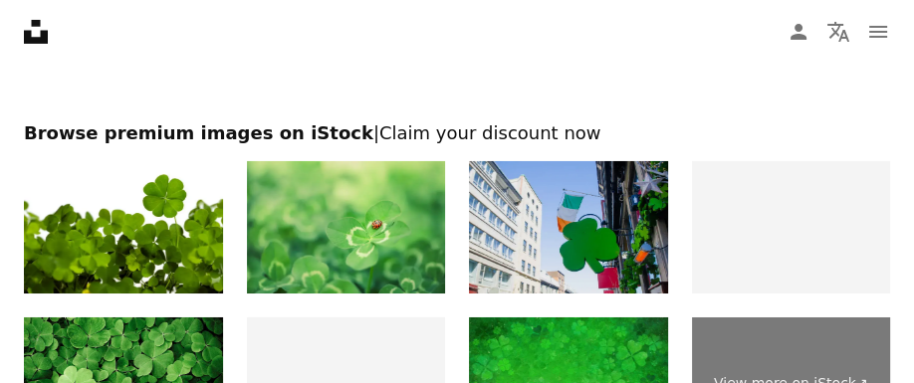
scroll to position [5168, 0]
